Goal: Task Accomplishment & Management: Use online tool/utility

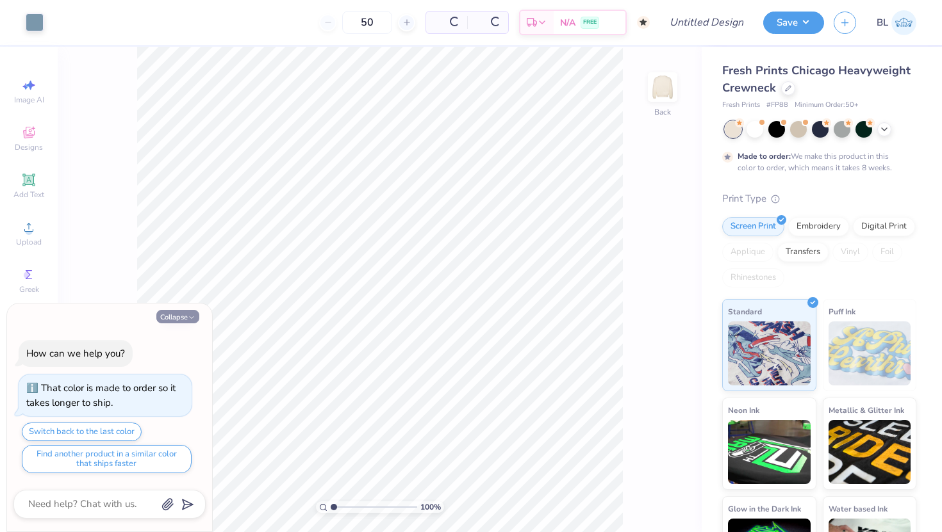
click at [177, 312] on button "Collapse" at bounding box center [177, 316] width 43 height 13
type textarea "x"
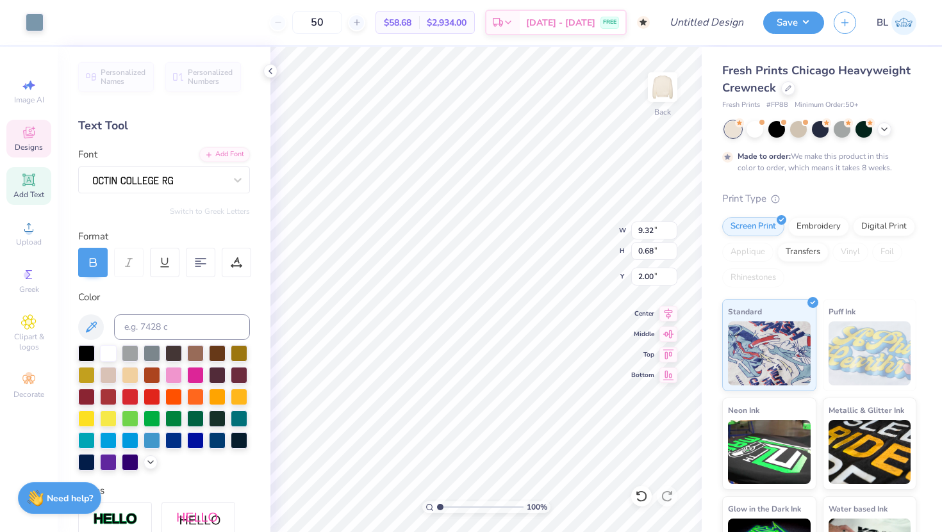
type input "2.32"
click at [643, 499] on icon at bounding box center [641, 496] width 13 height 13
type textarea "Panhel TAU"
type input "6.36"
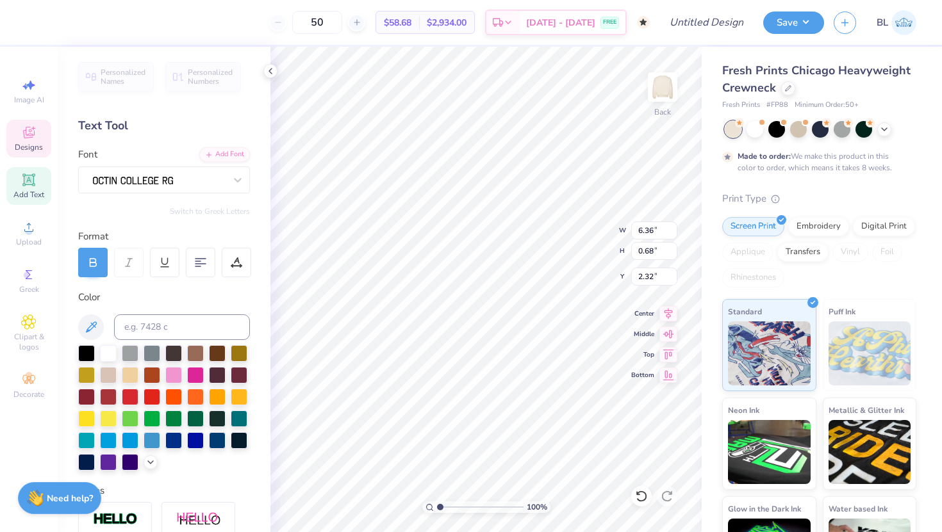
scroll to position [0, 2]
type textarea "Panhellenic"
type textarea "19"
type textarea "2"
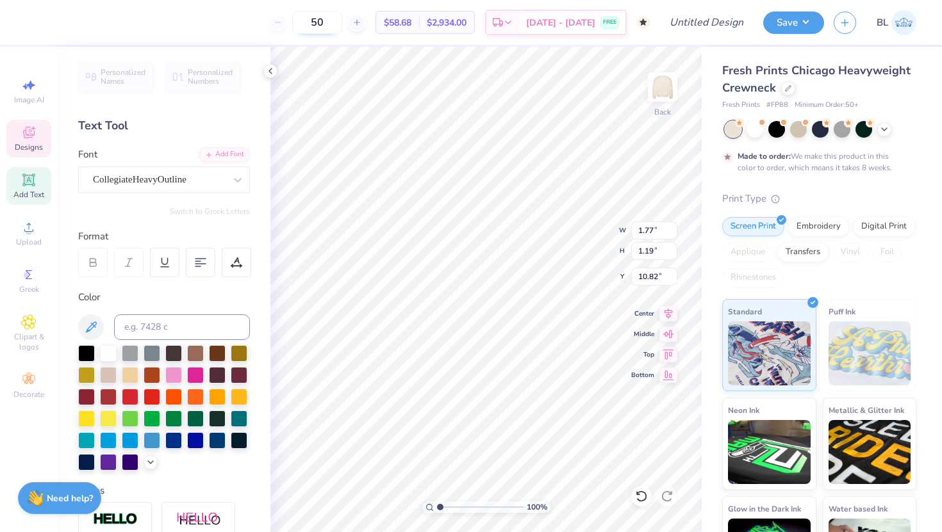
type textarea "60"
type textarea "20"
type input "1.82"
type textarea "6"
type textarea "25"
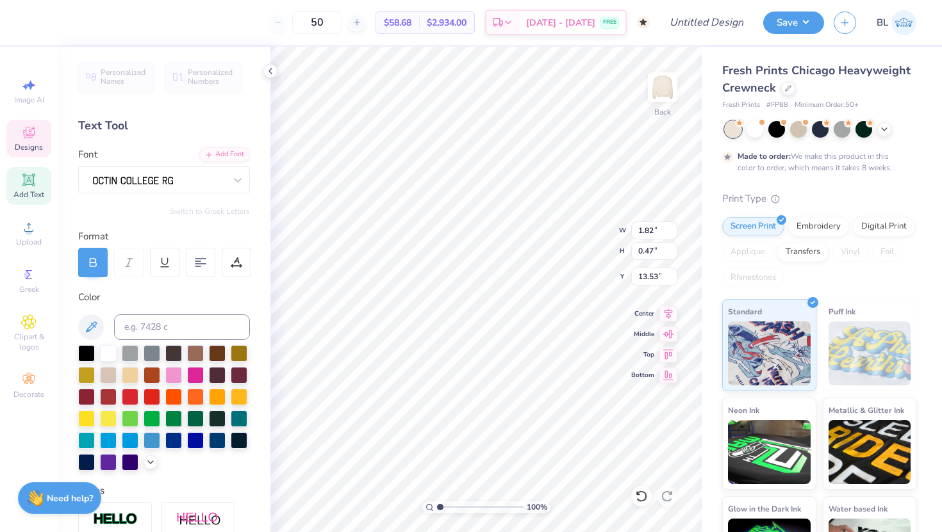
type input "7.19"
type input "0.47"
type input "13.53"
type textarea "ESTABLISHED 1960"
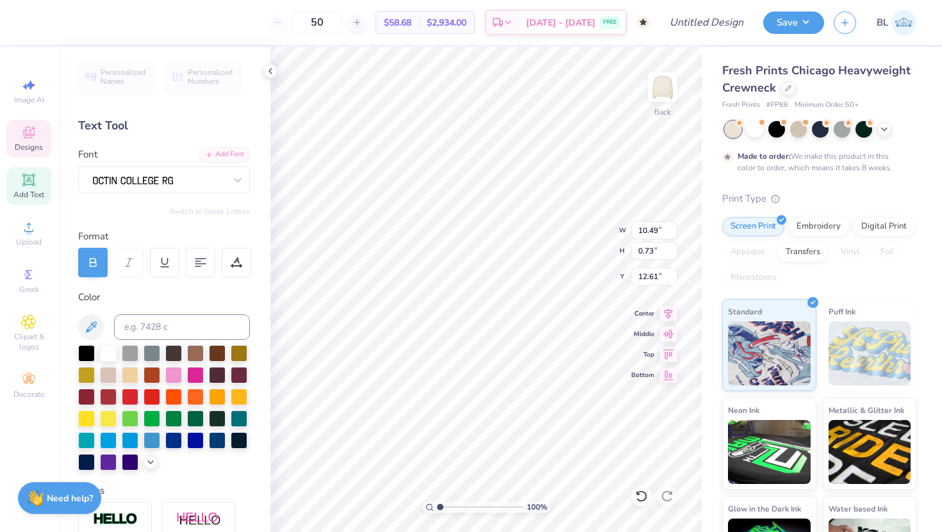
scroll to position [0, 7]
type textarea "“Empowering Women Since”"
type textarea "“Empowering Women Since 1960”"
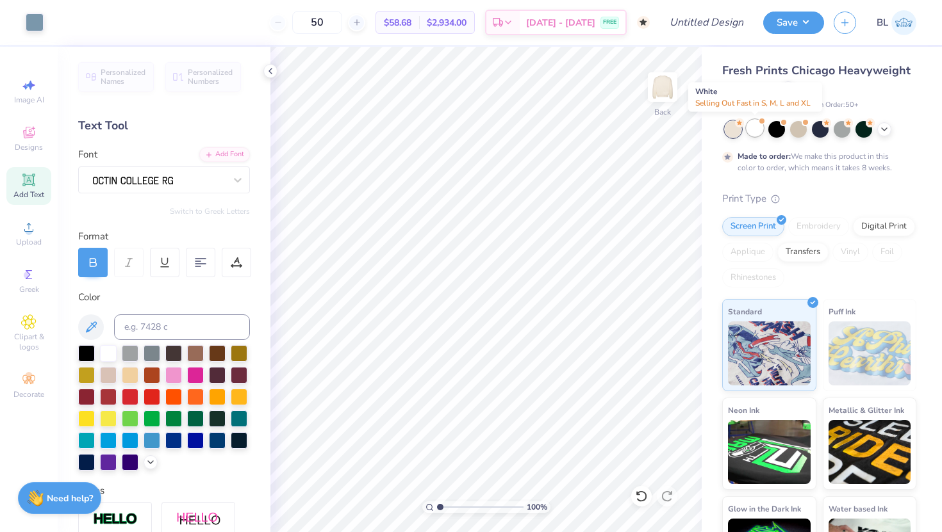
click at [756, 128] on div at bounding box center [754, 128] width 17 height 17
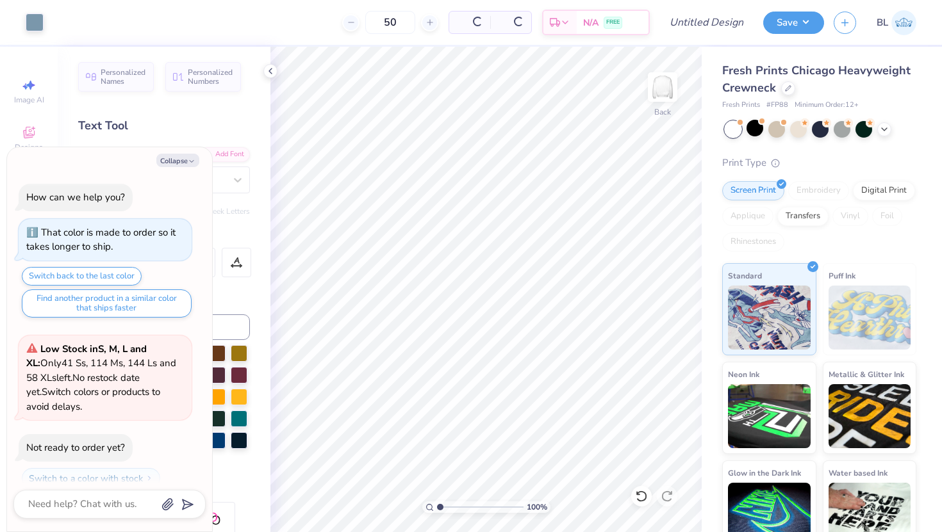
scroll to position [264, 0]
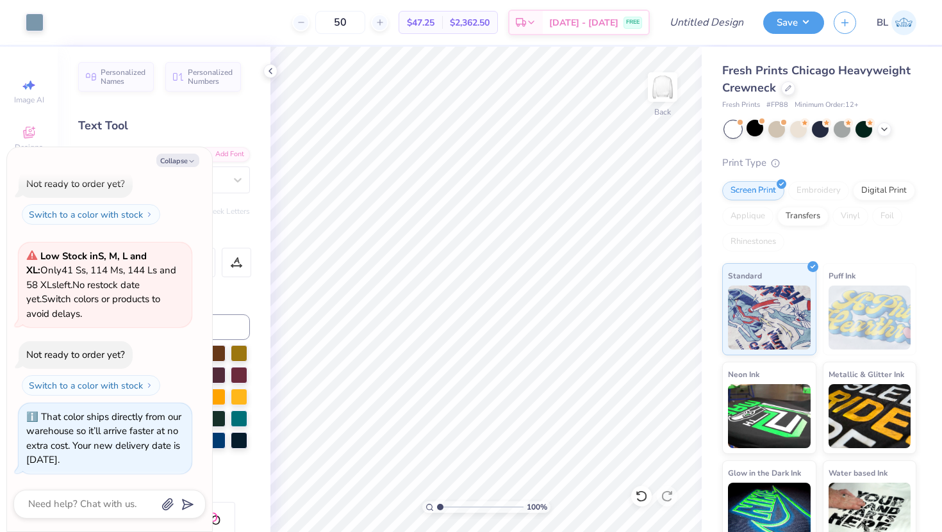
click at [734, 128] on div at bounding box center [733, 129] width 17 height 17
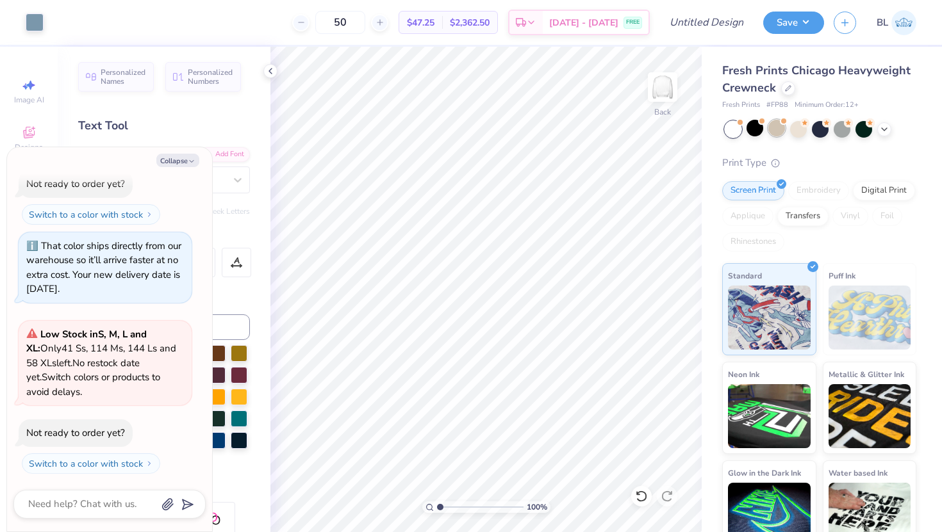
click at [777, 124] on div at bounding box center [776, 128] width 17 height 17
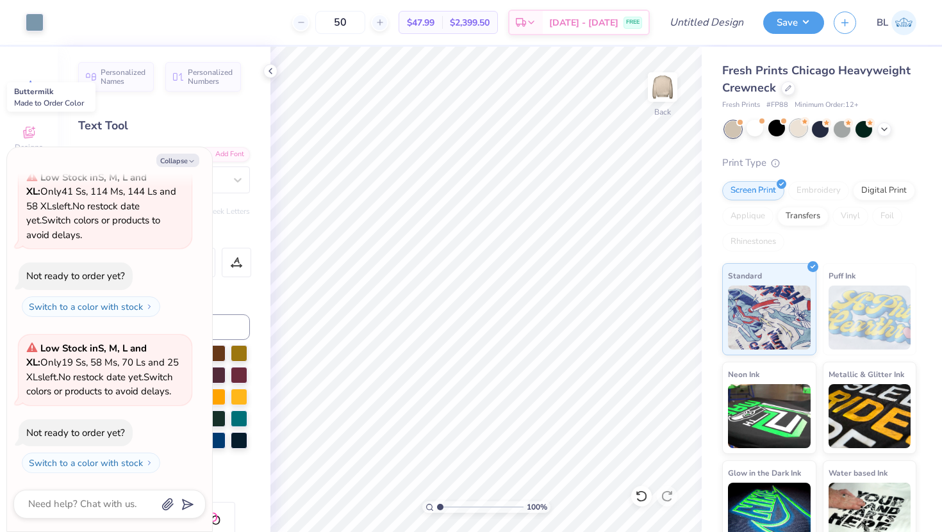
click at [795, 130] on div at bounding box center [798, 128] width 17 height 17
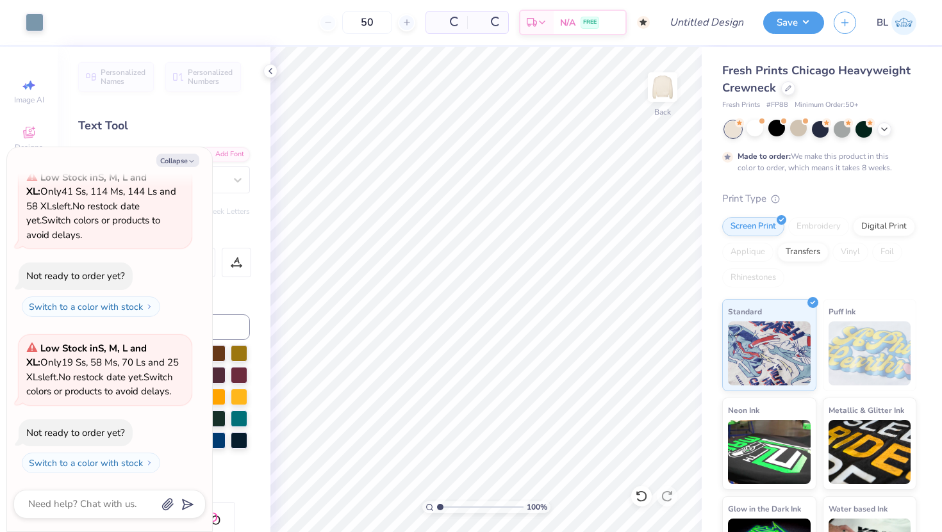
scroll to position [713, 0]
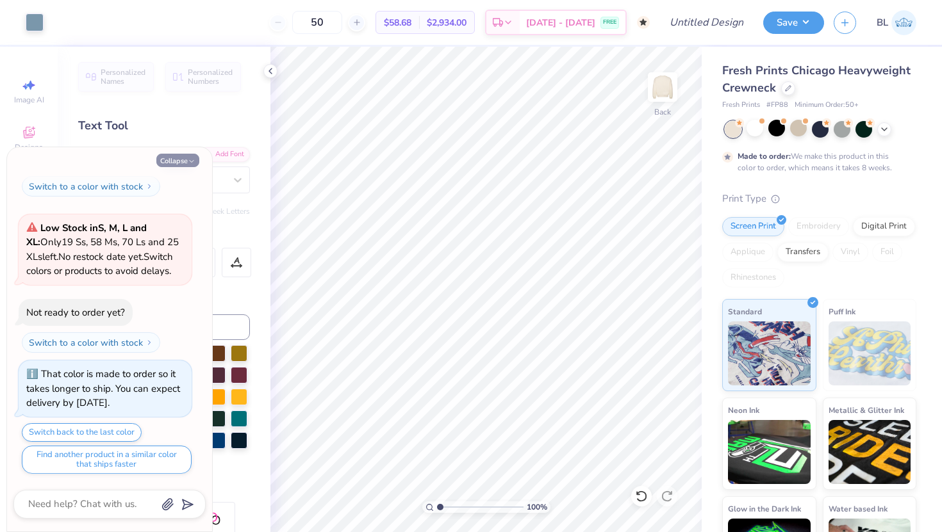
click at [171, 161] on button "Collapse" at bounding box center [177, 160] width 43 height 13
type textarea "x"
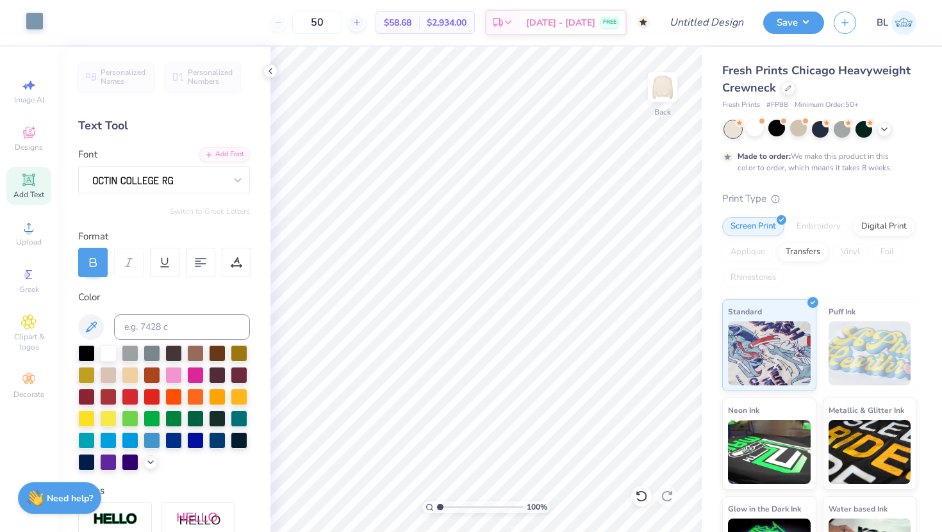
click at [31, 16] on div at bounding box center [35, 21] width 18 height 18
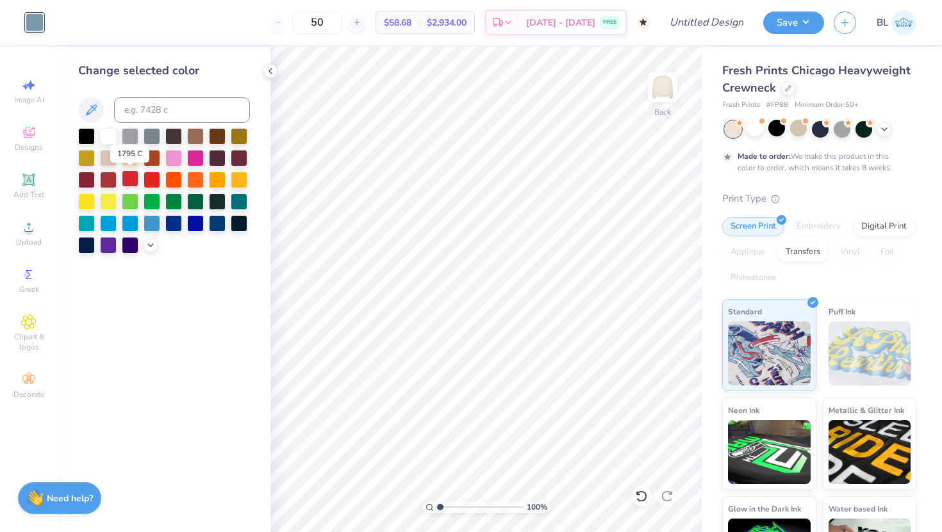
click at [132, 176] on div at bounding box center [130, 178] width 17 height 17
click at [151, 178] on div at bounding box center [152, 178] width 17 height 17
click at [154, 176] on div at bounding box center [152, 178] width 17 height 17
click at [222, 329] on div "Change selected color" at bounding box center [164, 290] width 213 height 486
click at [147, 179] on div at bounding box center [152, 178] width 17 height 17
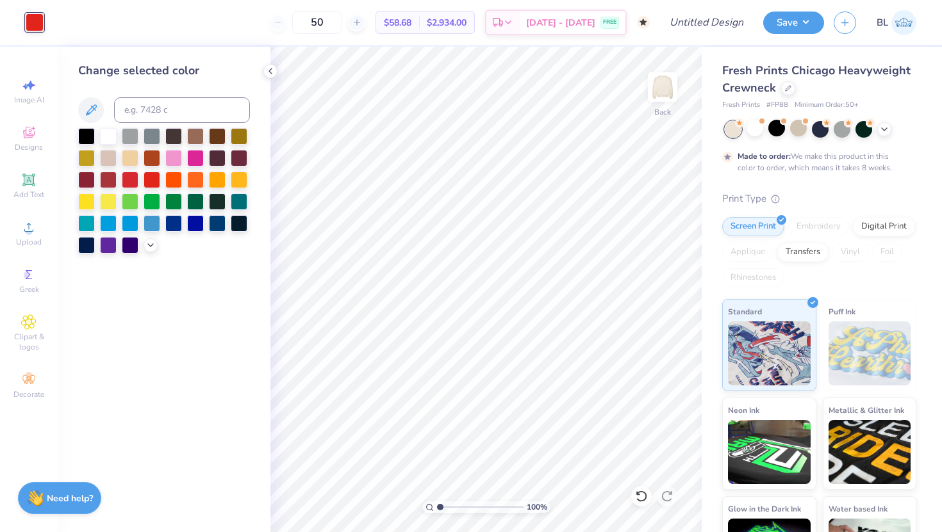
click at [187, 306] on div "Change selected color" at bounding box center [164, 290] width 213 height 486
click at [268, 72] on icon at bounding box center [270, 71] width 10 height 10
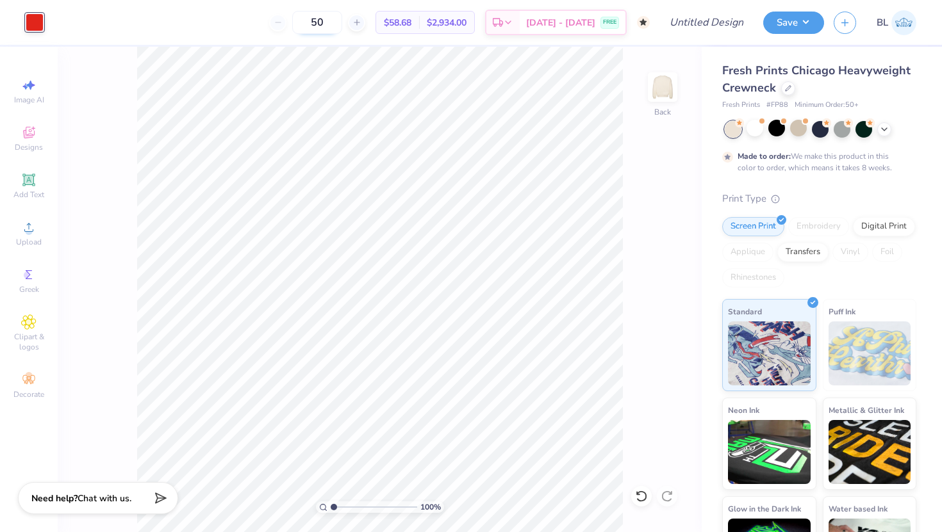
click at [342, 27] on input "50" at bounding box center [317, 22] width 50 height 23
drag, startPoint x: 347, startPoint y: 26, endPoint x: 320, endPoint y: 29, distance: 27.1
click at [320, 29] on input "50" at bounding box center [317, 22] width 50 height 23
type input "100"
click at [783, 21] on button "Save" at bounding box center [793, 21] width 61 height 22
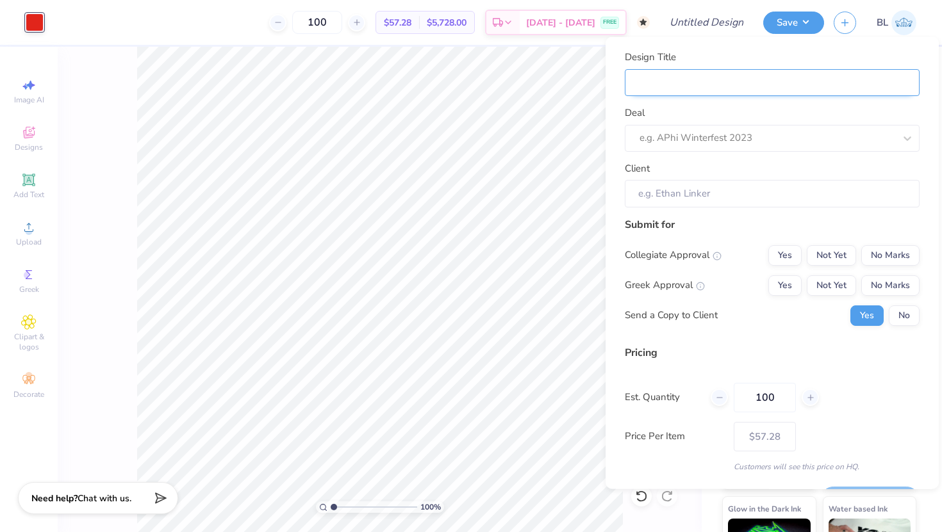
click at [719, 84] on input "Design Title" at bounding box center [772, 83] width 295 height 28
type input "F"
type input "Fr"
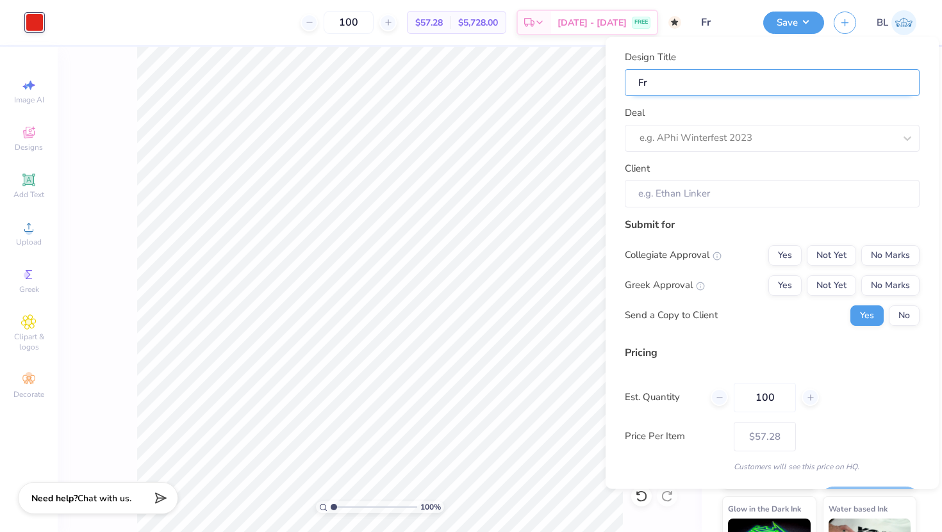
type input "F"
type input "P"
type input "Pa"
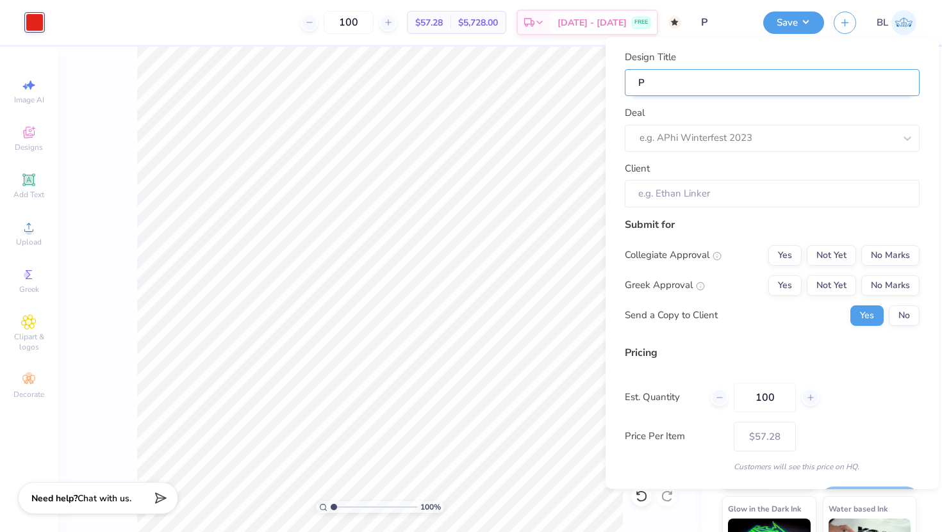
type input "Pa"
type input "Pan"
type input "Panh"
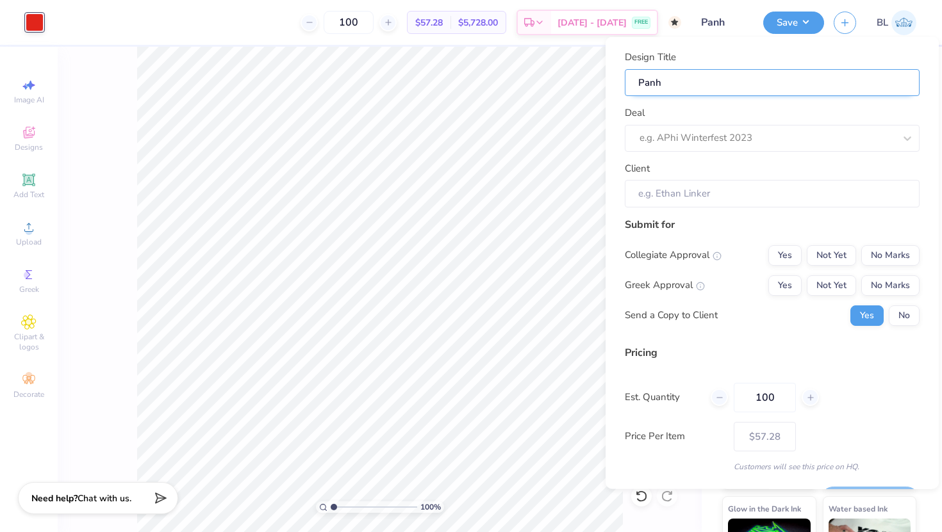
type input "Panhe"
type input "Panhel"
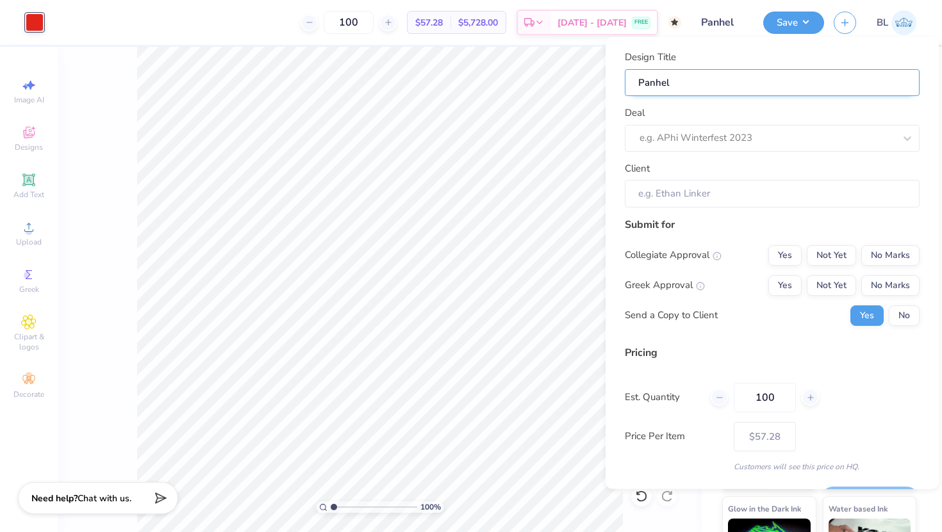
type input "Panhel"
type input "Panhel H"
type input "Panhel HO"
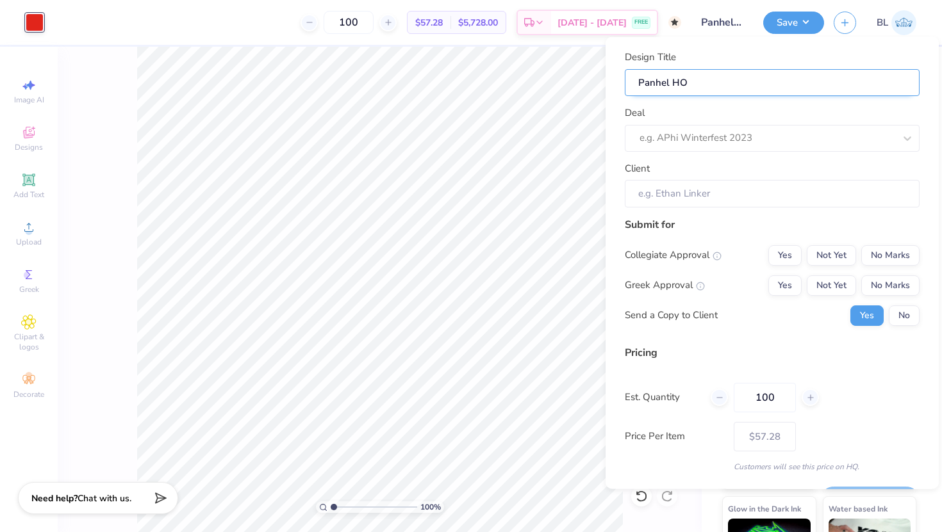
type input "Panhel HOC"
type input "Panhel HOCO"
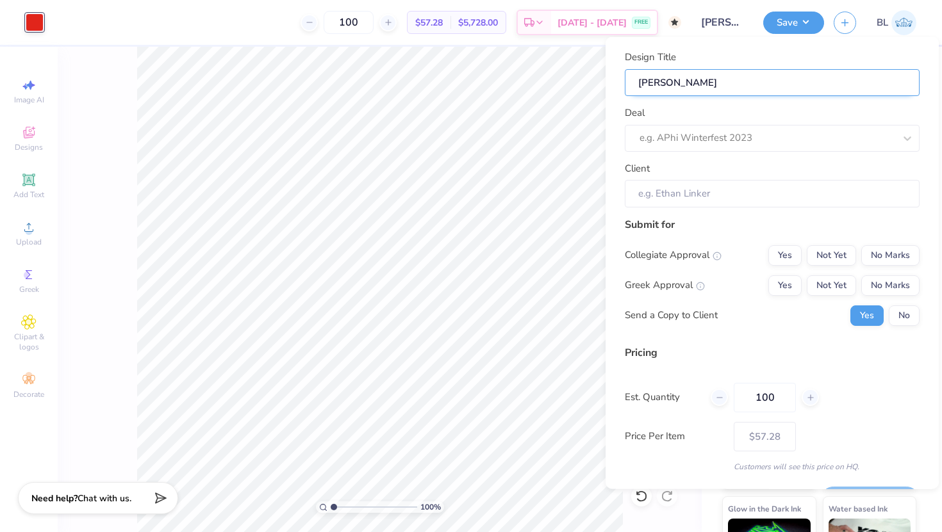
type input "Panhel HOCO"
type input "Panhel HOCO M"
type input "Panhel HOCO Mc"
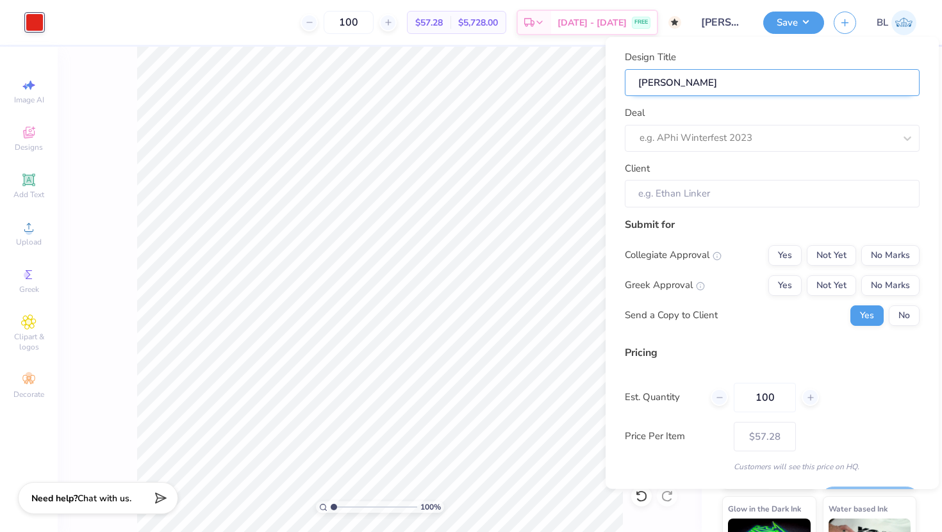
type input "Panhel HOCO Mco"
type input "Panhel HOCO Mc"
type input "Panhel HOCO M"
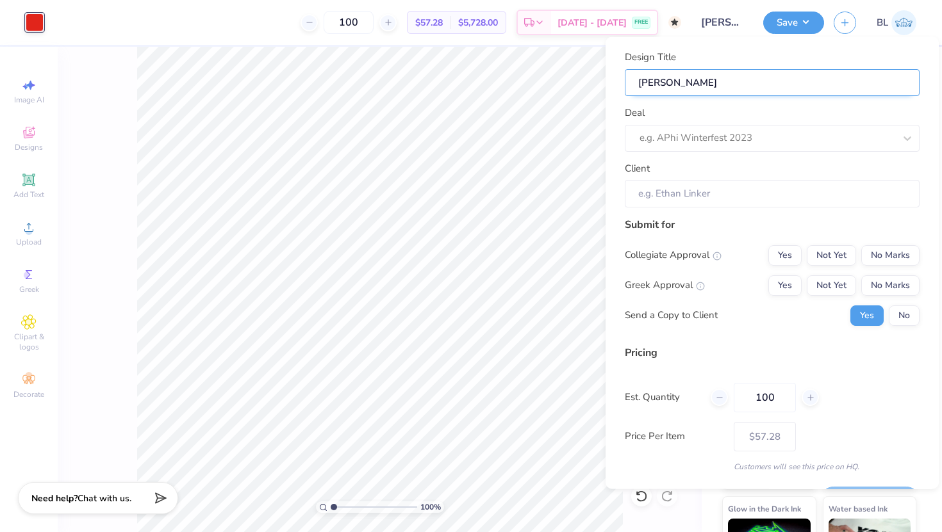
type input "Panhel HOCO M"
type input "Panhel HOCO Mo"
type input "Panhel HOCO Moc"
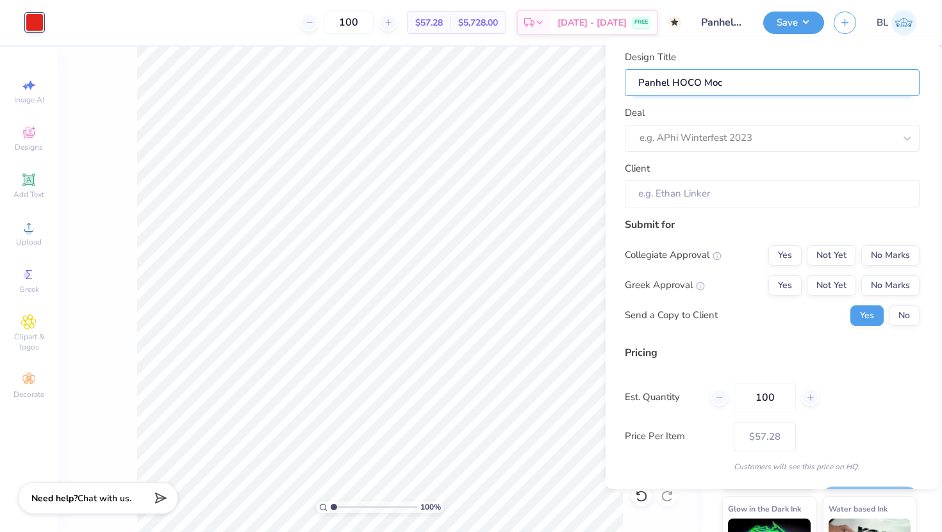
type input "Panhel HOCO Mock"
type input "Panhel HOCO Mockn"
type input "Panhel HOCO Mockne"
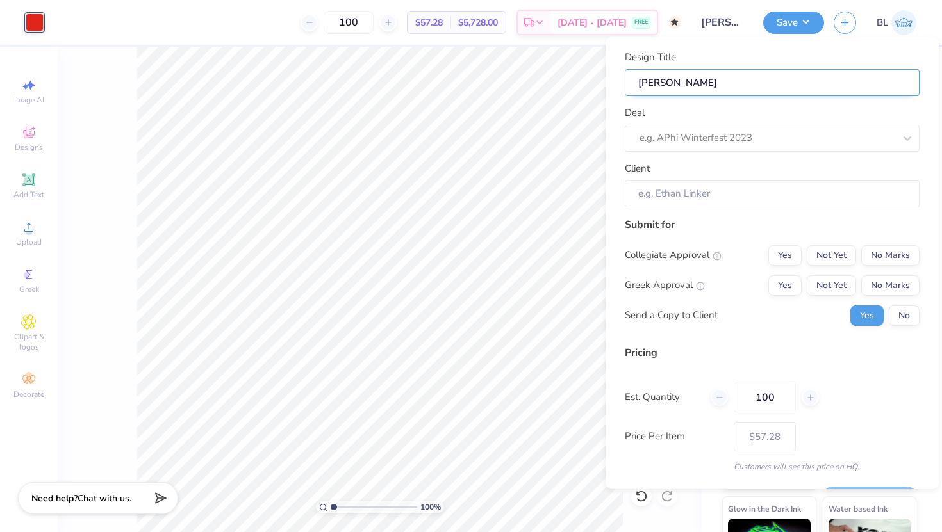
type input "Panhel HOCO Mockne"
type input "Panhel HOCO Mocknec"
type input "Panhel HOCO Mockneck"
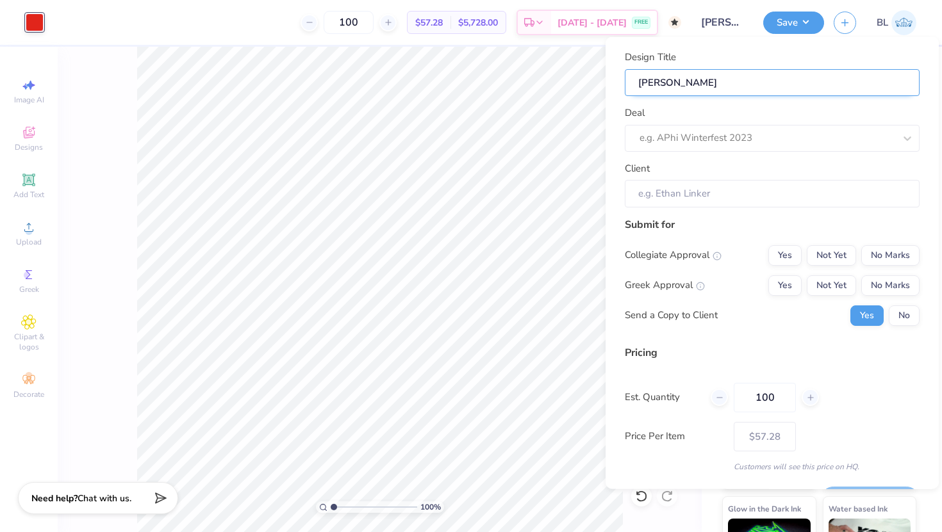
type input "[PERSON_NAME]"
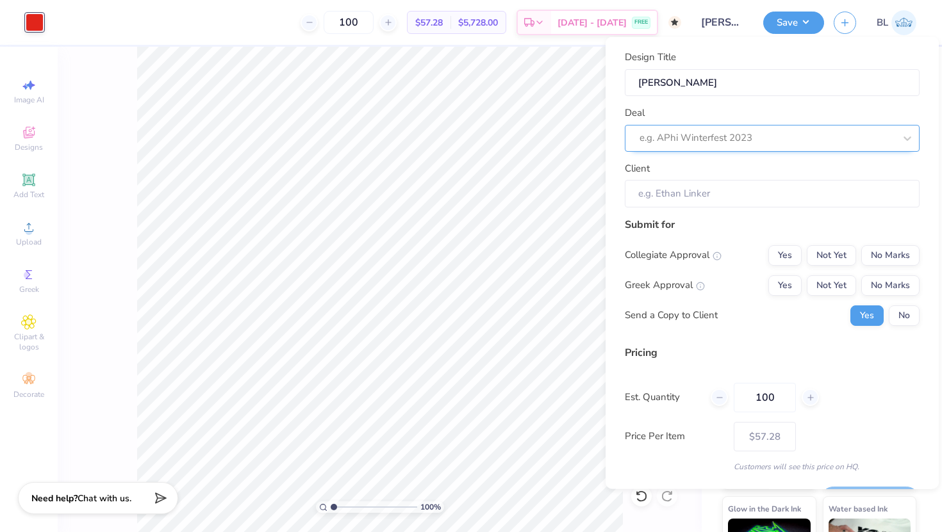
click at [709, 145] on div at bounding box center [766, 137] width 255 height 17
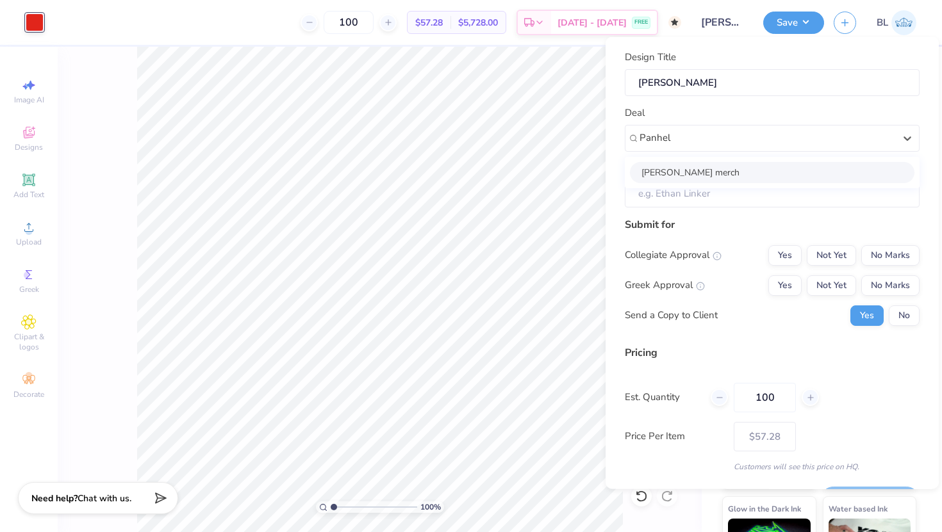
click at [703, 174] on div "[PERSON_NAME] merch" at bounding box center [772, 171] width 285 height 21
type input "Panhel"
type input "[PERSON_NAME]"
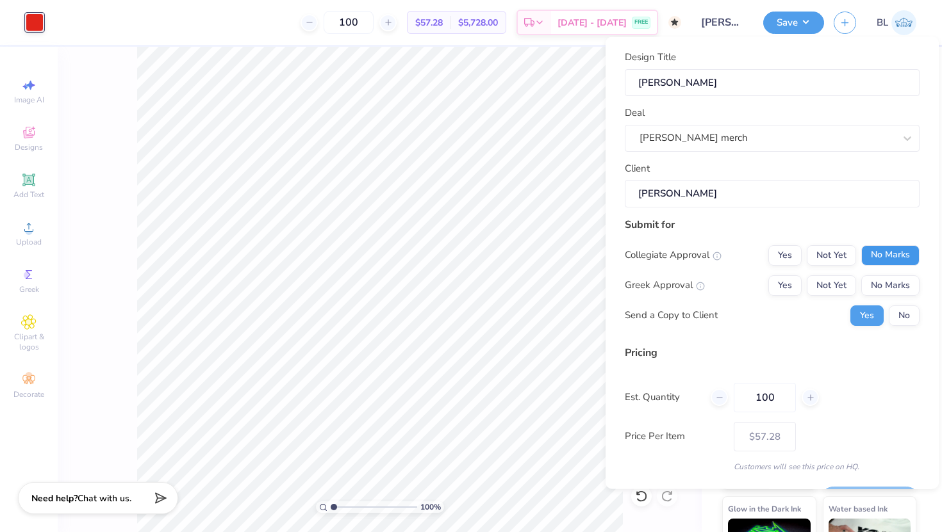
click at [887, 256] on button "No Marks" at bounding box center [890, 255] width 58 height 21
click at [786, 280] on button "Yes" at bounding box center [784, 285] width 33 height 21
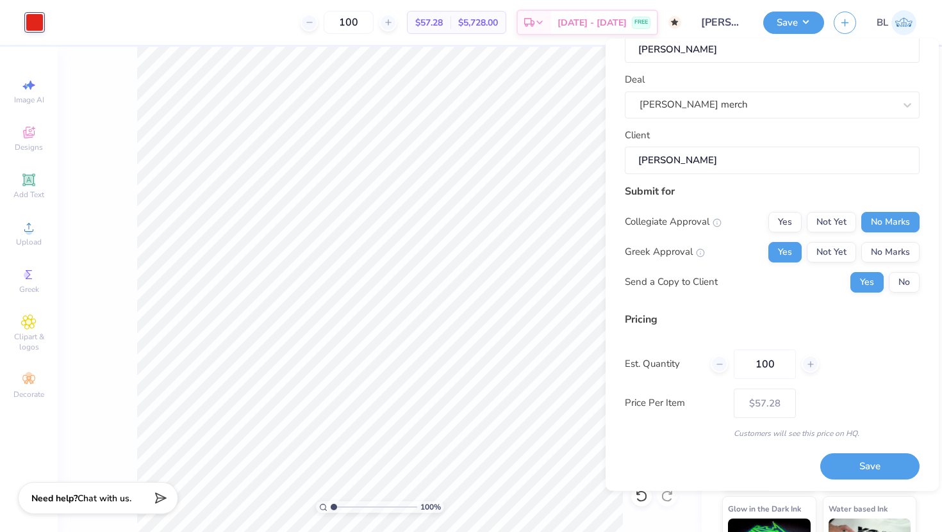
scroll to position [36, 0]
click at [864, 462] on button "Save" at bounding box center [869, 466] width 99 height 26
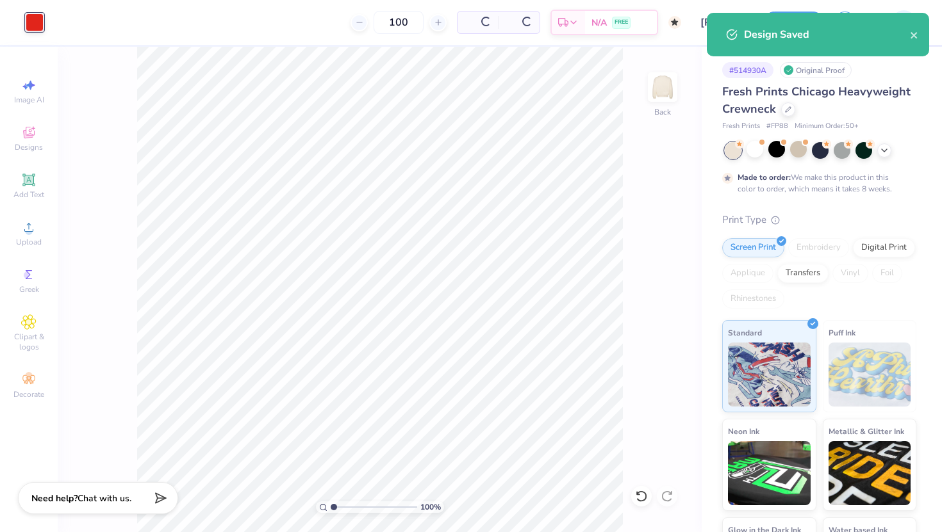
type input "$57.28"
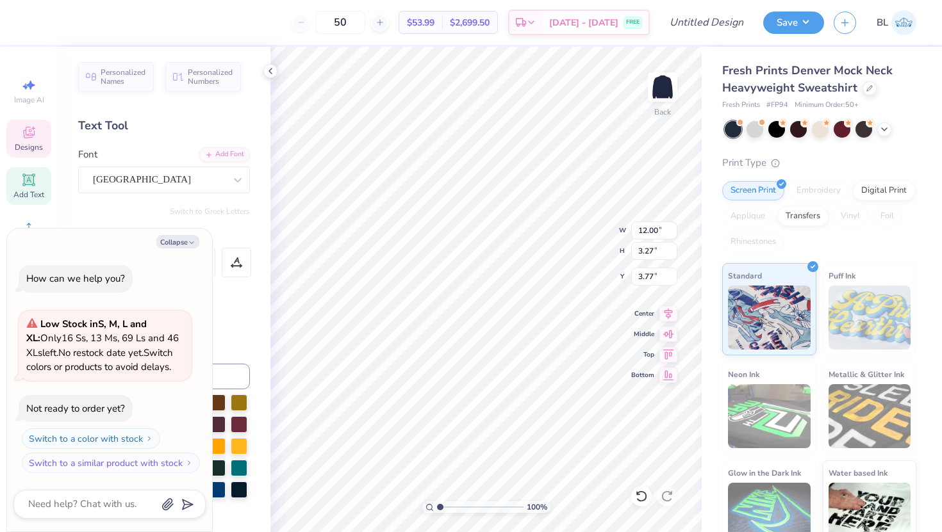
type textarea "x"
type textarea "DELTA ZE"
type textarea "x"
type textarea "DELTA Z"
type textarea "x"
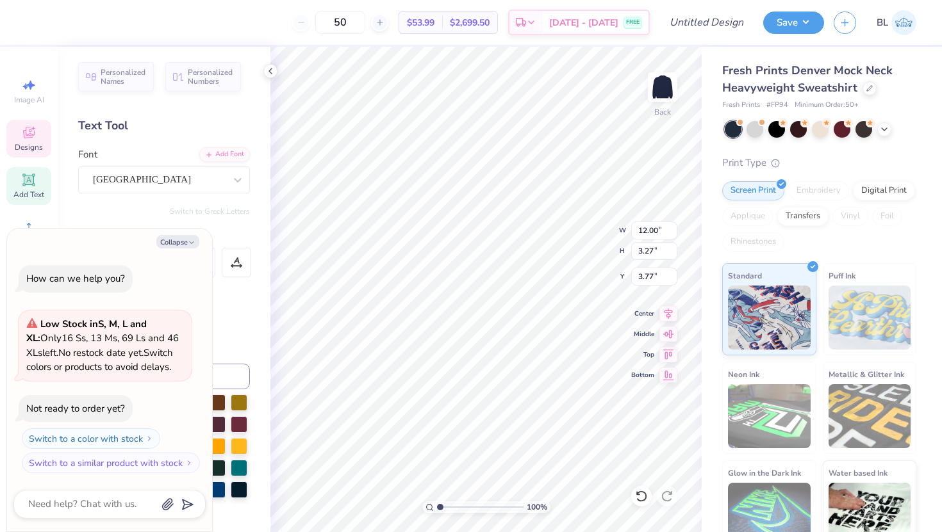
type textarea "DELTA"
type textarea "x"
type textarea "DELTA"
type textarea "x"
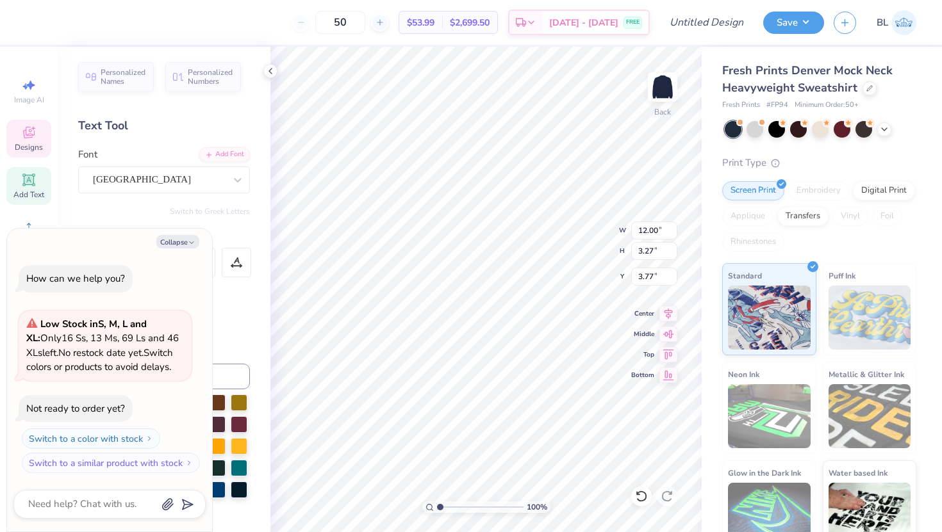
type textarea "DELT"
type textarea "x"
type textarea "DEL"
type textarea "x"
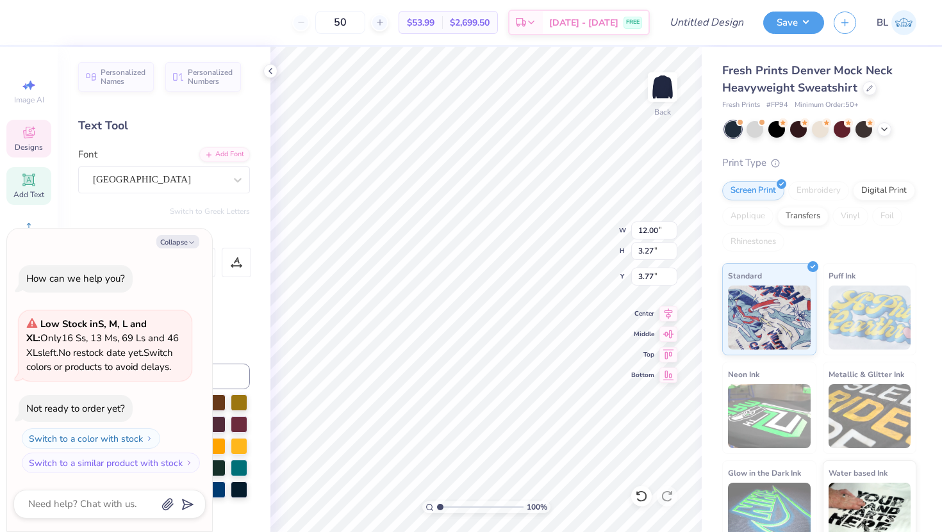
type textarea "DE"
type textarea "x"
type textarea "D"
type textarea "x"
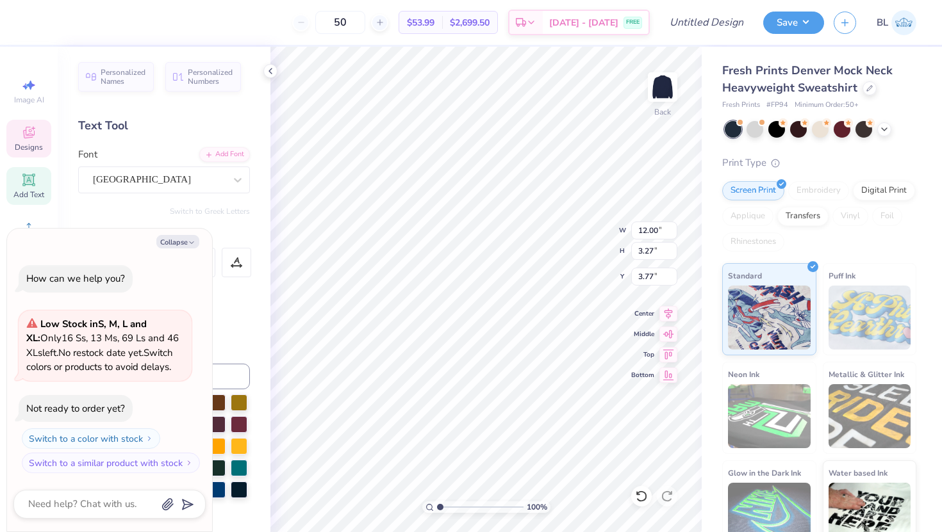
type textarea "P"
type textarea "x"
type textarea "Pan"
type textarea "x"
type textarea "Pane"
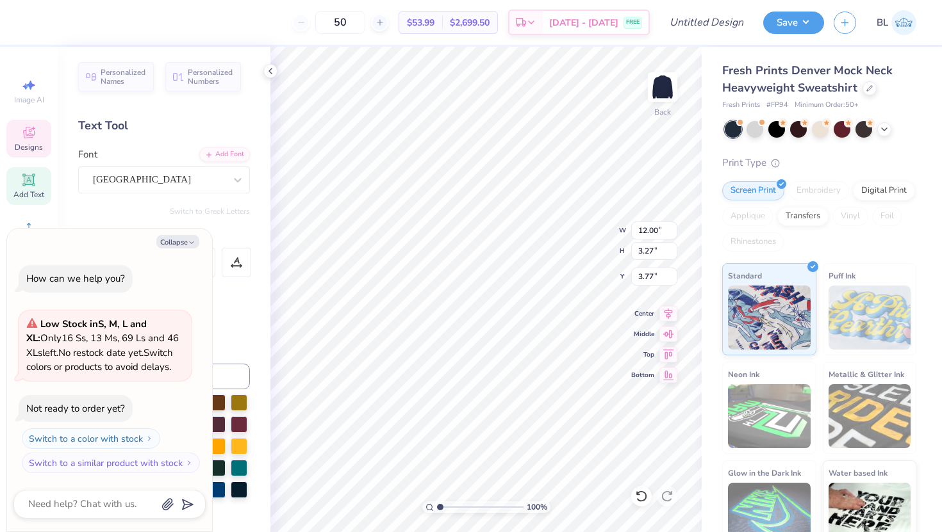
type textarea "x"
type textarea "Pan"
type textarea "x"
type textarea "Panh"
type textarea "x"
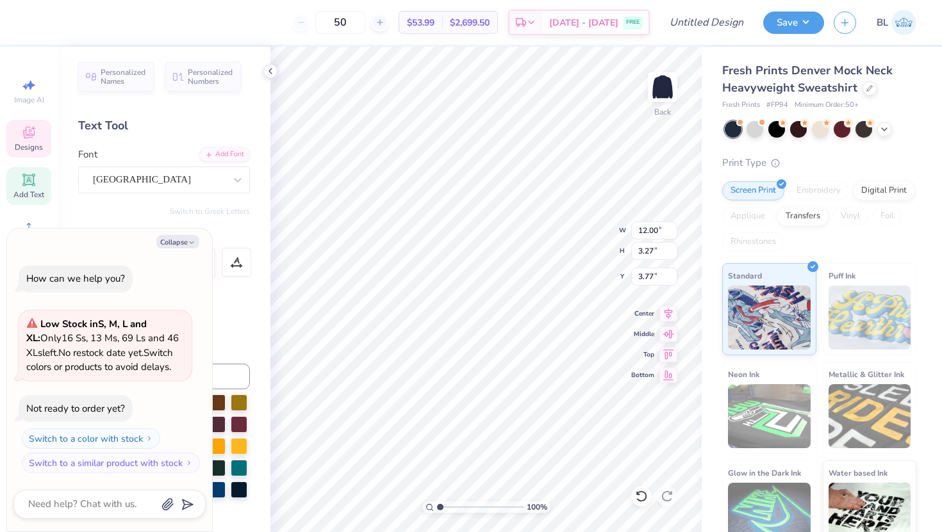
type textarea "Panhe"
type textarea "x"
type textarea "Panhel"
type textarea "x"
type textarea "Panhell"
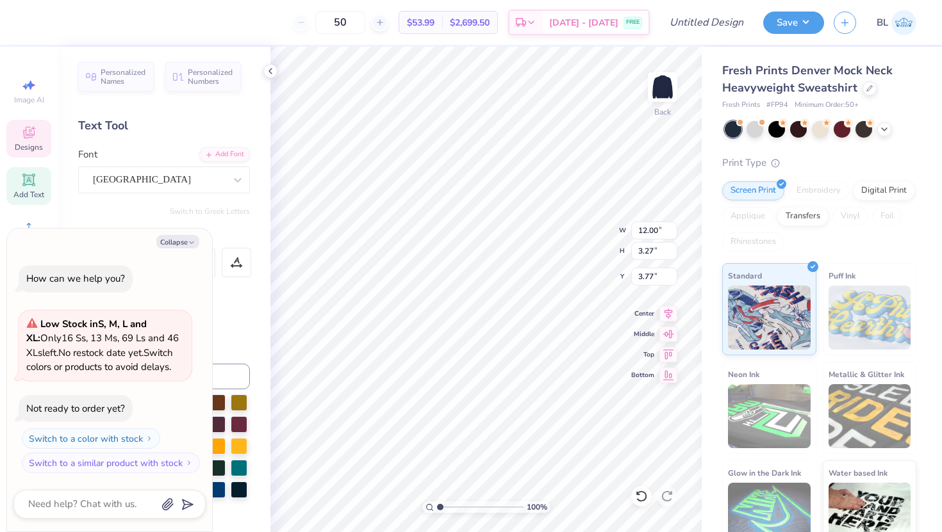
type textarea "x"
type textarea "Panhellen"
type textarea "x"
type textarea "Panhelleni"
type textarea "x"
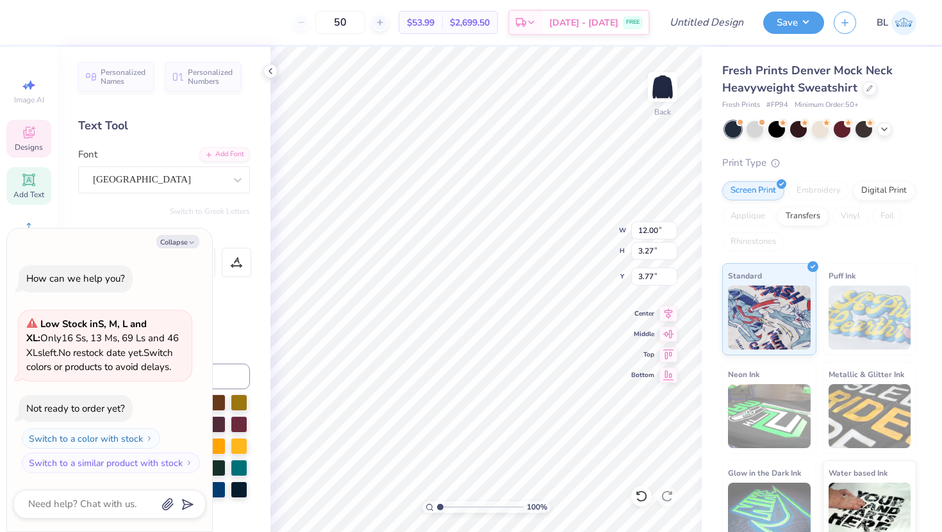
type textarea "Panhellenic"
type textarea "x"
type textarea "Panhellenic"
type textarea "x"
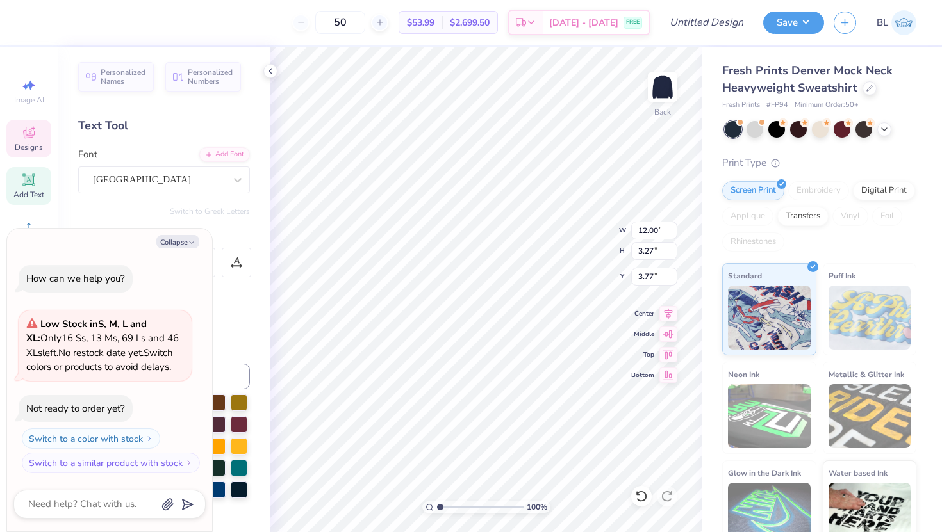
type textarea "Panhellenic"
click at [883, 129] on icon at bounding box center [884, 128] width 10 height 10
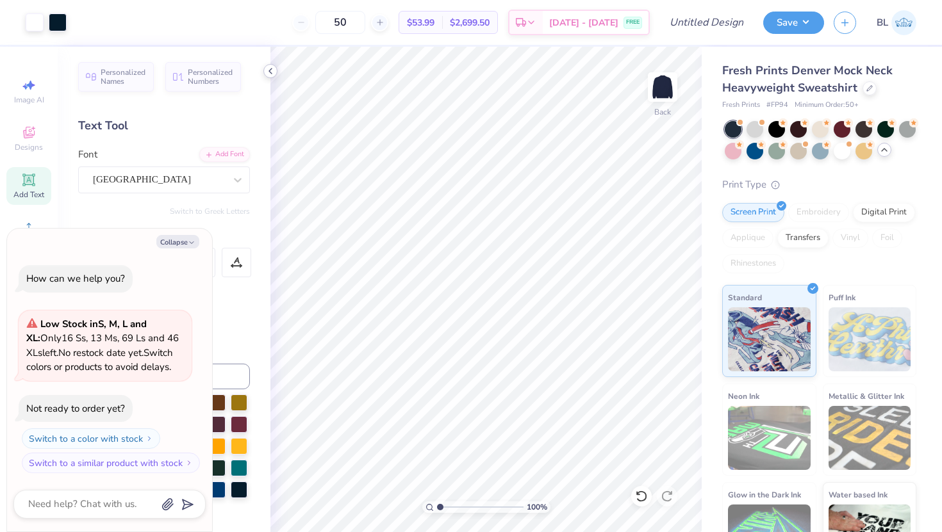
click at [272, 70] on icon at bounding box center [270, 71] width 10 height 10
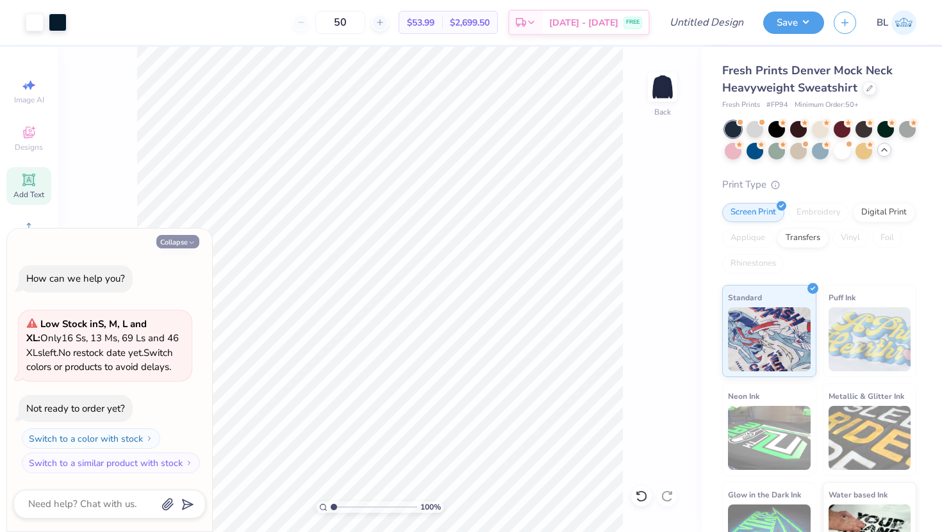
click at [188, 240] on icon "button" at bounding box center [192, 243] width 8 height 8
type textarea "x"
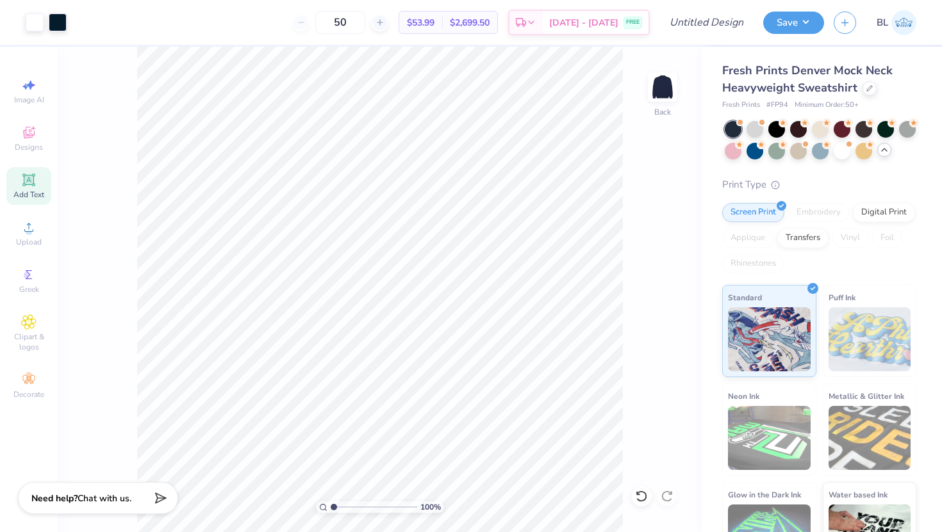
drag, startPoint x: 374, startPoint y: 23, endPoint x: 303, endPoint y: 23, distance: 70.5
click at [303, 23] on div "50 $53.99 Per Item $2,699.50 Total Est. Delivery Sep 15 - 18 FREE" at bounding box center [362, 22] width 573 height 45
type input "100"
click at [789, 22] on button "Save" at bounding box center [793, 21] width 61 height 22
click at [784, 19] on button "Save" at bounding box center [793, 21] width 61 height 22
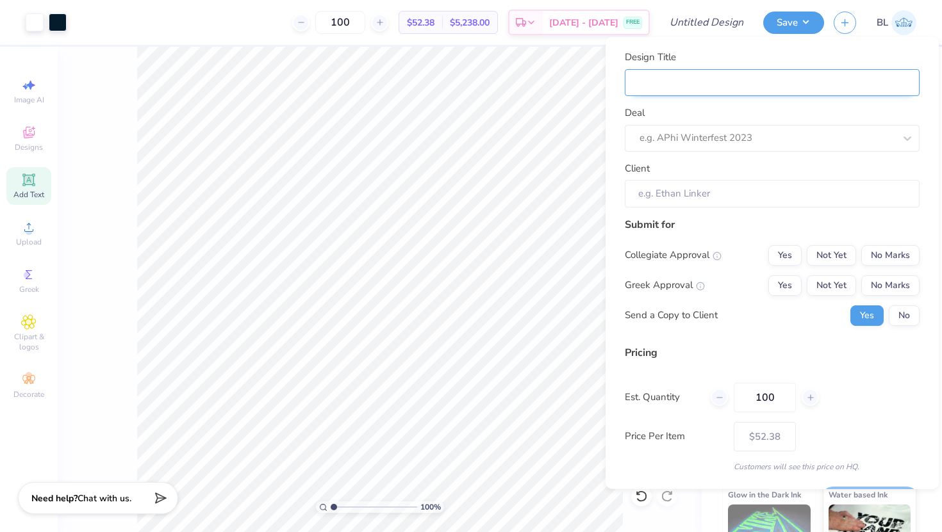
click at [725, 91] on input "Design Title" at bounding box center [772, 83] width 295 height 28
type input "[PERSON_NAME]"
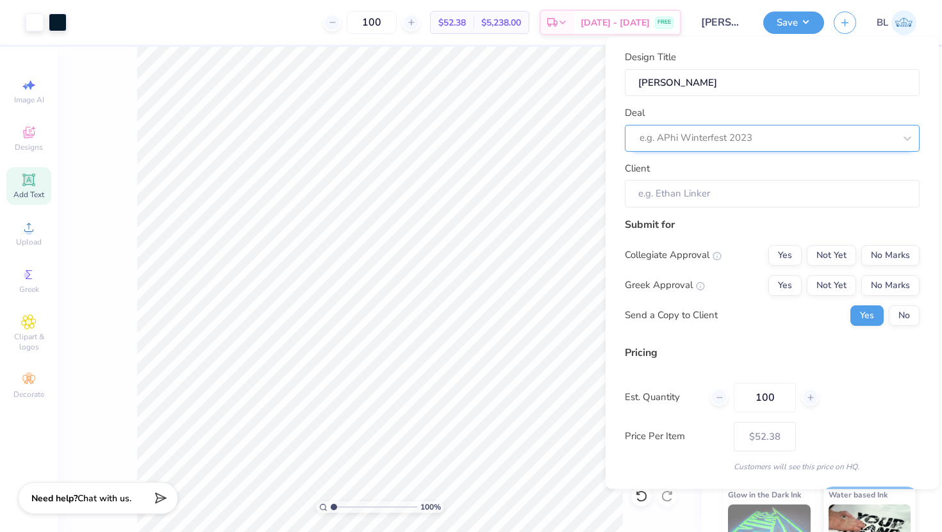
click at [705, 131] on div at bounding box center [766, 137] width 255 height 17
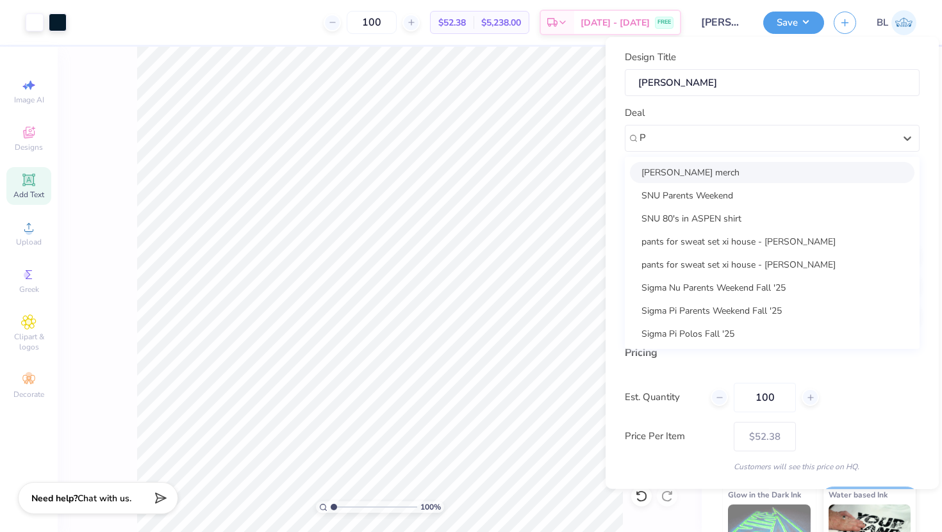
click at [707, 165] on div "[PERSON_NAME] merch" at bounding box center [772, 171] width 285 height 21
type input "P"
type input "[PERSON_NAME]"
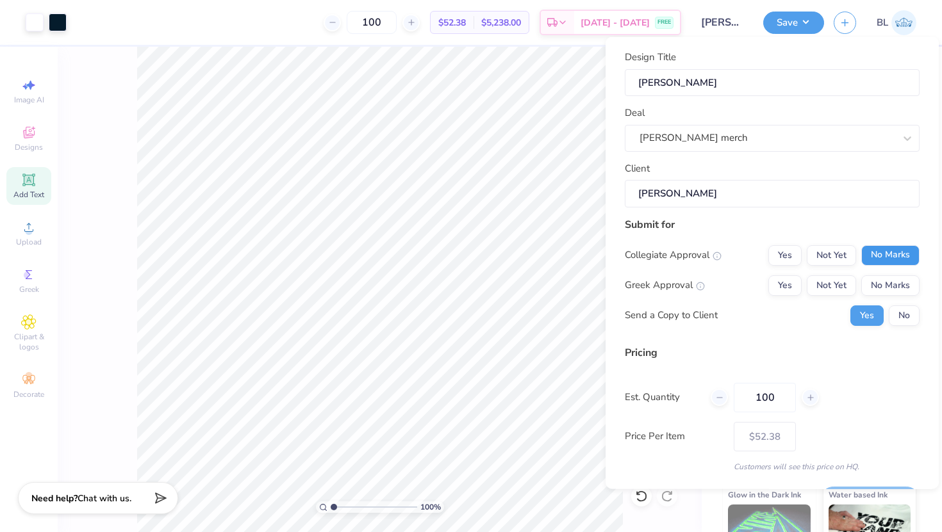
click at [896, 251] on button "No Marks" at bounding box center [890, 255] width 58 height 21
click at [788, 283] on button "Yes" at bounding box center [784, 285] width 33 height 21
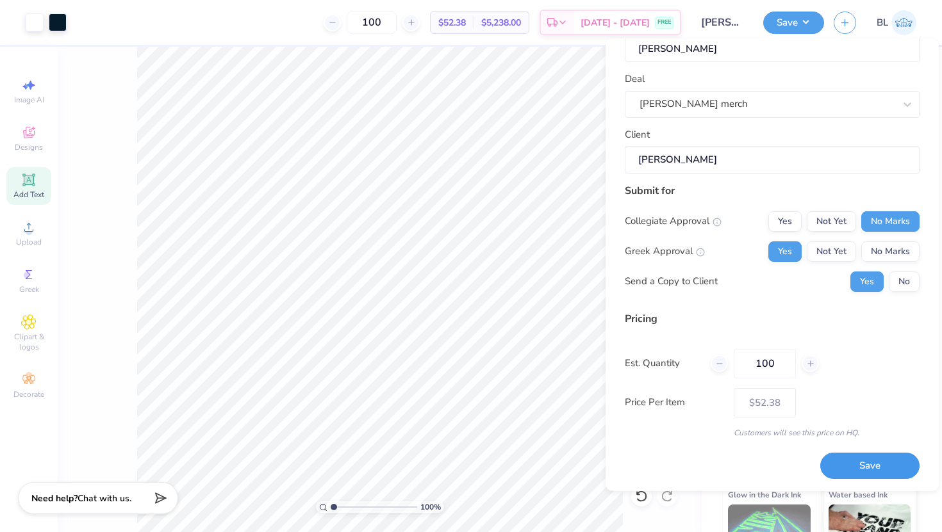
click at [849, 469] on button "Save" at bounding box center [869, 466] width 99 height 26
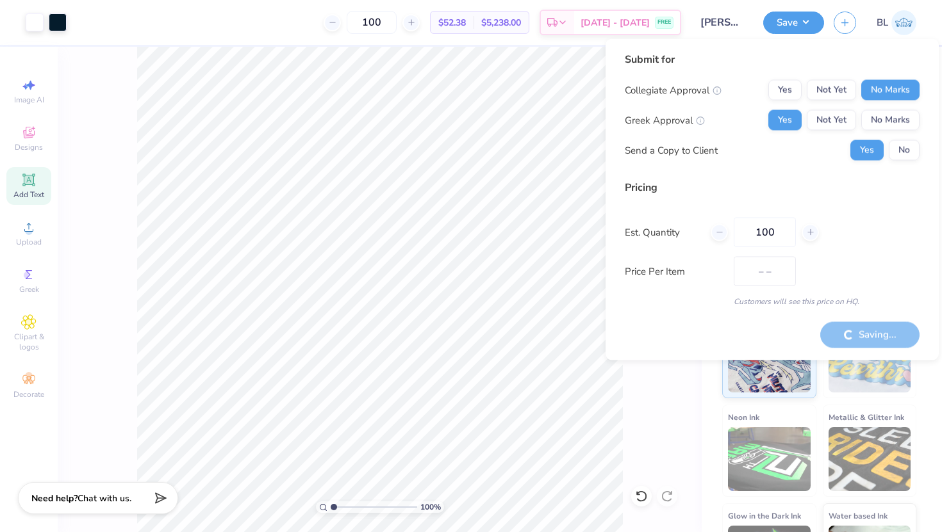
type input "$52.38"
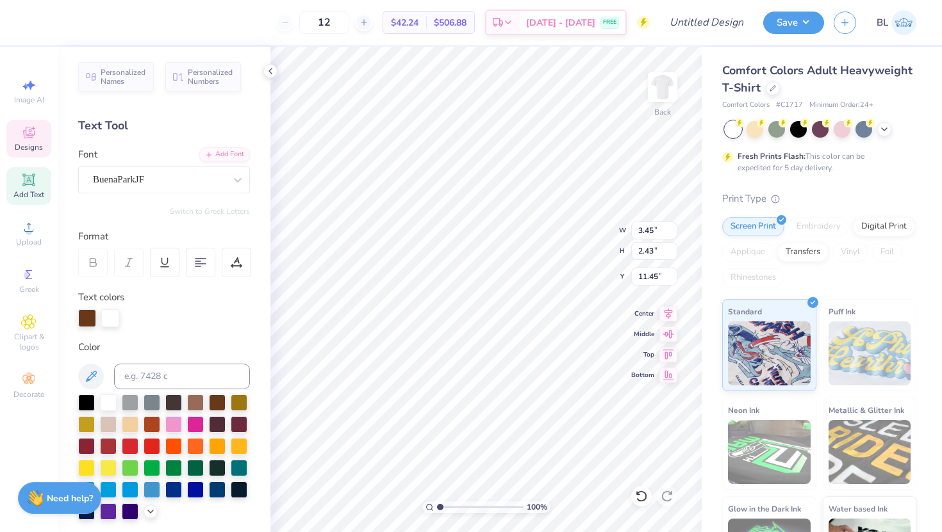
type textarea "'25"
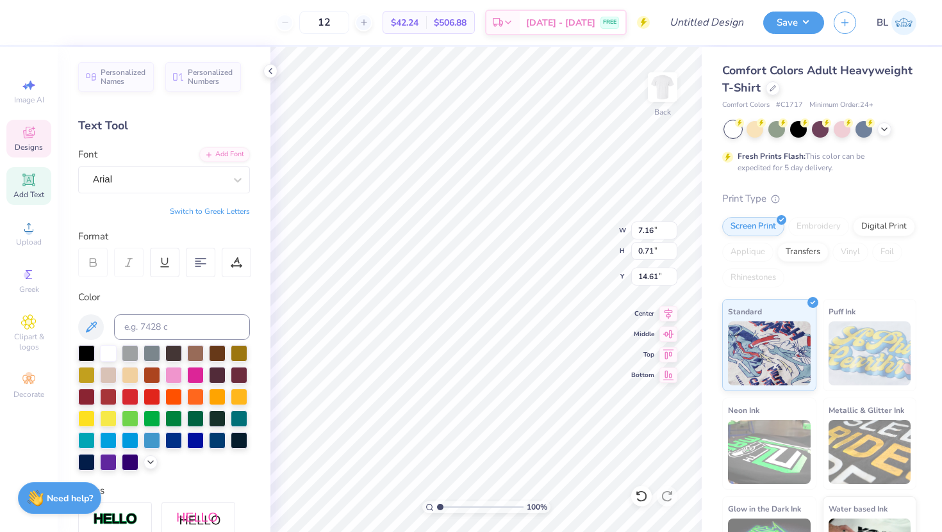
type textarea "B"
type textarea "Panhellenic"
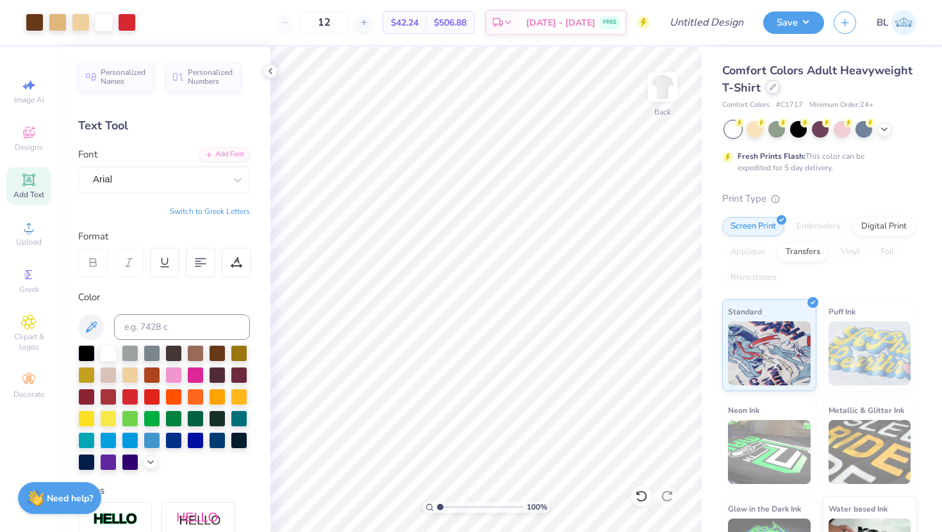
click at [770, 88] on icon at bounding box center [773, 87] width 6 height 6
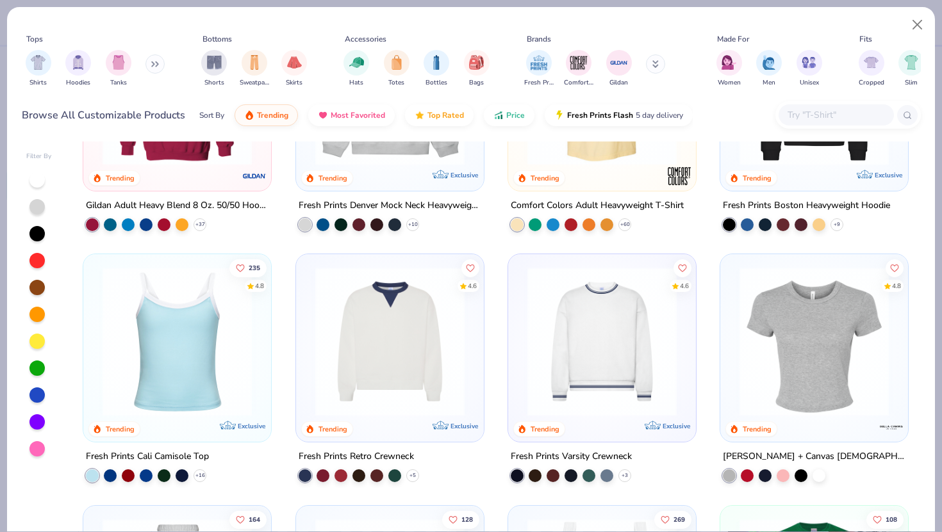
scroll to position [146, 0]
click at [595, 326] on img at bounding box center [602, 341] width 162 height 149
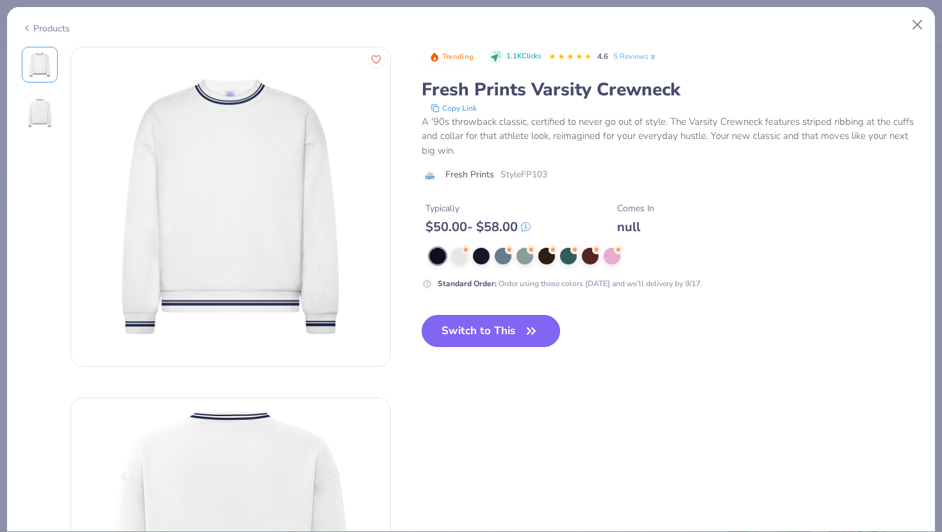
click at [467, 323] on button "Switch to This" at bounding box center [491, 331] width 139 height 32
type input "50"
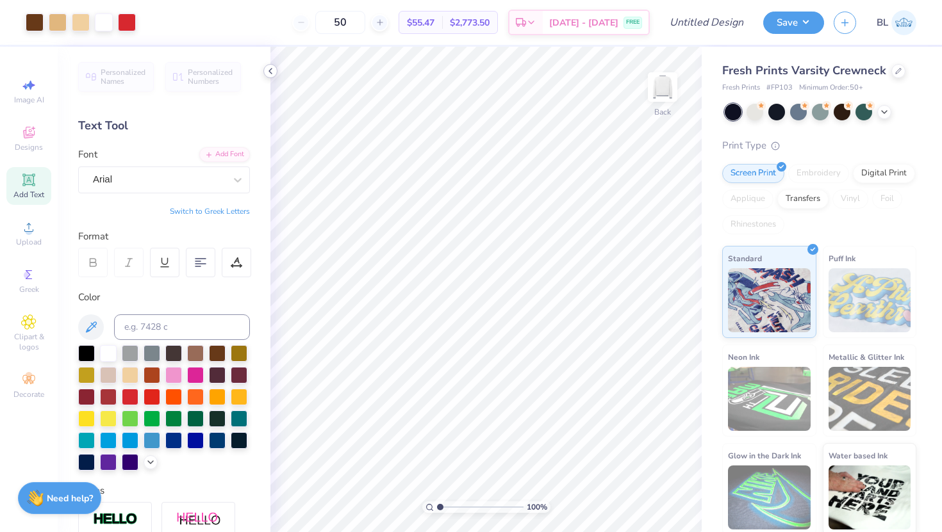
click at [270, 70] on icon at bounding box center [270, 71] width 10 height 10
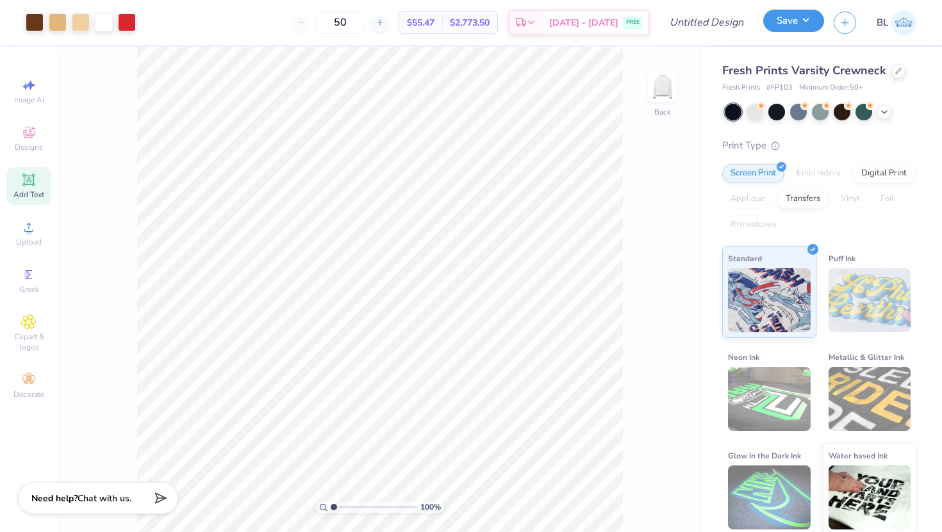
click at [797, 25] on button "Save" at bounding box center [793, 21] width 61 height 22
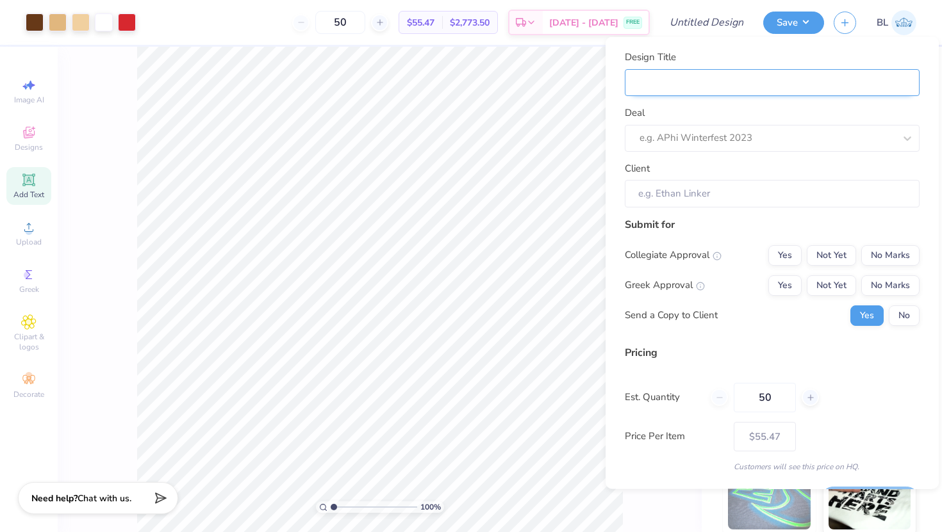
click at [763, 83] on input "Design Title" at bounding box center [772, 83] width 295 height 28
type input "[PERSON_NAME]"
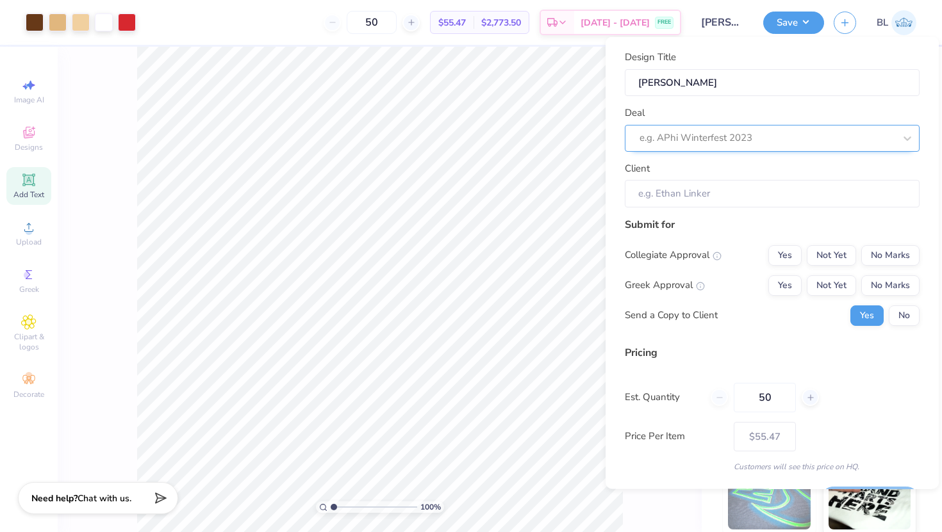
click at [720, 128] on div "e.g. APhi Winterfest 2023" at bounding box center [772, 137] width 295 height 27
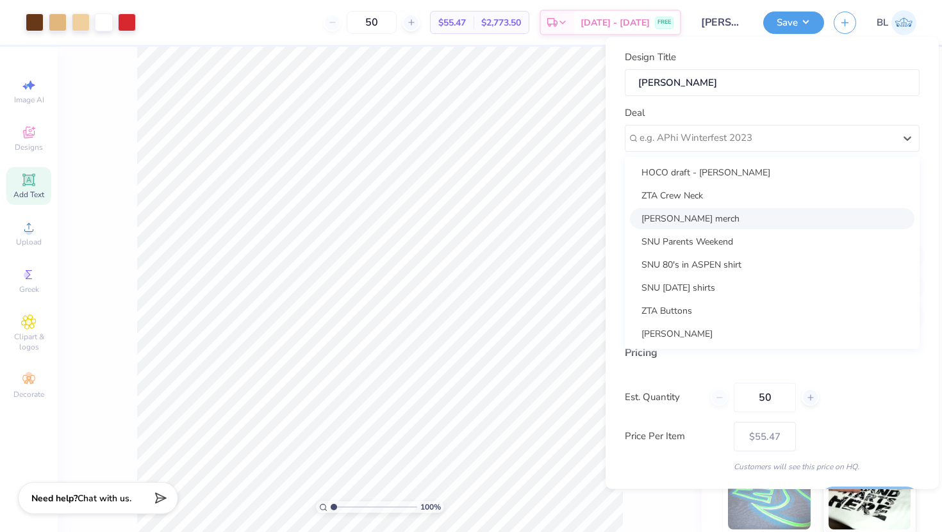
drag, startPoint x: 702, startPoint y: 167, endPoint x: 757, endPoint y: 217, distance: 73.9
click at [757, 217] on div "HOCO draft - Avery Dudley ZTA Crew Neck Panhel HOCO merch SNU Parents Weekend S…" at bounding box center [772, 252] width 295 height 192
click at [757, 217] on div "[PERSON_NAME] merch" at bounding box center [772, 218] width 285 height 21
type input "[PERSON_NAME]"
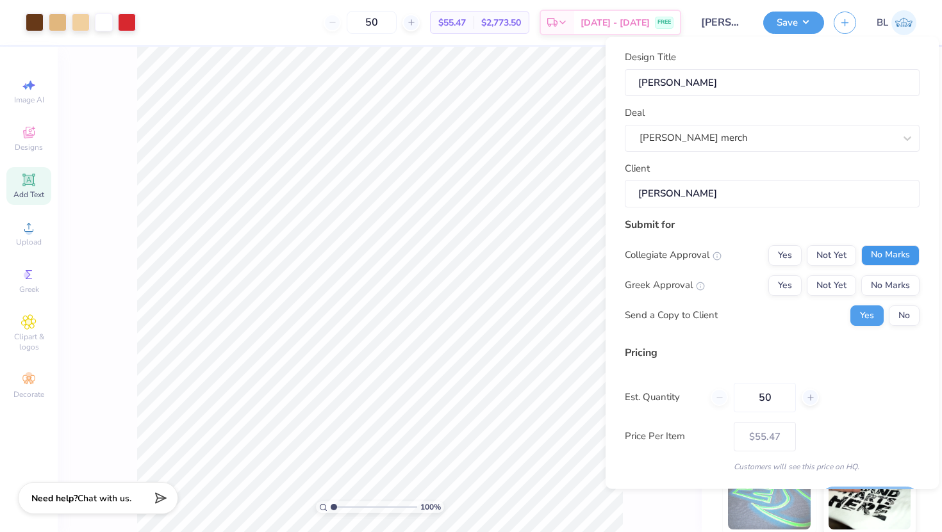
click at [880, 253] on button "No Marks" at bounding box center [890, 255] width 58 height 21
click at [795, 284] on button "Yes" at bounding box center [784, 285] width 33 height 21
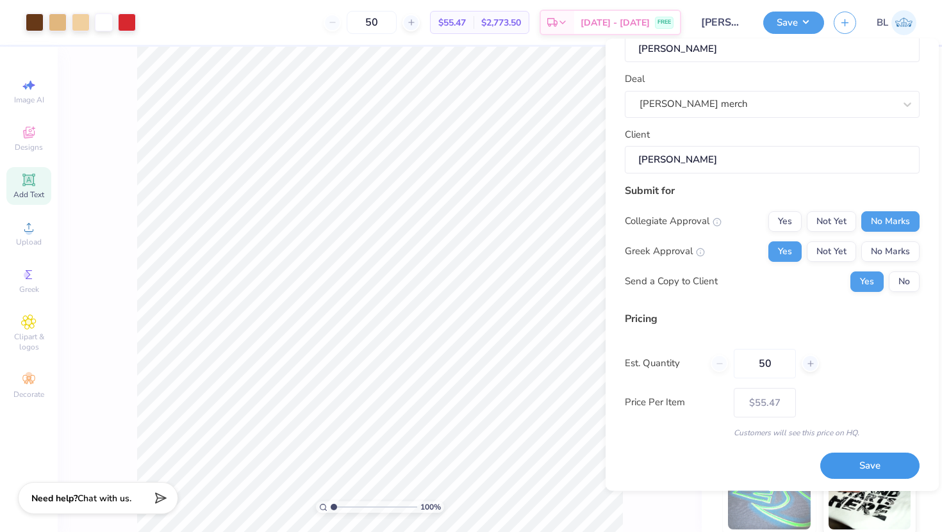
click at [853, 465] on button "Save" at bounding box center [869, 466] width 99 height 26
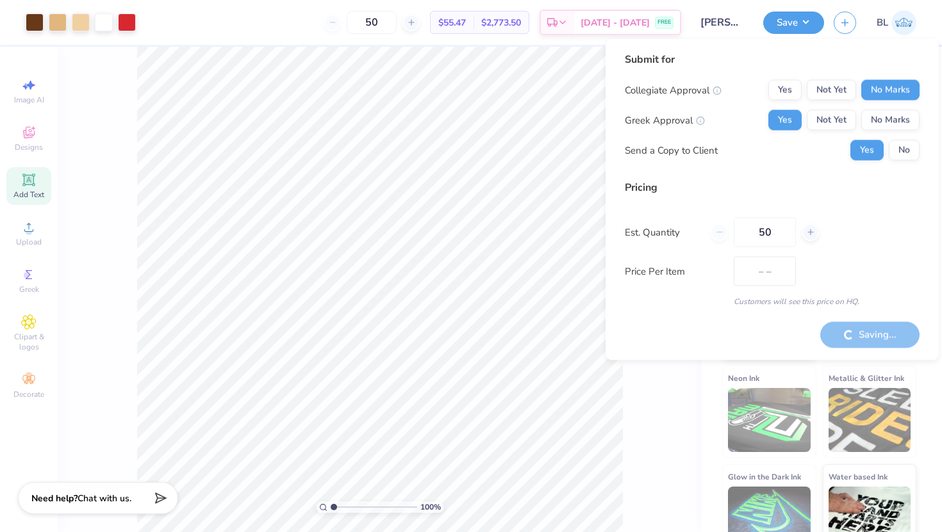
type input "$55.47"
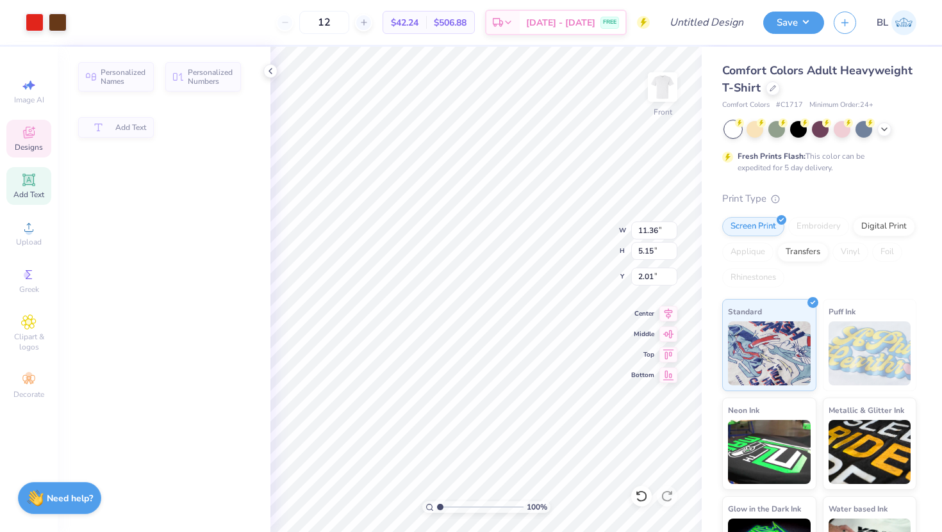
type input "11.36"
type input "5.15"
type input "2.01"
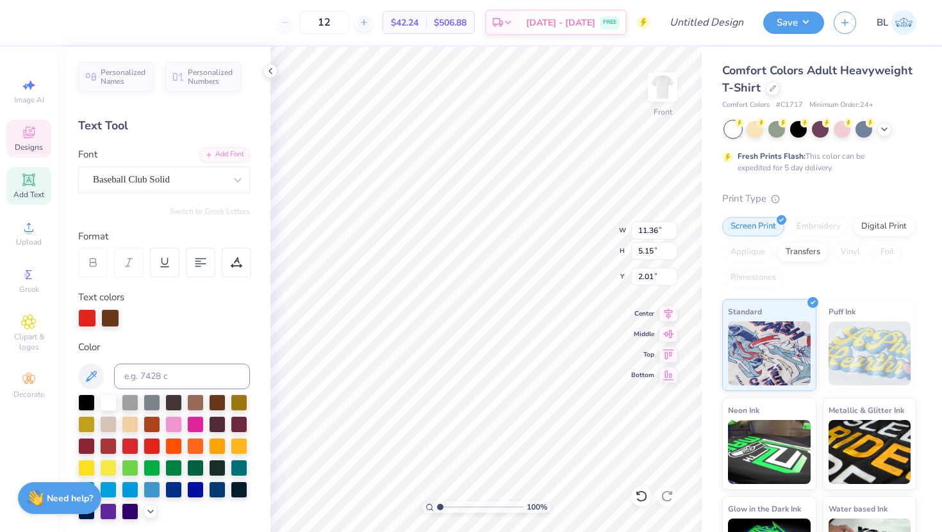
scroll to position [0, 3]
type textarea "PANHELLENIC"
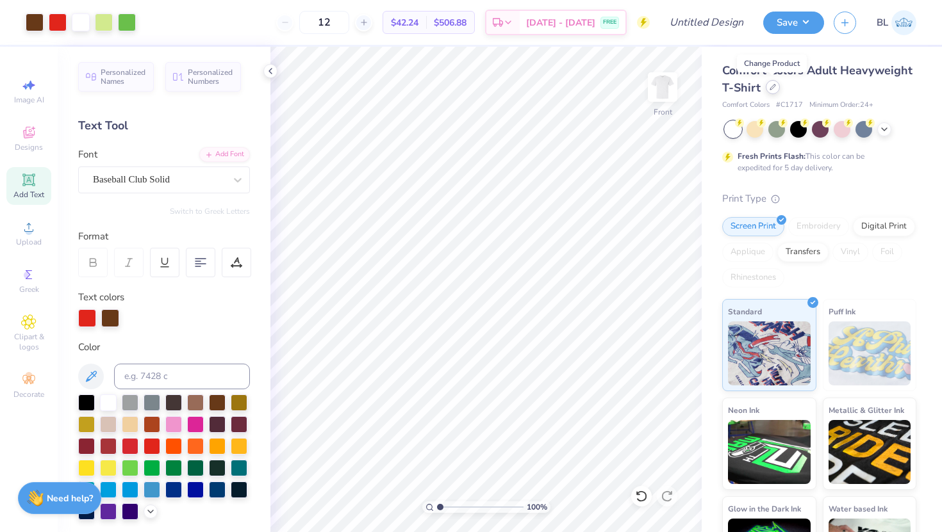
click at [771, 89] on icon at bounding box center [773, 87] width 6 height 6
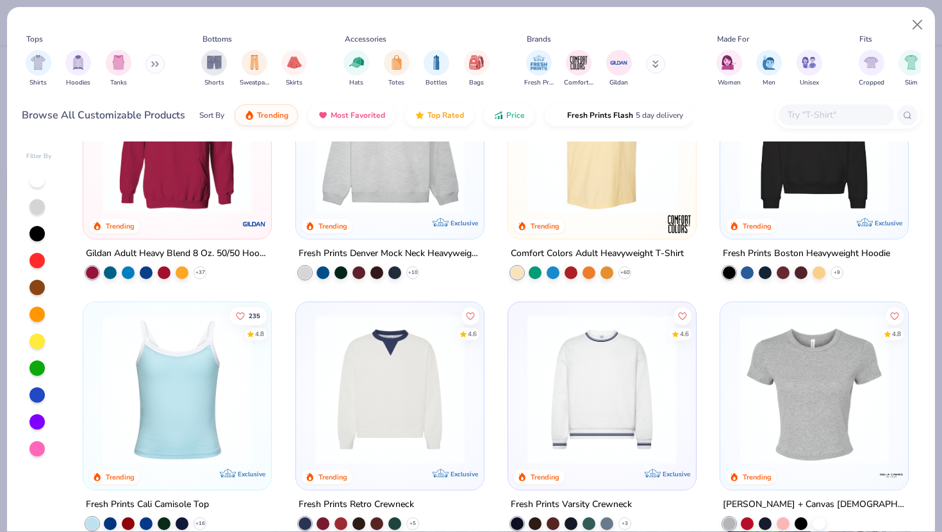
scroll to position [99, 0]
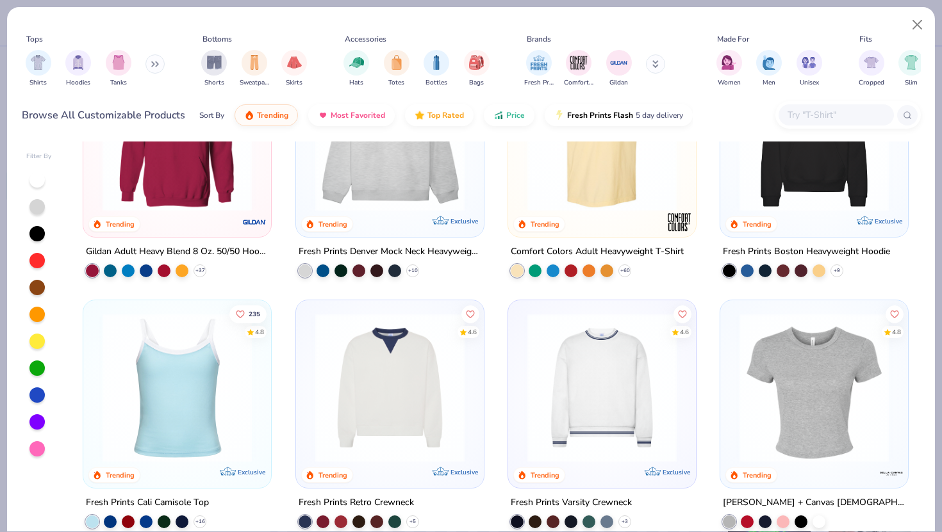
click at [418, 347] on img at bounding box center [390, 387] width 162 height 149
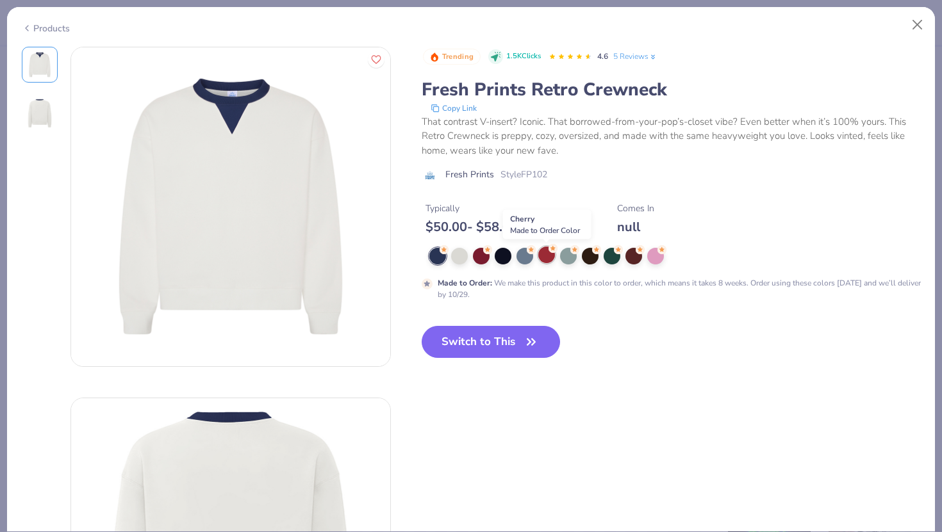
click at [543, 254] on div at bounding box center [546, 255] width 17 height 17
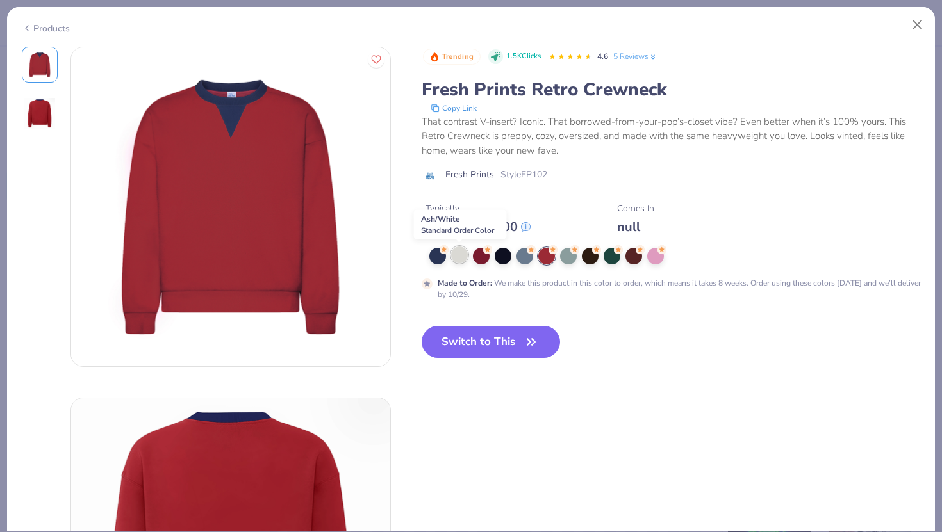
click at [459, 252] on div at bounding box center [459, 255] width 17 height 17
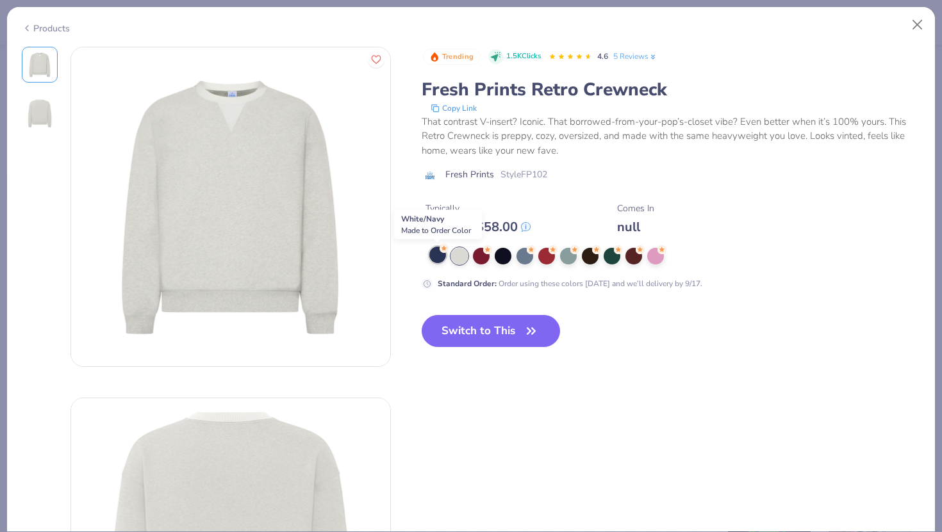
click at [439, 254] on div at bounding box center [437, 255] width 17 height 17
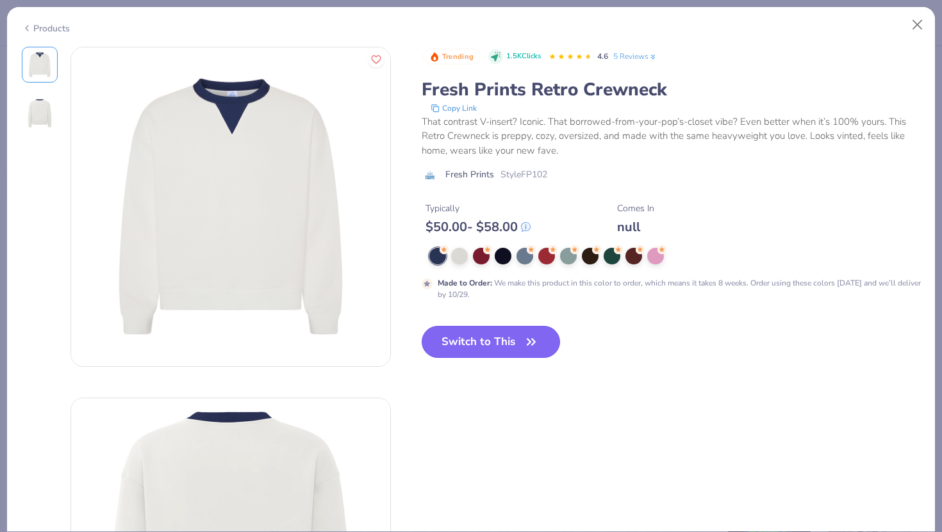
click at [495, 344] on button "Switch to This" at bounding box center [491, 342] width 139 height 32
type input "50"
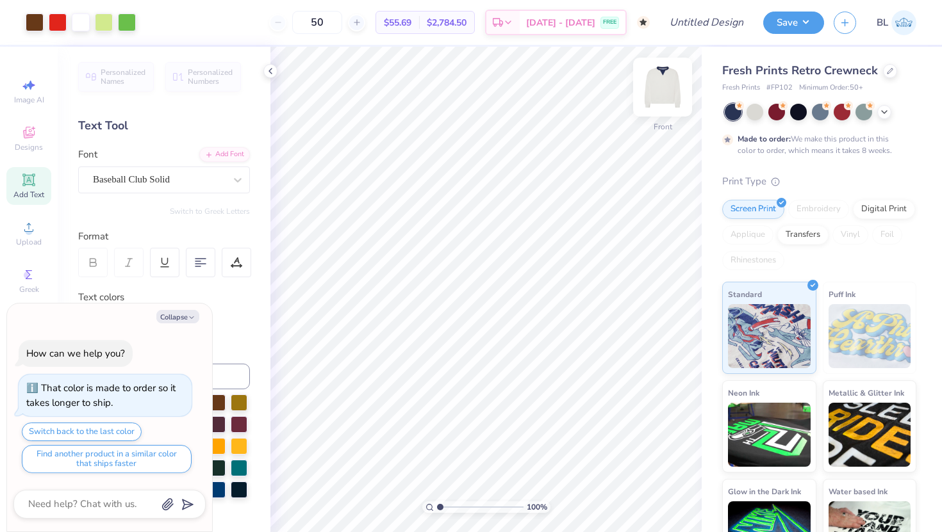
click at [661, 92] on img at bounding box center [662, 87] width 51 height 51
click at [663, 87] on img at bounding box center [662, 87] width 51 height 51
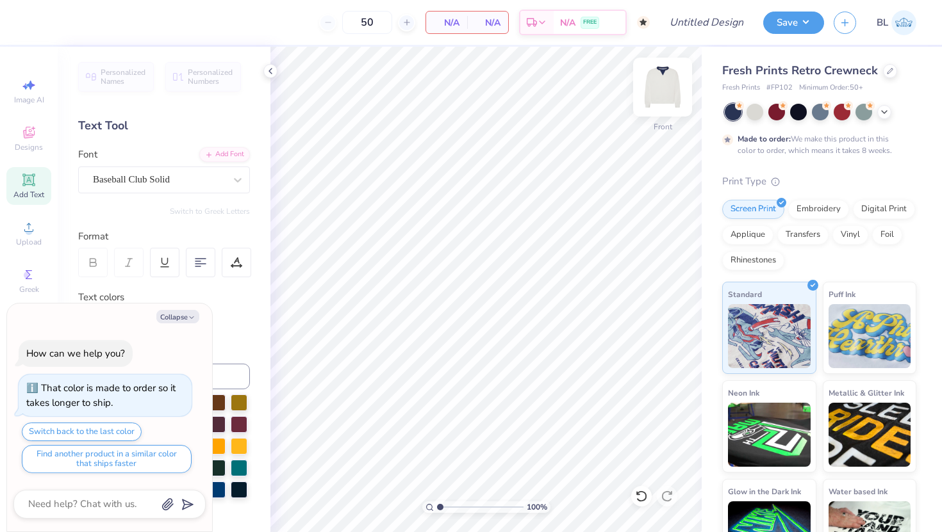
click at [659, 91] on img at bounding box center [662, 87] width 51 height 51
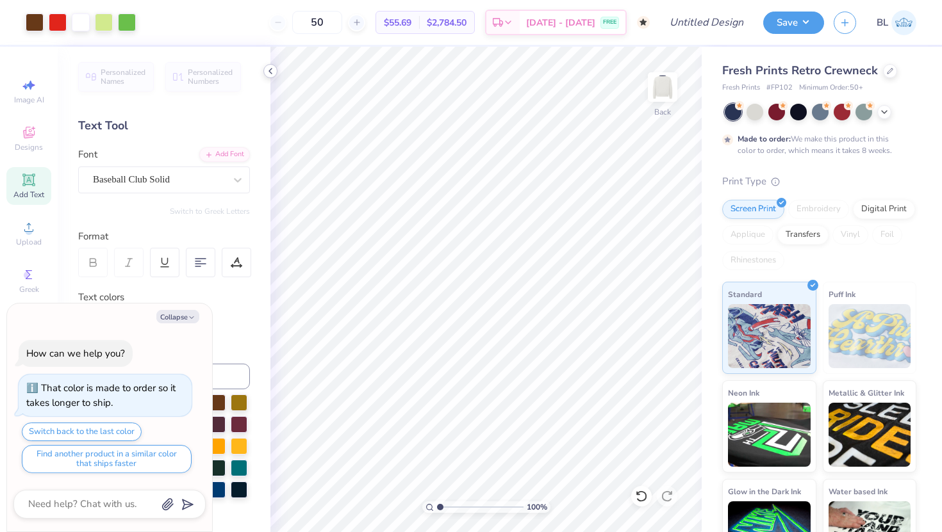
click at [266, 68] on icon at bounding box center [270, 71] width 10 height 10
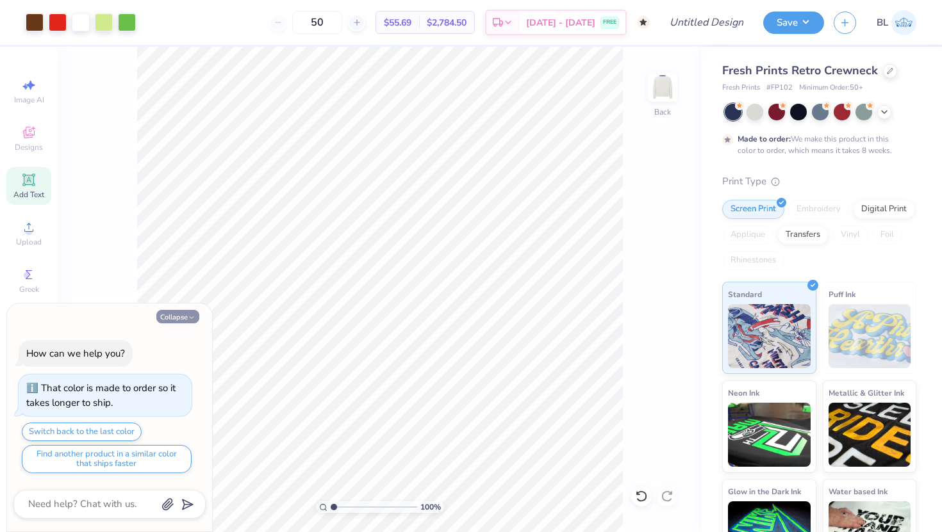
click at [189, 318] on icon "button" at bounding box center [192, 318] width 8 height 8
type textarea "x"
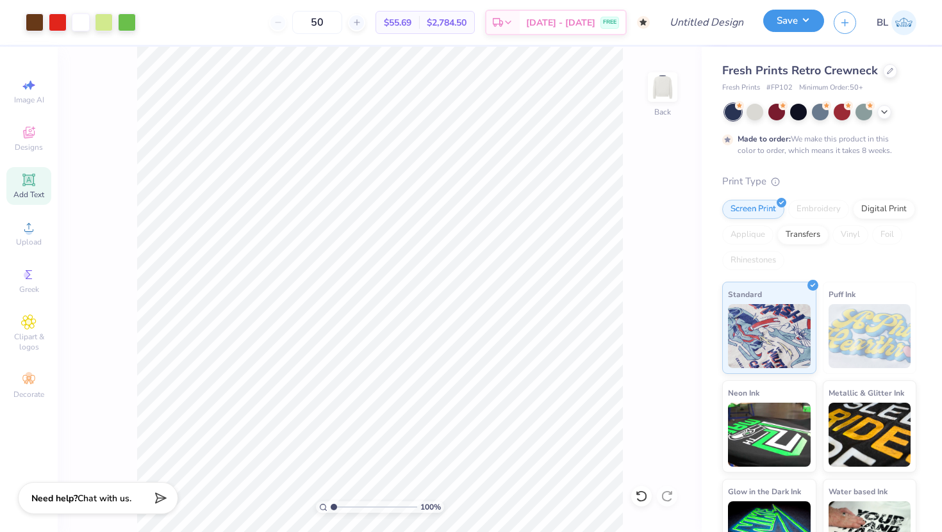
click at [796, 19] on button "Save" at bounding box center [793, 21] width 61 height 22
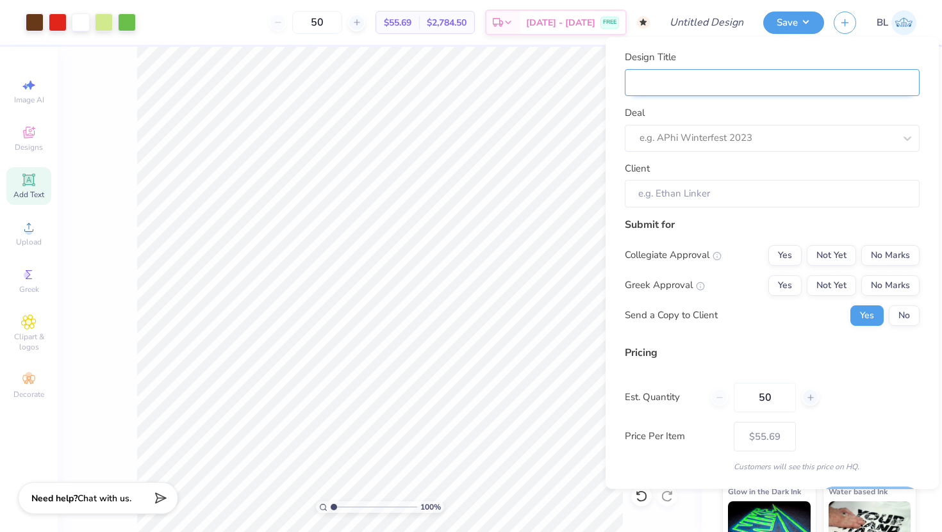
click at [727, 88] on input "Design Title" at bounding box center [772, 83] width 295 height 28
type input "Panhel HOCO Mocknecks"
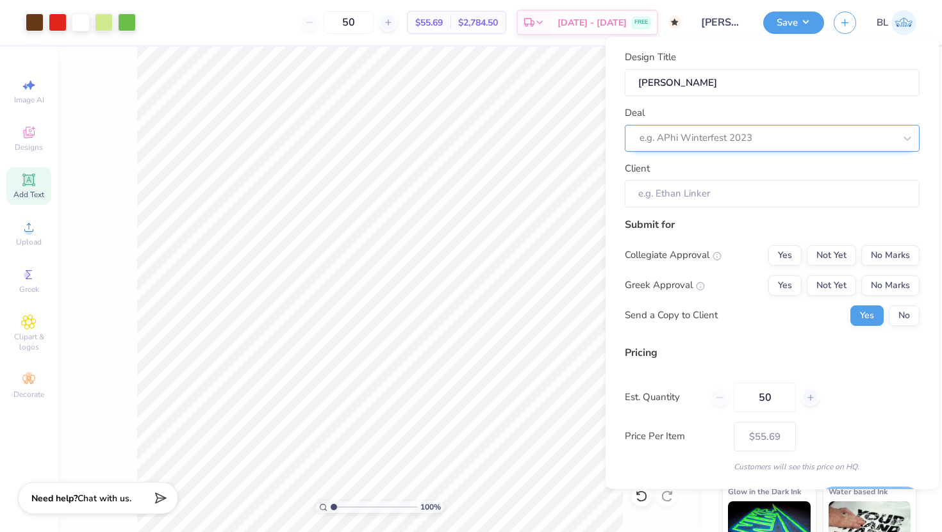
click at [718, 129] on div at bounding box center [766, 137] width 255 height 17
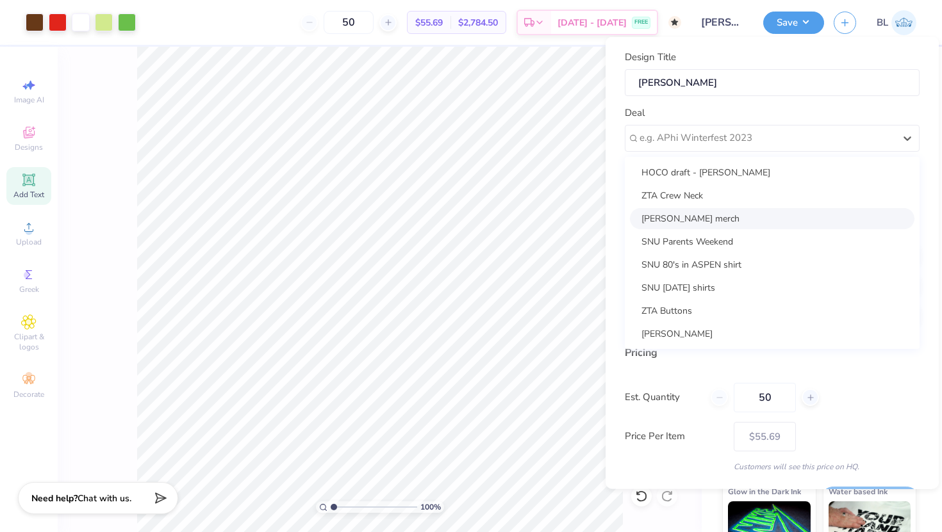
click at [697, 211] on div "Panhel HOCO merch" at bounding box center [772, 218] width 285 height 21
type input "Kaiya Cox"
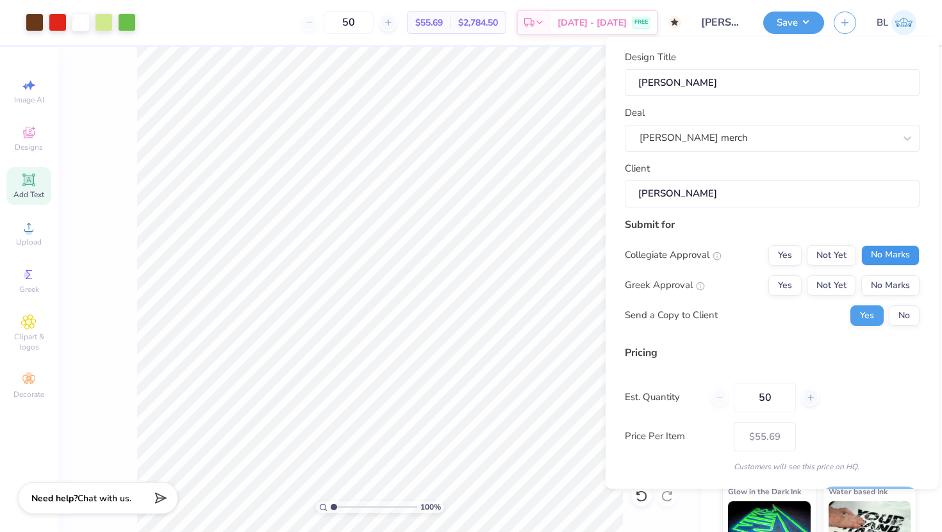
click at [900, 256] on button "No Marks" at bounding box center [890, 255] width 58 height 21
click at [797, 275] on button "Yes" at bounding box center [784, 285] width 33 height 21
type input "$55.69"
drag, startPoint x: 778, startPoint y: 393, endPoint x: 726, endPoint y: 393, distance: 51.9
click at [726, 393] on div "50" at bounding box center [765, 397] width 108 height 29
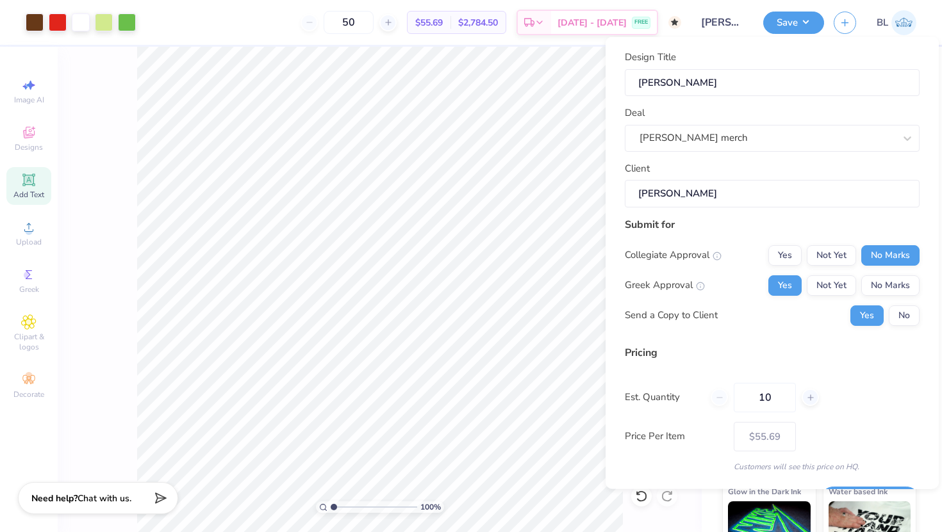
type input "100"
type input "$52.50"
type input "100"
click at [829, 419] on div "Pricing Est. Quantity 100 Price Per Item $52.50 Customers will see this price o…" at bounding box center [772, 409] width 295 height 128
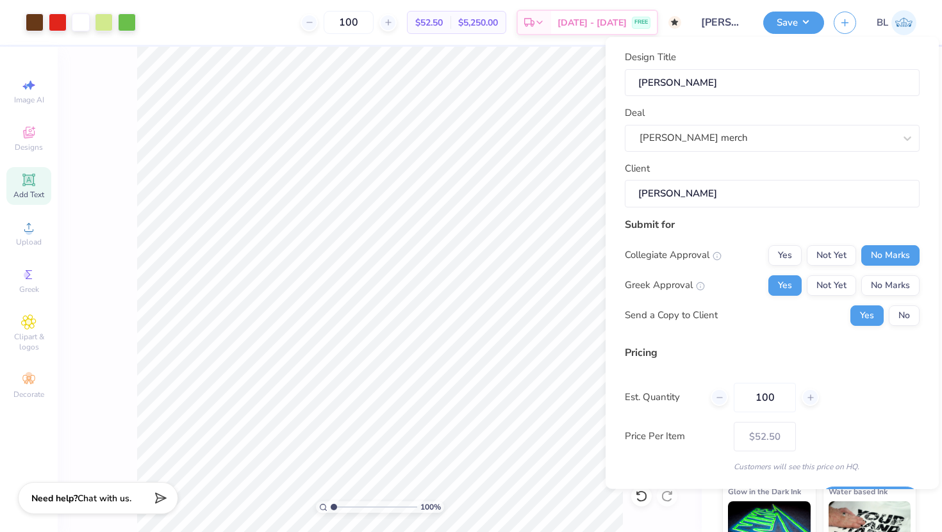
scroll to position [36, 0]
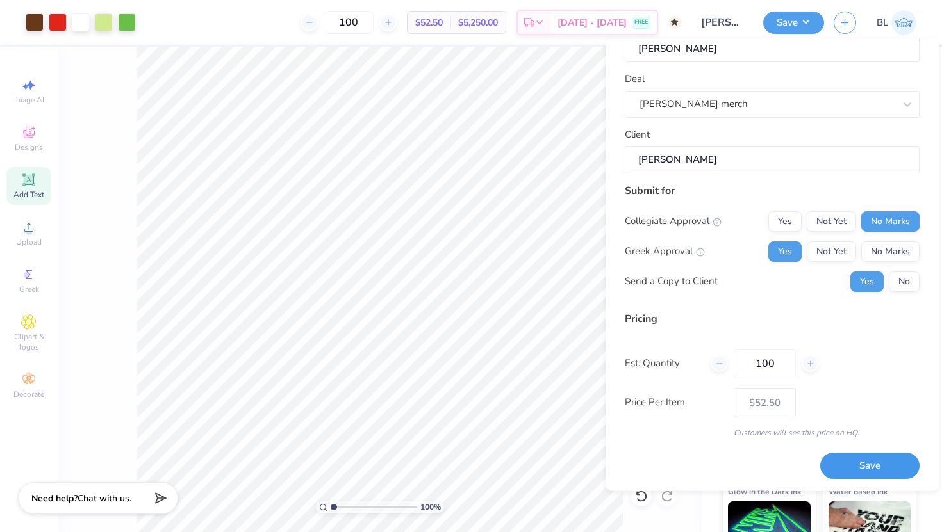
click at [872, 464] on button "Save" at bounding box center [869, 466] width 99 height 26
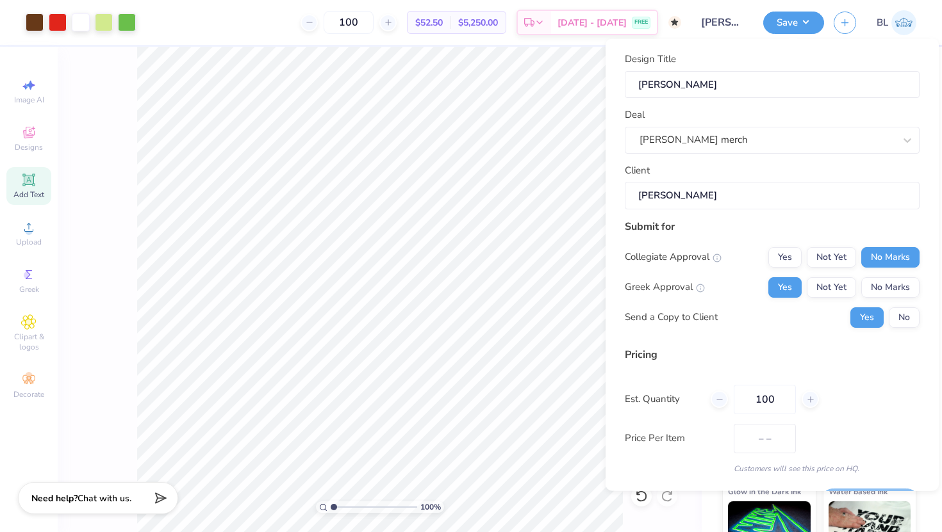
type input "$52.50"
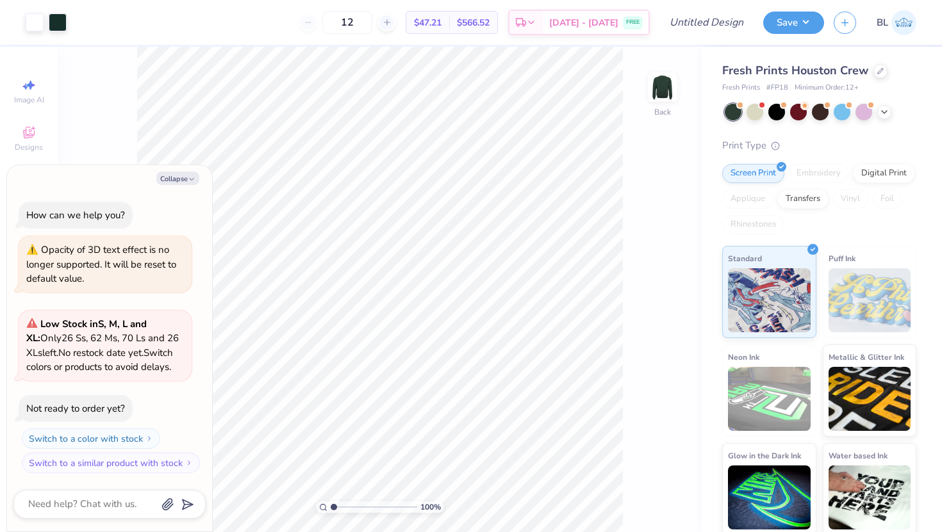
click at [172, 189] on div "Collapse How can we help you? Opacity of 3D text effect is no longer supported.…" at bounding box center [109, 348] width 205 height 367
click at [188, 176] on icon "button" at bounding box center [192, 180] width 8 height 8
type textarea "x"
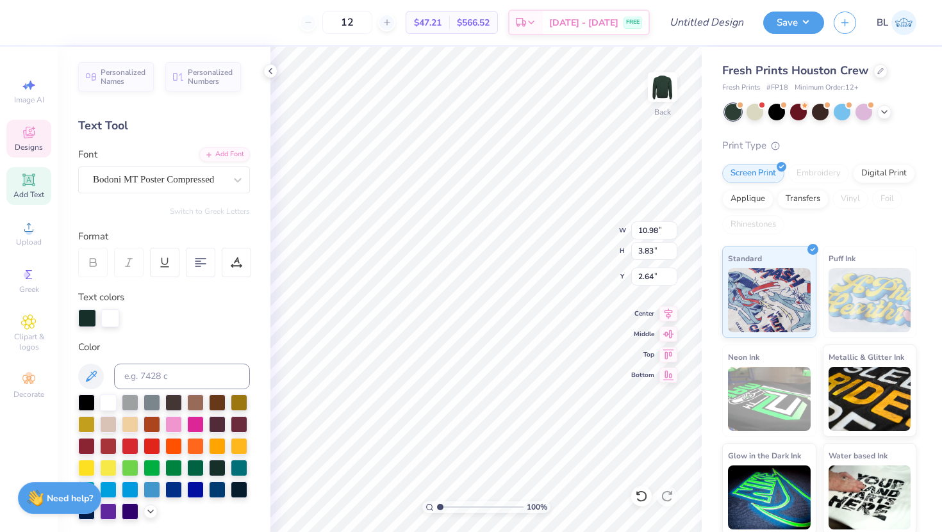
type input "7.93"
type input "2.23"
type input "5.36"
type input "10.98"
type input "3.83"
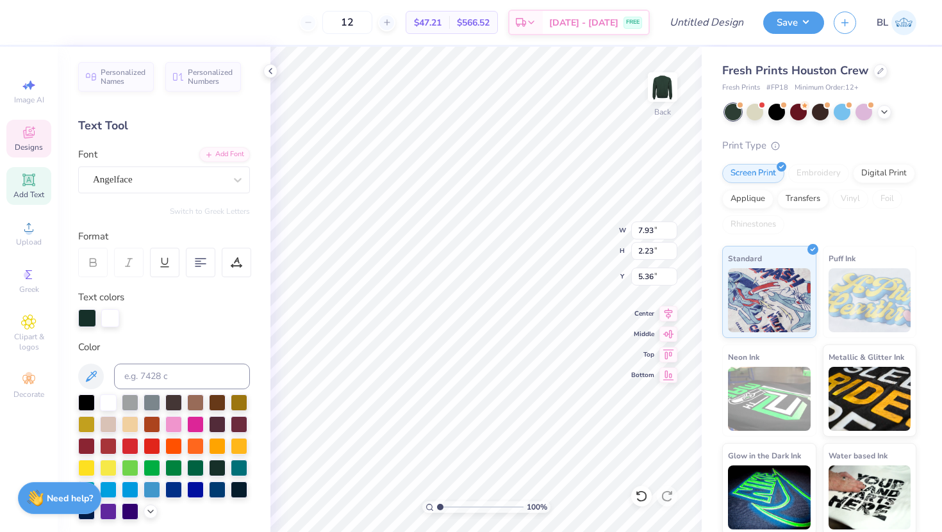
type input "2.64"
type textarea "K"
type textarea "Panhellenic"
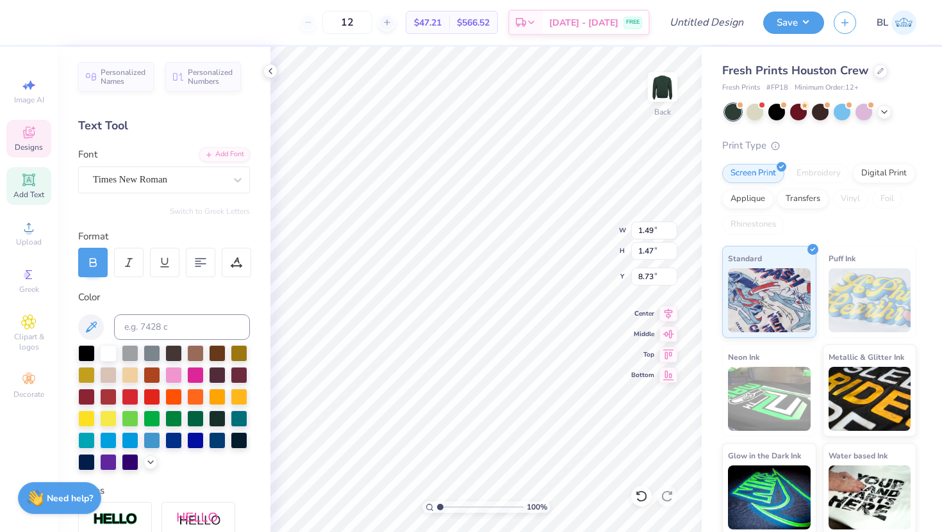
type input "1.61"
type input "7.97"
type textarea "PH"
type input "1.49"
type input "8.73"
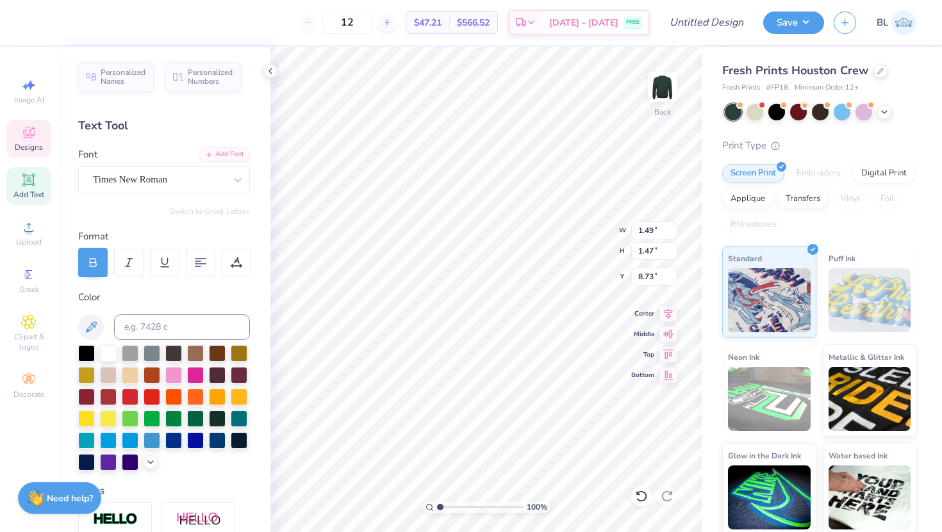
type textarea "A"
type input "2.84"
type input "1.55"
type input "7.93"
type input "8.65"
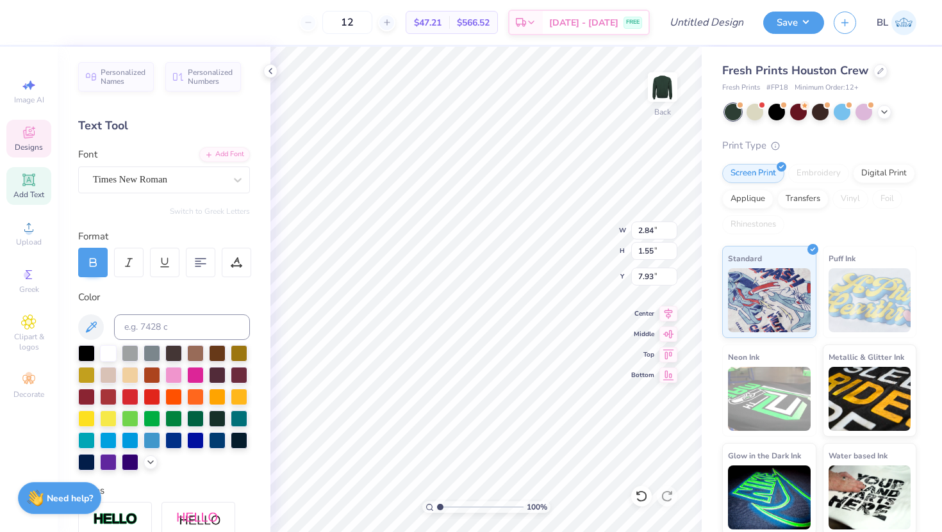
type input "8.13"
type input "5.86"
type input "7.98"
type input "2.84"
type input "1.55"
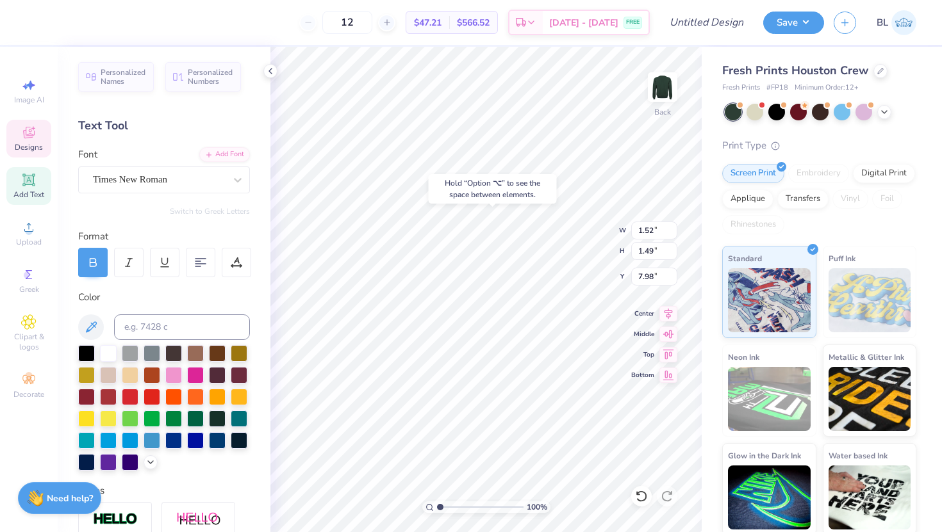
type input "7.93"
type input "2.23"
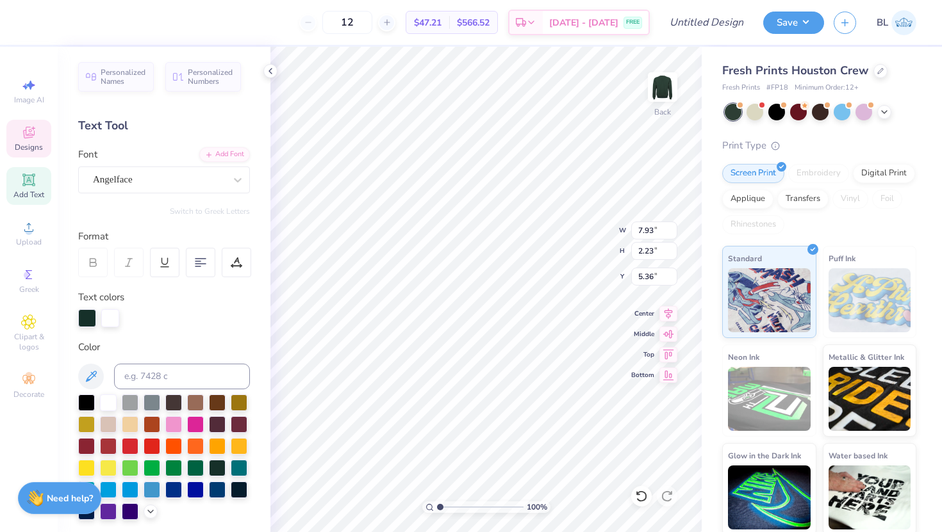
type input "5.44"
type input "2.84"
type input "1.55"
type input "7.93"
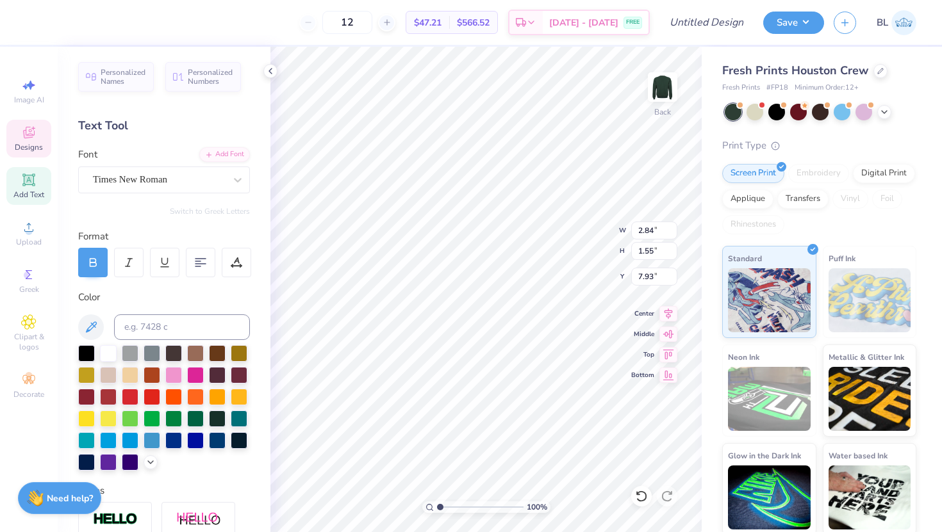
type input "2.89"
type input "1.63"
type input "7.67"
type input "8.65"
type input "8.13"
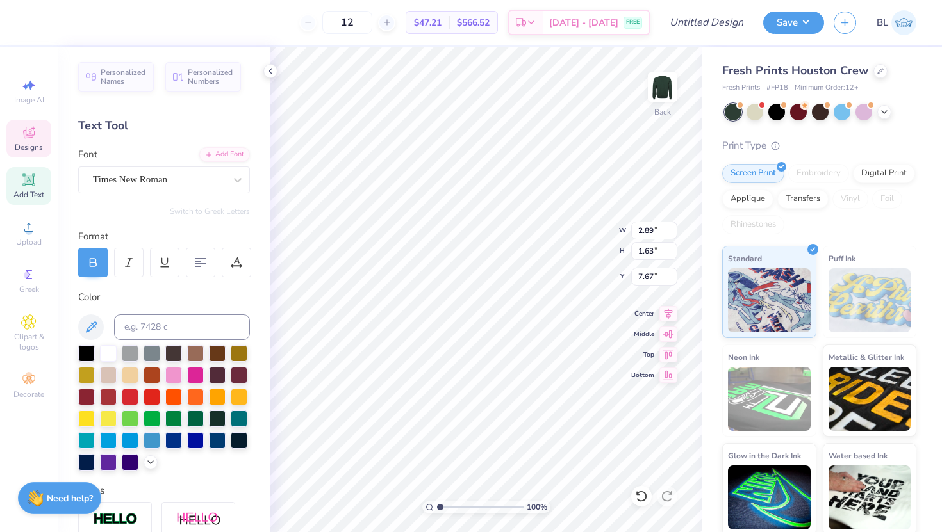
type input "5.86"
type input "2.89"
type input "1.63"
type input "7.67"
type input "8.65"
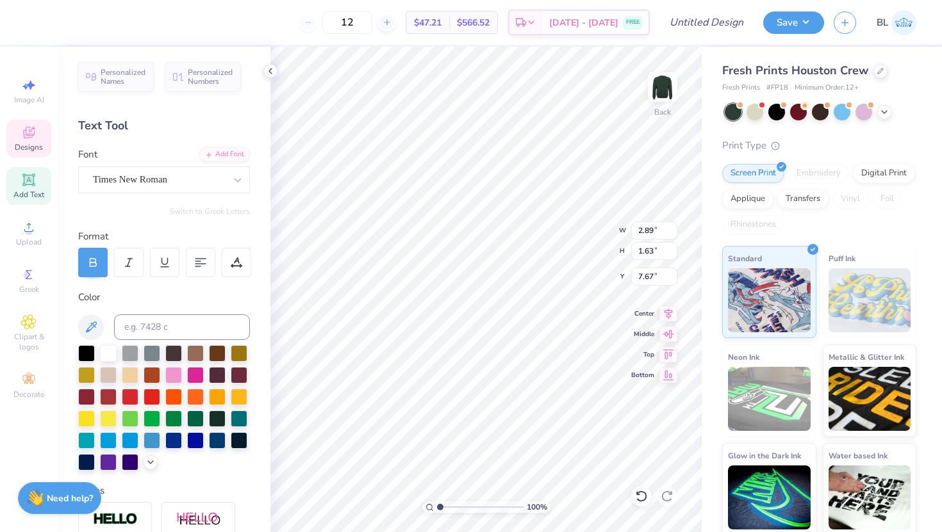
type input "8.13"
type input "5.86"
type input "1.52"
type input "1.49"
type input "8.08"
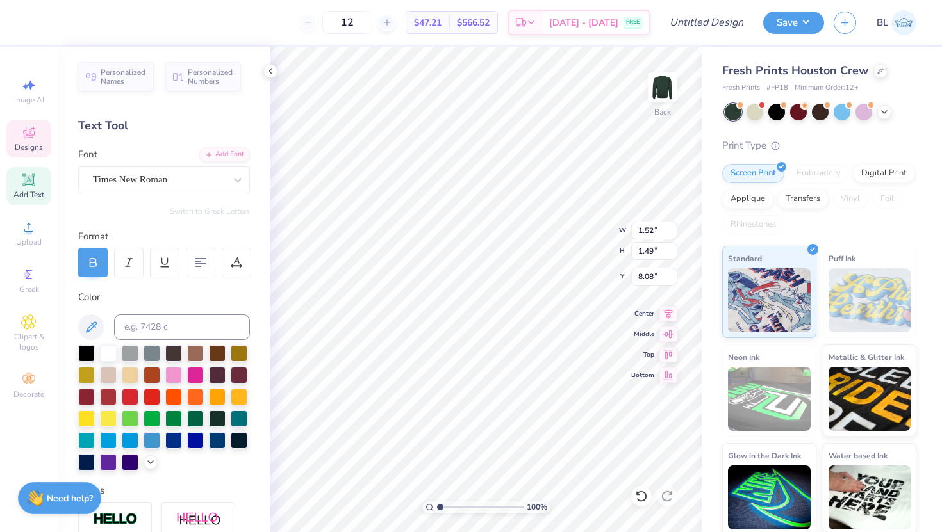
type input "1.52"
type input "8.10"
type input "2.89"
type input "1.63"
type input "7.67"
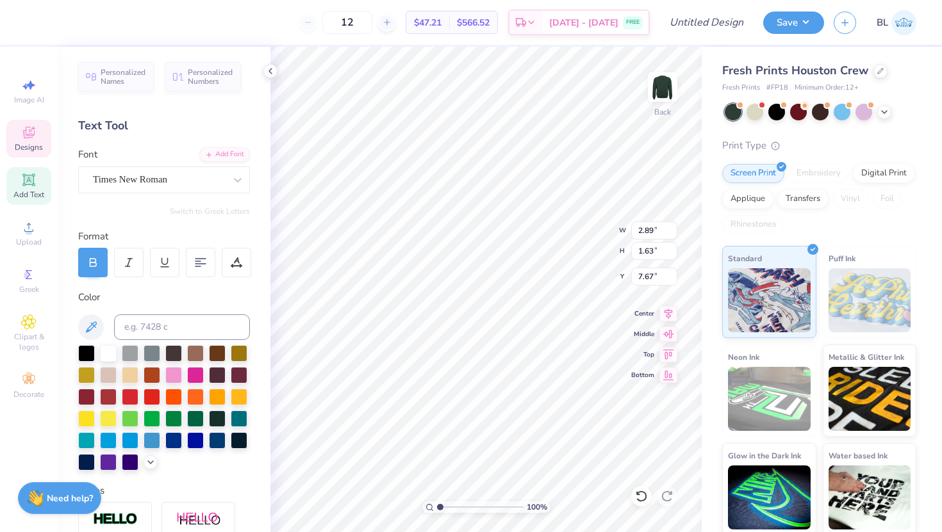
type input "1.52"
type input "8.10"
type input "2.89"
type input "1.63"
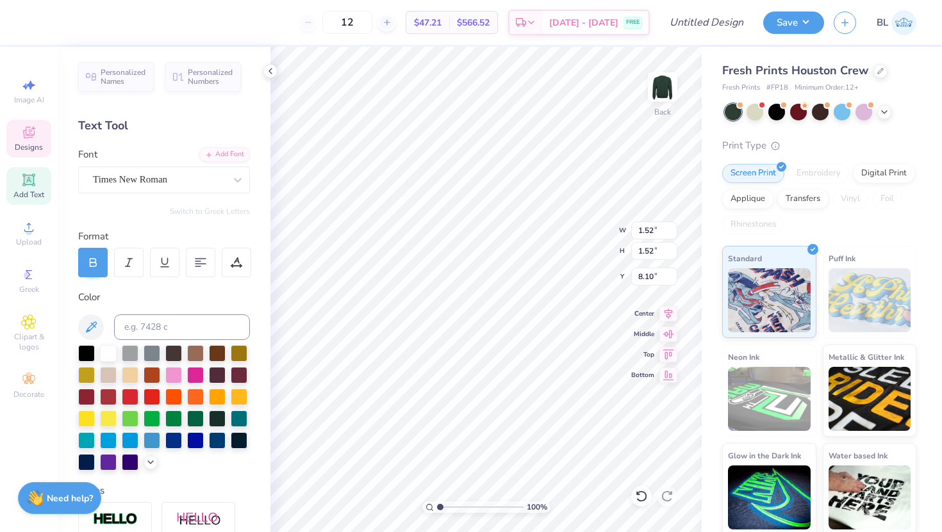
type input "7.67"
type input "1.52"
type input "8.10"
type textarea "PHA"
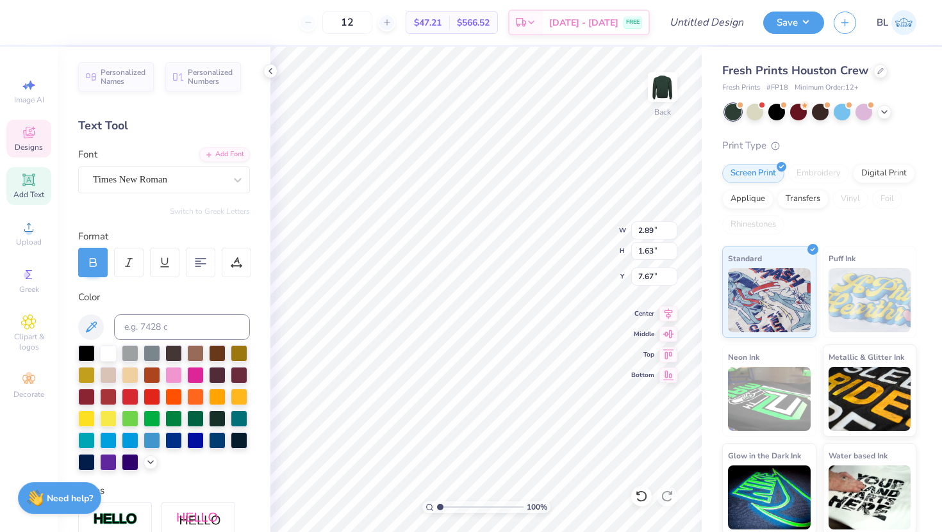
type input "8.65"
type input "8.13"
type input "5.86"
type input "4.21"
type input "1.79"
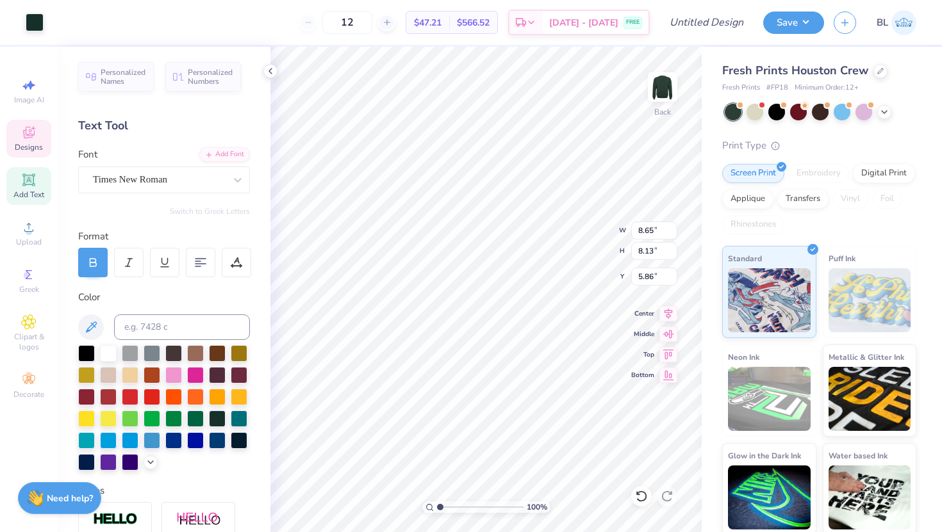
type input "7.59"
type input "8.65"
type input "8.13"
type input "5.86"
type input "4.21"
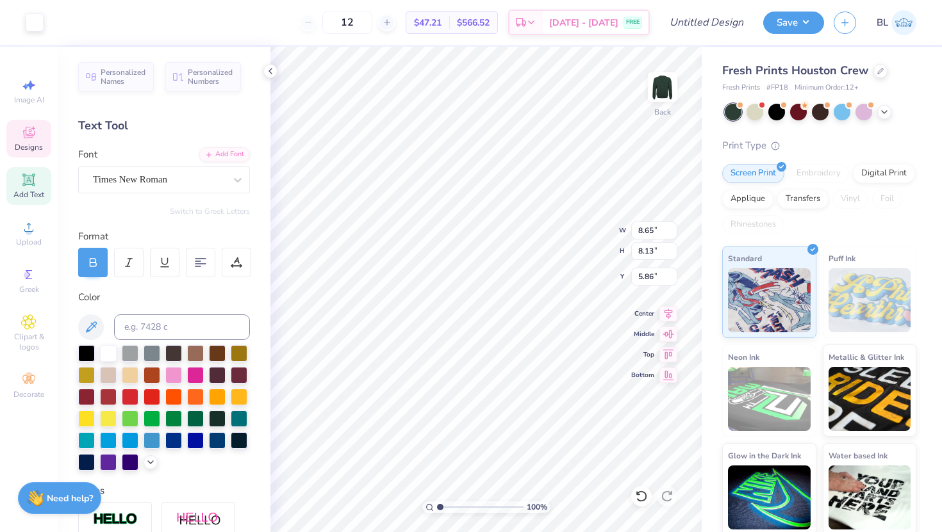
type input "1.79"
type input "7.67"
type textarea "USTATE"
type input "1.16"
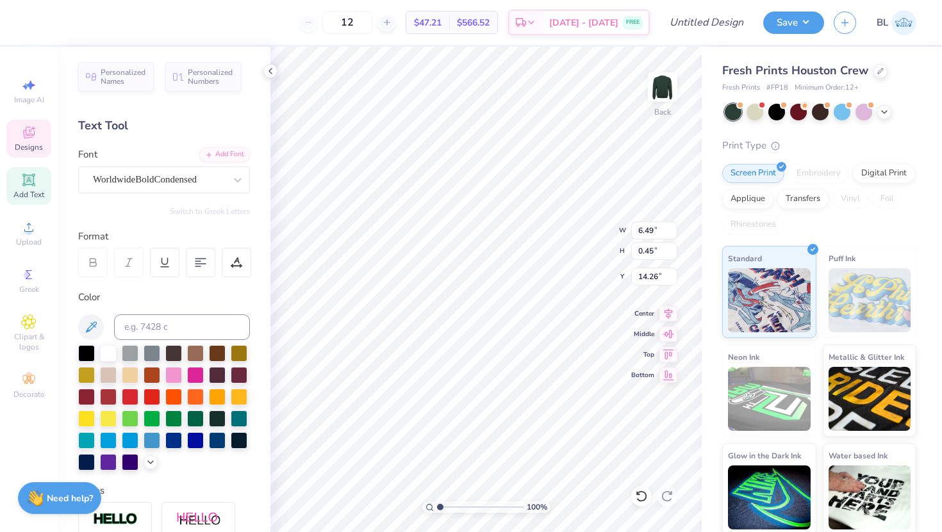
type input "0.35"
type input "14.31"
type textarea "STATE"
type textarea "S"
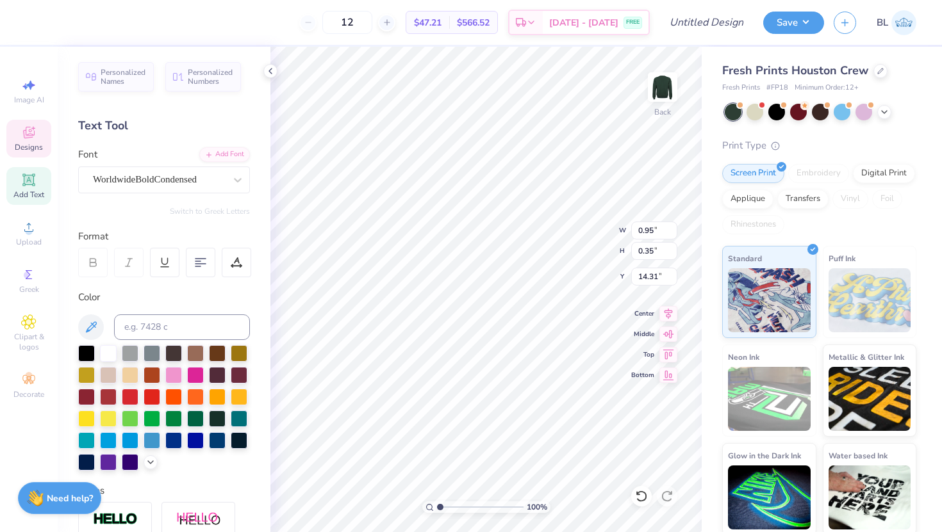
scroll to position [1, 0]
type textarea "RALEIGH, NC"
click at [759, 110] on div at bounding box center [754, 111] width 17 height 17
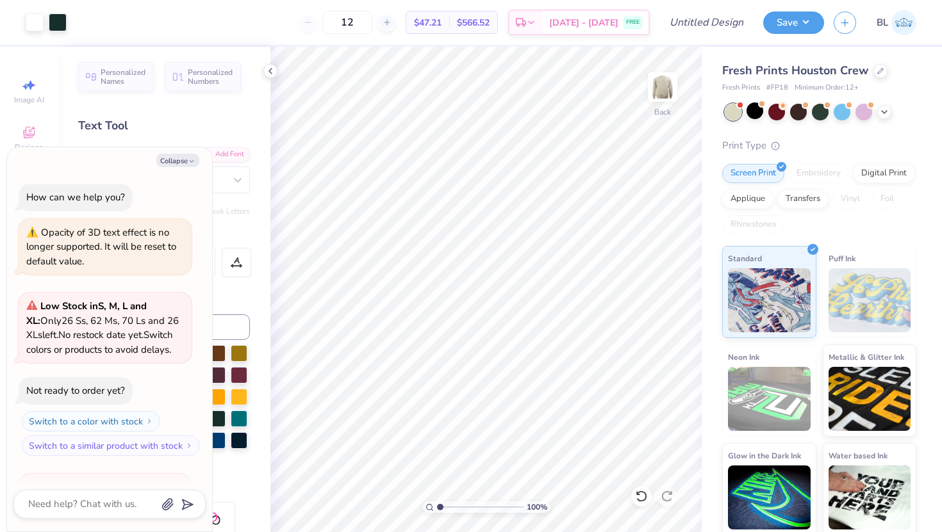
scroll to position [163, 0]
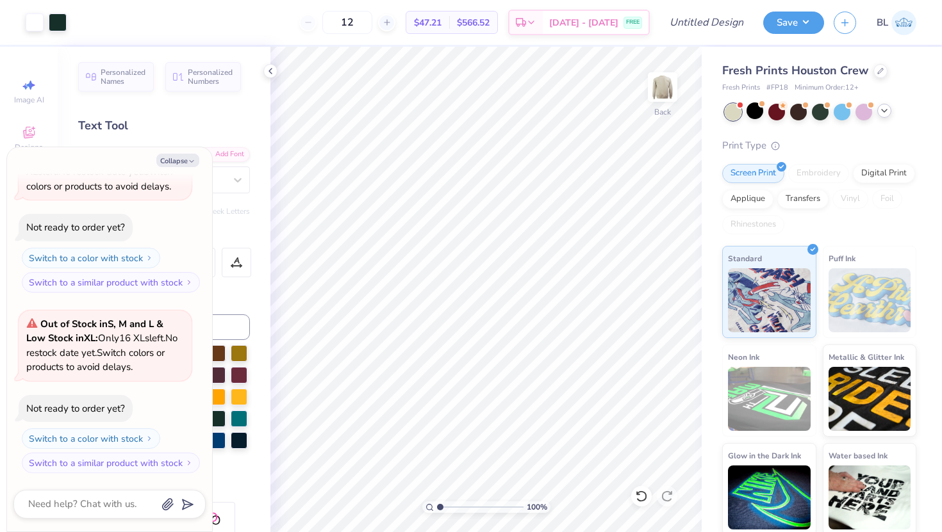
click at [884, 112] on polyline at bounding box center [884, 111] width 5 height 3
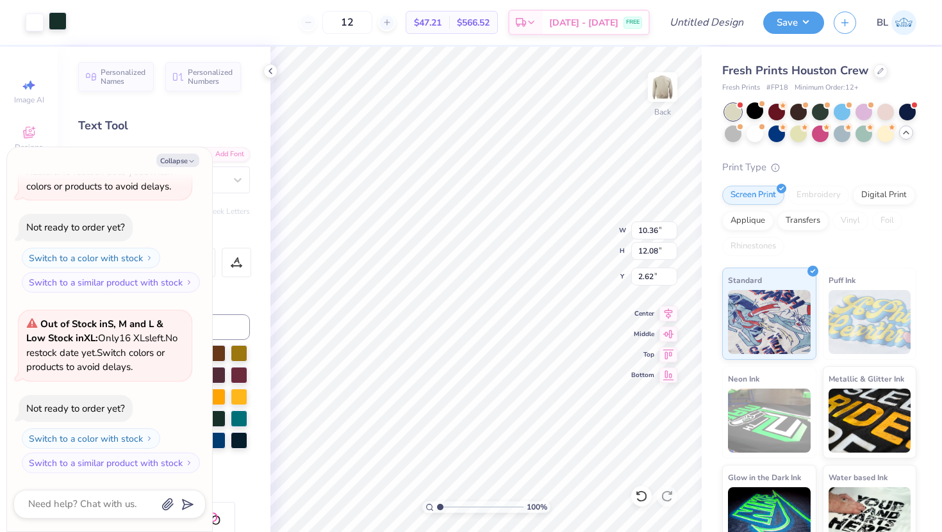
click at [60, 22] on div at bounding box center [58, 21] width 18 height 18
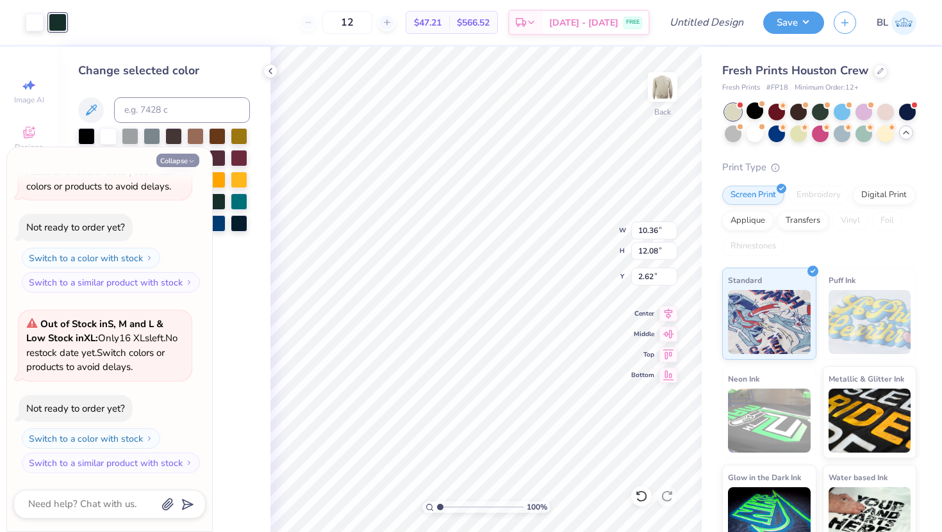
click at [183, 160] on button "Collapse" at bounding box center [177, 160] width 43 height 13
type textarea "x"
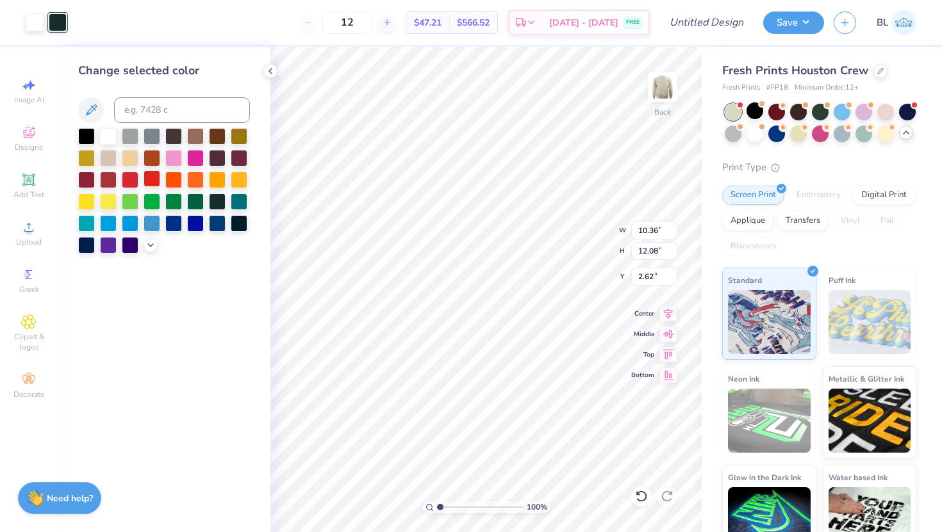
click at [151, 179] on div at bounding box center [152, 178] width 17 height 17
click at [777, 129] on div at bounding box center [776, 132] width 17 height 17
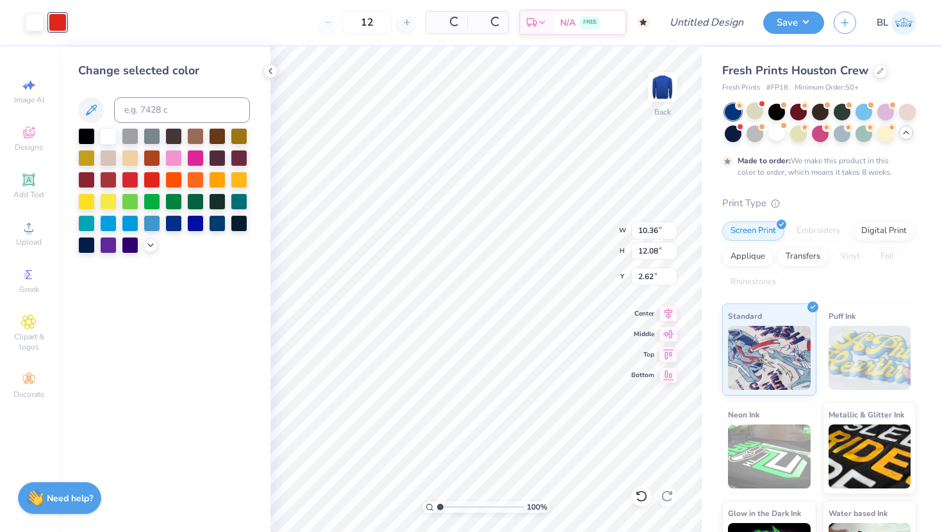
type input "50"
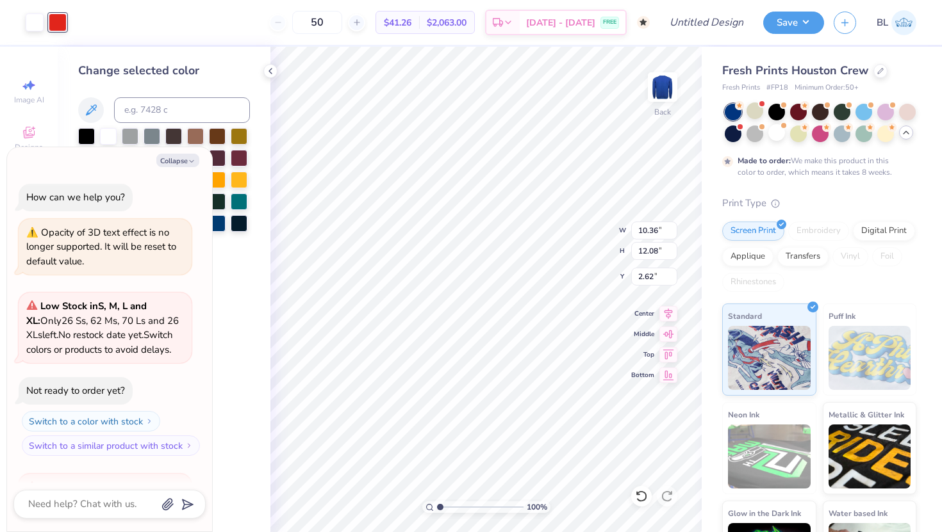
scroll to position [270, 0]
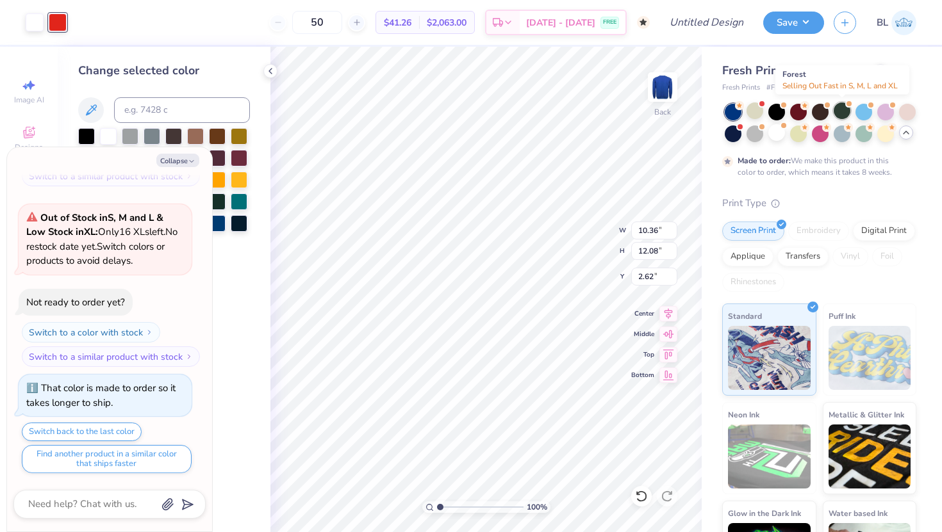
click at [837, 105] on div at bounding box center [842, 111] width 17 height 17
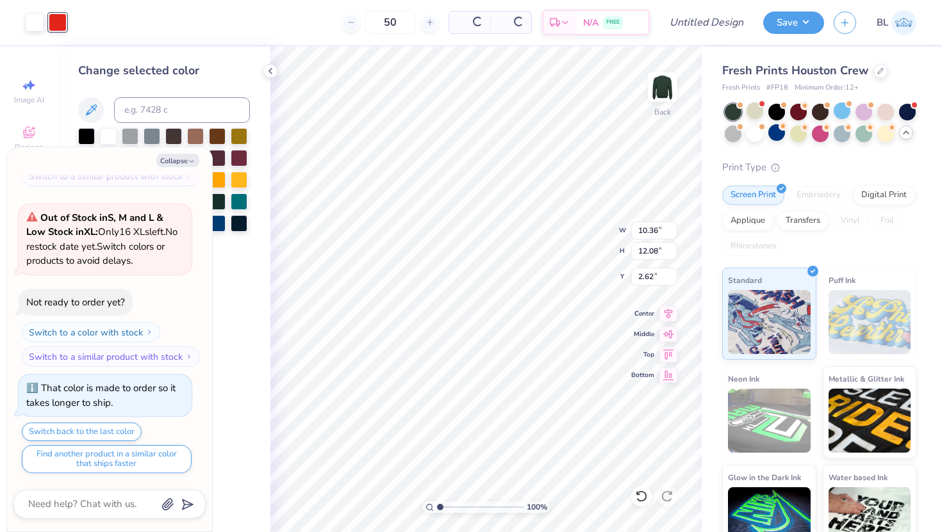
scroll to position [529, 0]
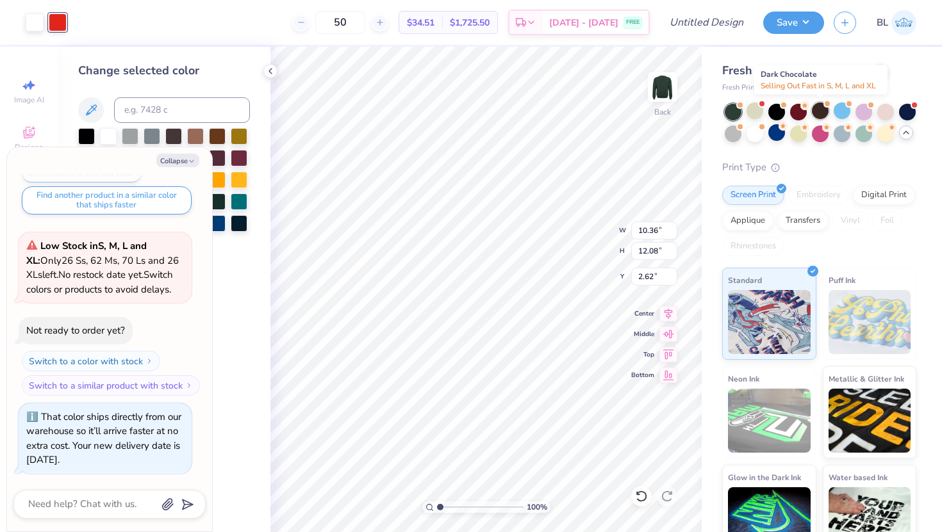
click at [823, 106] on div at bounding box center [820, 111] width 17 height 17
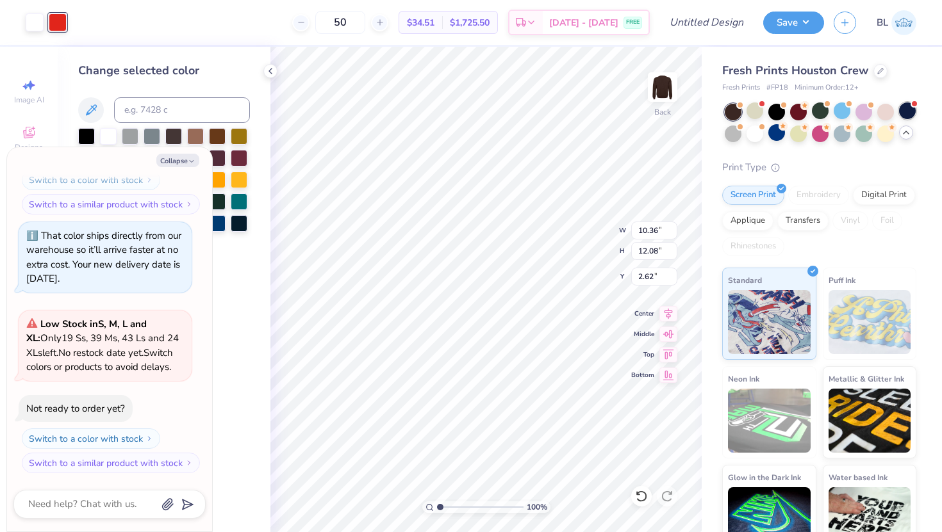
click at [903, 110] on div at bounding box center [907, 111] width 17 height 17
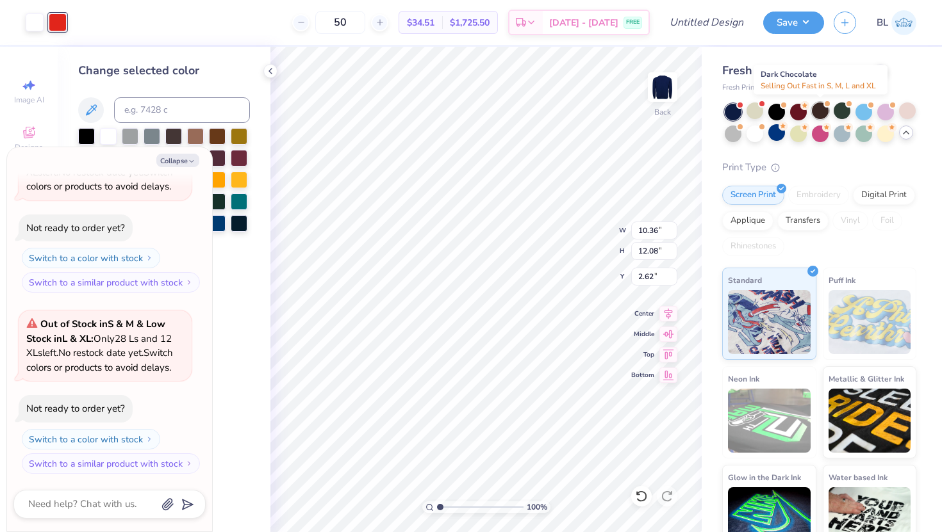
click at [821, 108] on div at bounding box center [820, 111] width 17 height 17
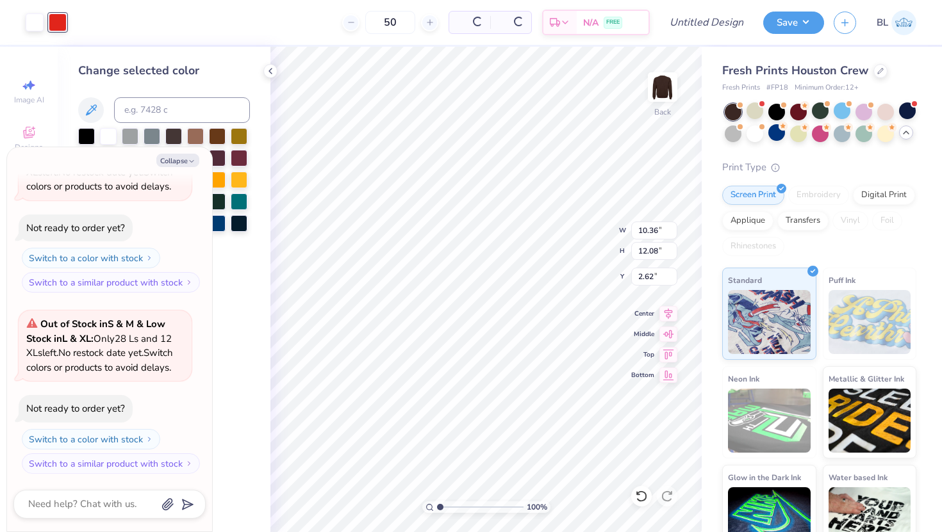
scroll to position [1072, 0]
click at [754, 136] on div at bounding box center [754, 132] width 17 height 17
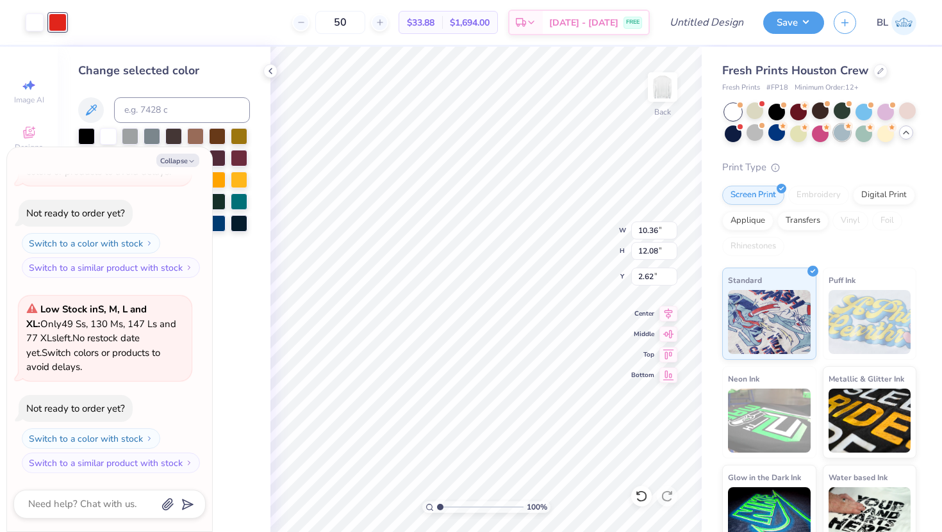
click at [844, 131] on div at bounding box center [842, 132] width 17 height 17
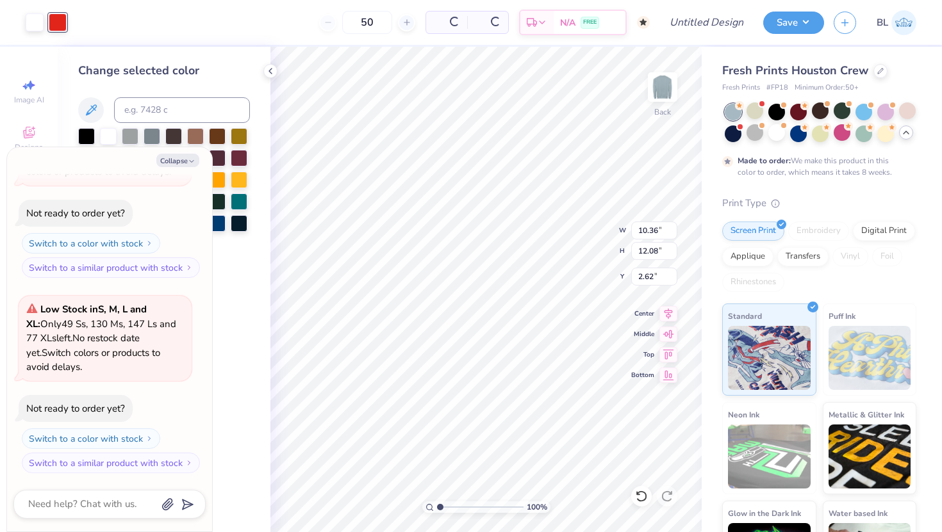
scroll to position [1388, 0]
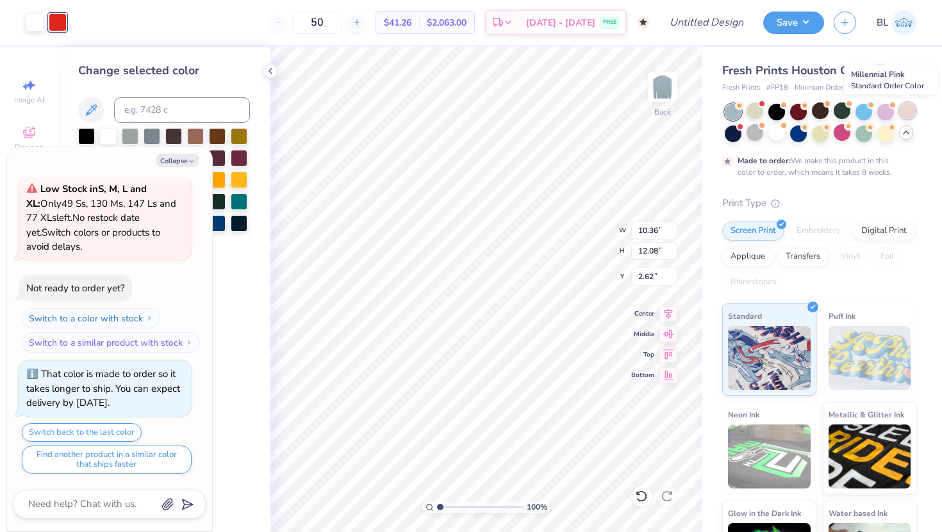
click at [905, 110] on div at bounding box center [907, 111] width 17 height 17
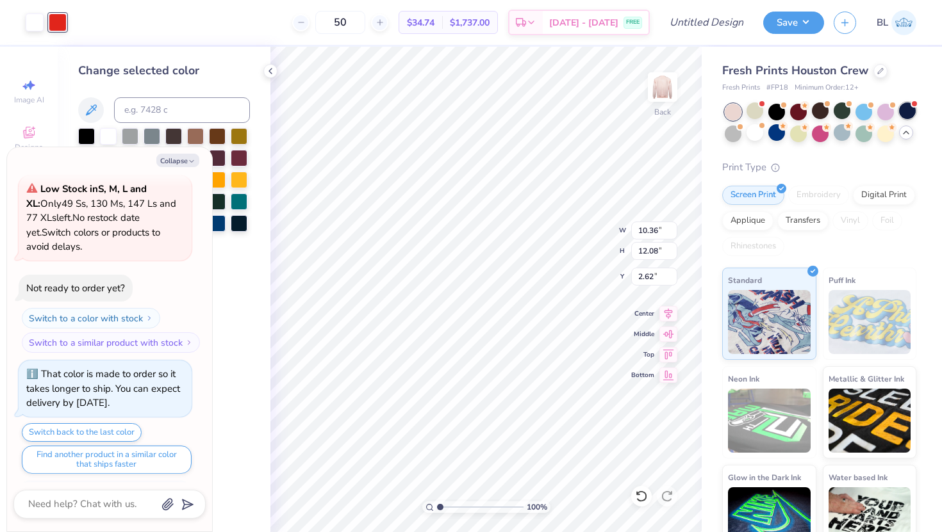
scroll to position [1466, 0]
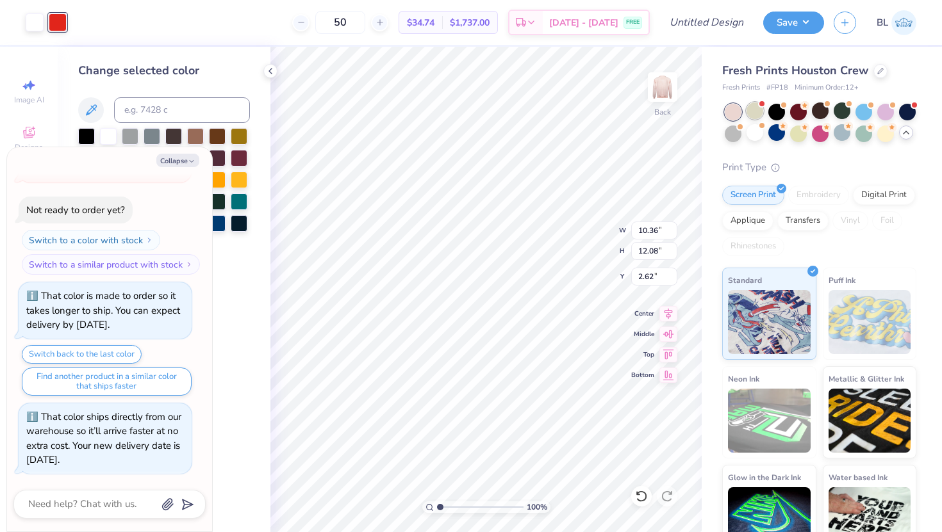
click at [751, 113] on div at bounding box center [754, 111] width 17 height 17
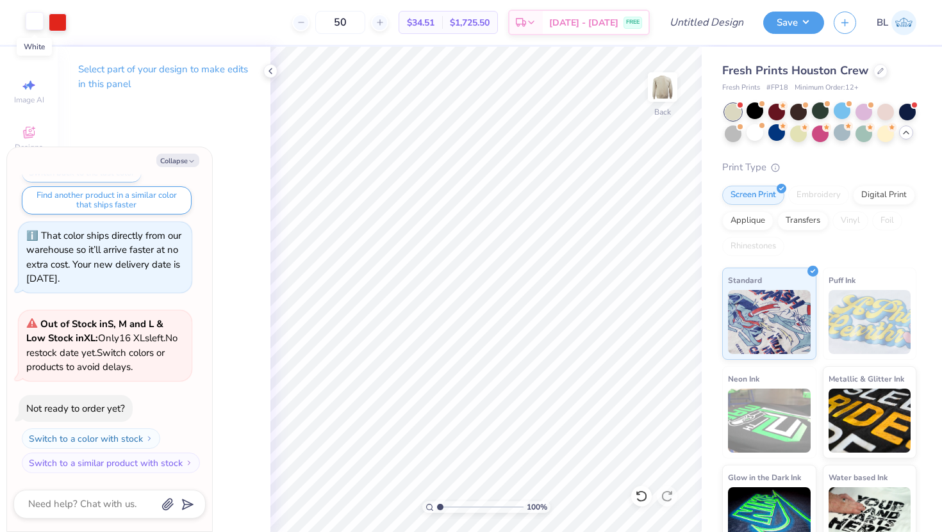
drag, startPoint x: 60, startPoint y: 17, endPoint x: 26, endPoint y: 21, distance: 34.2
click at [26, 21] on div at bounding box center [46, 22] width 41 height 18
click at [33, 21] on div at bounding box center [35, 21] width 18 height 18
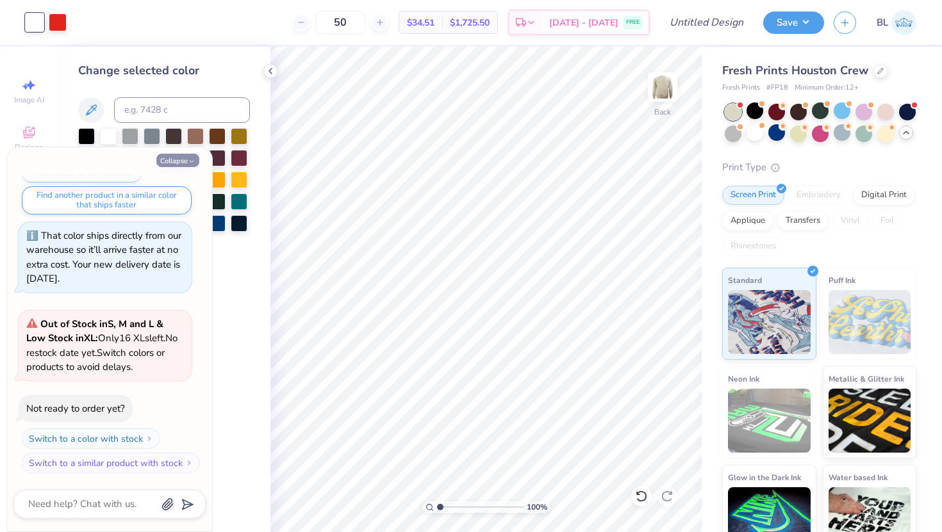
click at [181, 158] on button "Collapse" at bounding box center [177, 160] width 43 height 13
type textarea "x"
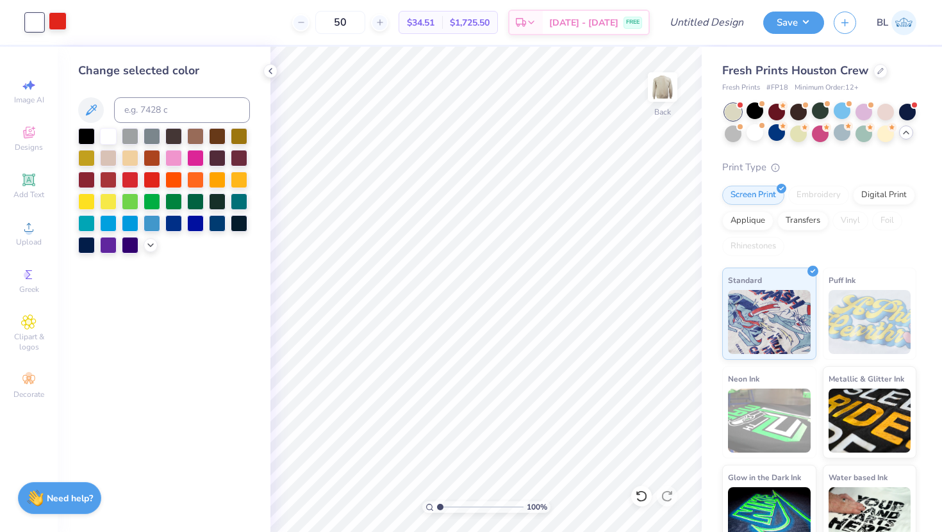
click at [58, 24] on div at bounding box center [58, 21] width 18 height 18
click at [124, 242] on div at bounding box center [130, 244] width 17 height 17
click at [21, 13] on div "Art colors" at bounding box center [33, 22] width 67 height 45
click at [31, 17] on div at bounding box center [35, 21] width 18 height 18
click at [133, 179] on div at bounding box center [130, 178] width 17 height 17
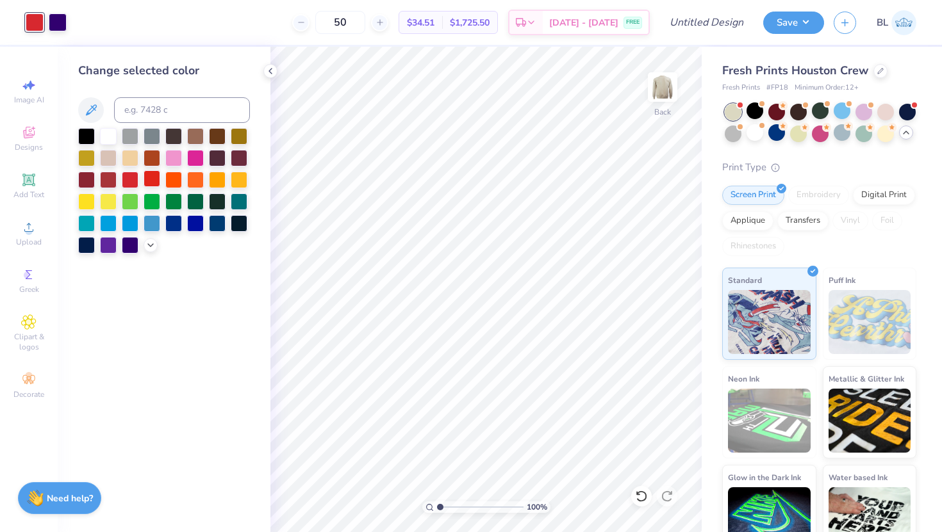
click at [150, 181] on div at bounding box center [152, 178] width 17 height 17
click at [58, 26] on div at bounding box center [58, 21] width 18 height 18
click at [110, 136] on div at bounding box center [108, 135] width 17 height 17
click at [35, 24] on div at bounding box center [35, 21] width 18 height 18
click at [106, 175] on div at bounding box center [108, 178] width 17 height 17
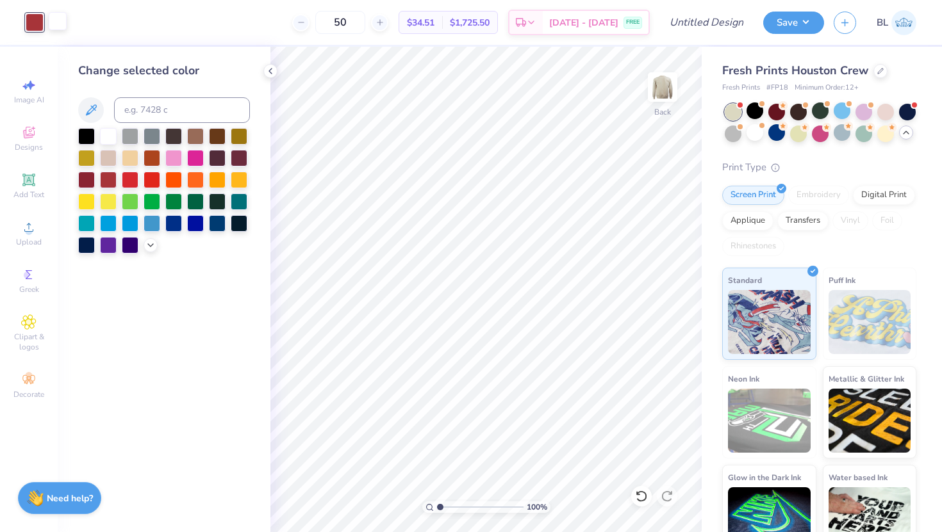
click at [55, 23] on div at bounding box center [58, 21] width 18 height 18
click at [131, 161] on div at bounding box center [130, 157] width 17 height 17
click at [33, 22] on div at bounding box center [35, 21] width 18 height 18
click at [149, 176] on div at bounding box center [152, 178] width 17 height 17
click at [54, 22] on div at bounding box center [58, 21] width 18 height 18
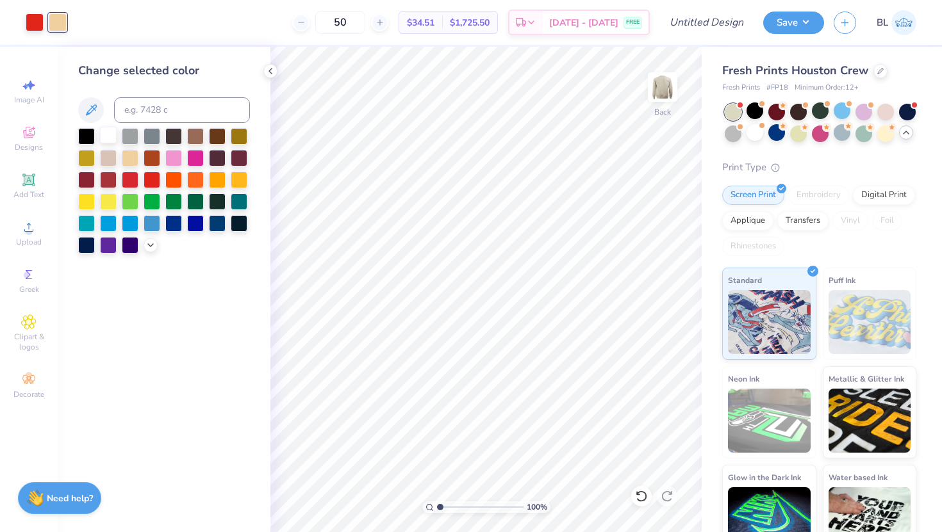
click at [107, 133] on div at bounding box center [108, 135] width 17 height 17
click at [131, 136] on div at bounding box center [130, 135] width 17 height 17
click at [38, 22] on div at bounding box center [35, 21] width 18 height 18
click at [106, 136] on div at bounding box center [108, 135] width 17 height 17
click at [56, 13] on div at bounding box center [58, 21] width 18 height 18
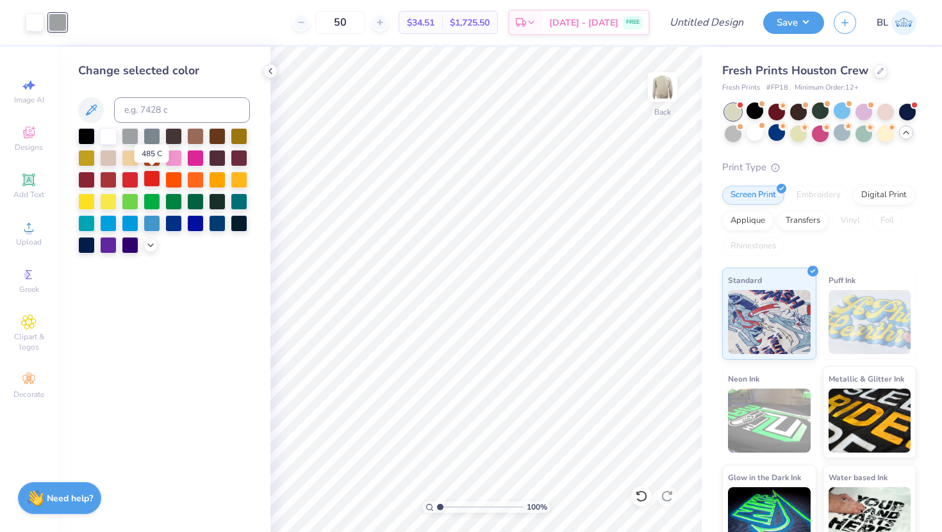
click at [151, 179] on div at bounding box center [152, 178] width 17 height 17
click at [645, 497] on icon at bounding box center [641, 496] width 13 height 13
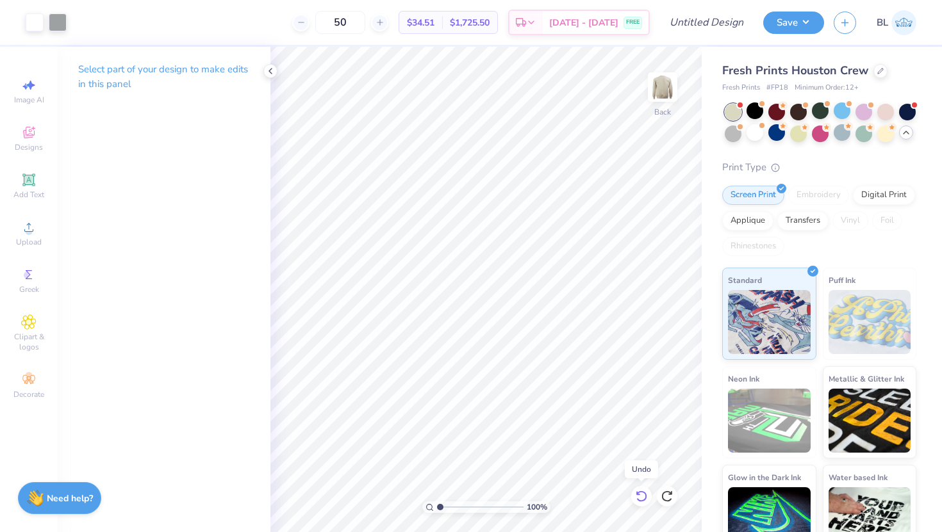
click at [641, 496] on icon at bounding box center [641, 496] width 13 height 13
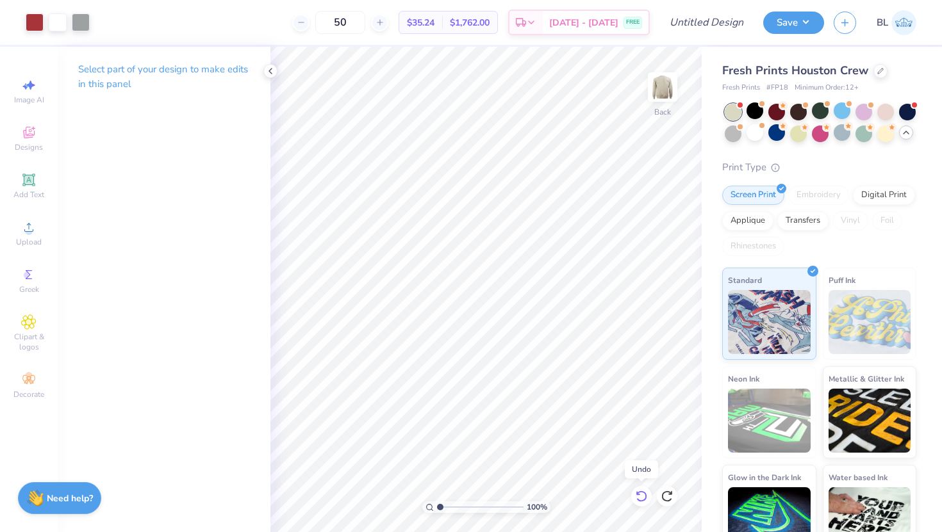
click at [641, 496] on icon at bounding box center [641, 496] width 13 height 13
click at [661, 497] on icon at bounding box center [667, 496] width 13 height 13
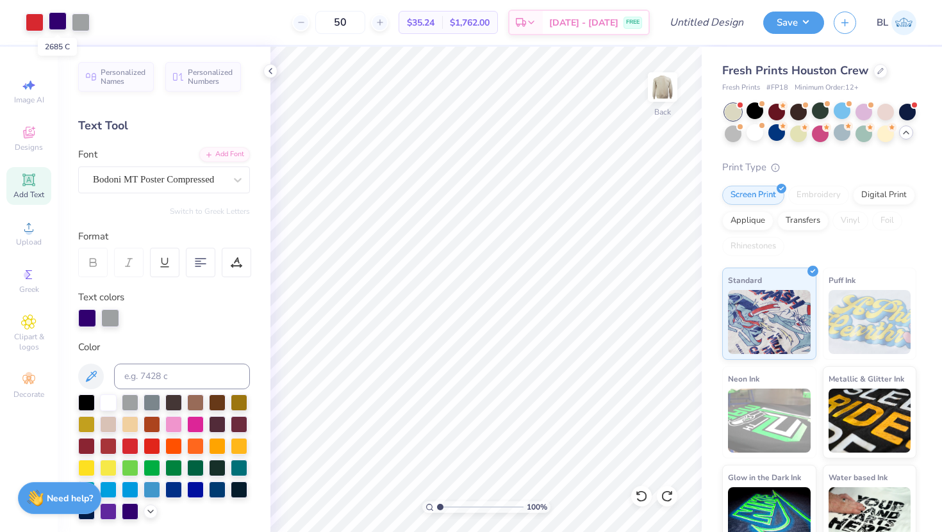
click at [54, 18] on div at bounding box center [58, 21] width 18 height 18
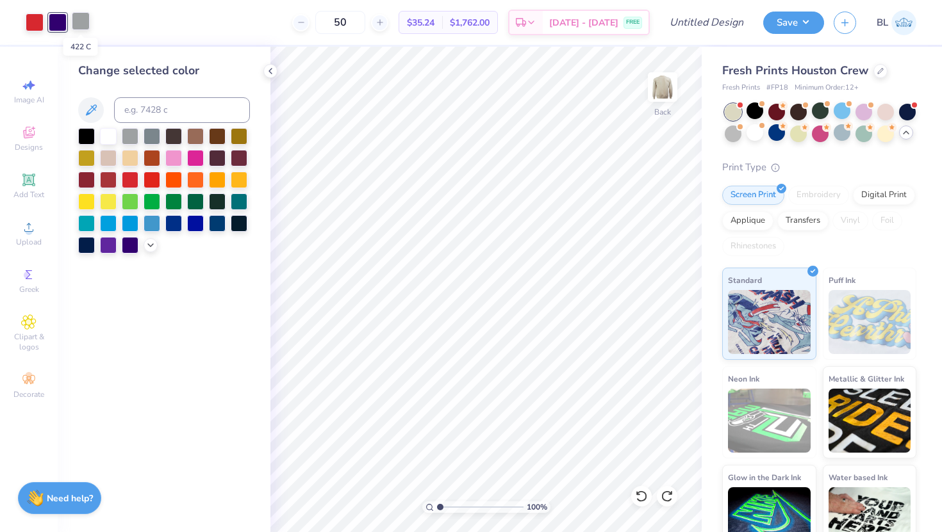
click at [83, 16] on div at bounding box center [81, 21] width 18 height 18
click at [108, 137] on div at bounding box center [108, 135] width 17 height 17
click at [58, 18] on div at bounding box center [58, 21] width 18 height 18
click at [153, 174] on div at bounding box center [152, 178] width 17 height 17
click at [640, 495] on icon at bounding box center [641, 496] width 13 height 13
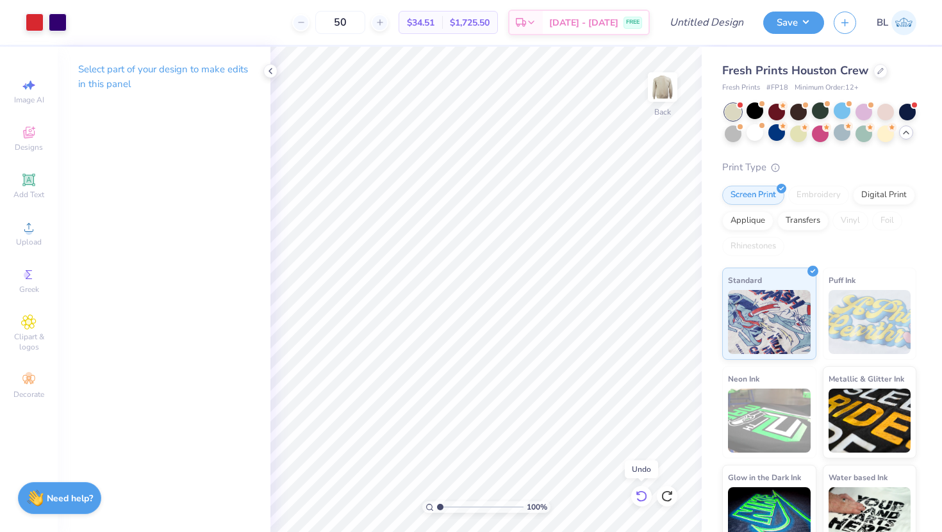
click at [646, 494] on icon at bounding box center [641, 496] width 13 height 13
click at [643, 495] on icon at bounding box center [641, 496] width 13 height 13
click at [35, 21] on div at bounding box center [35, 21] width 18 height 18
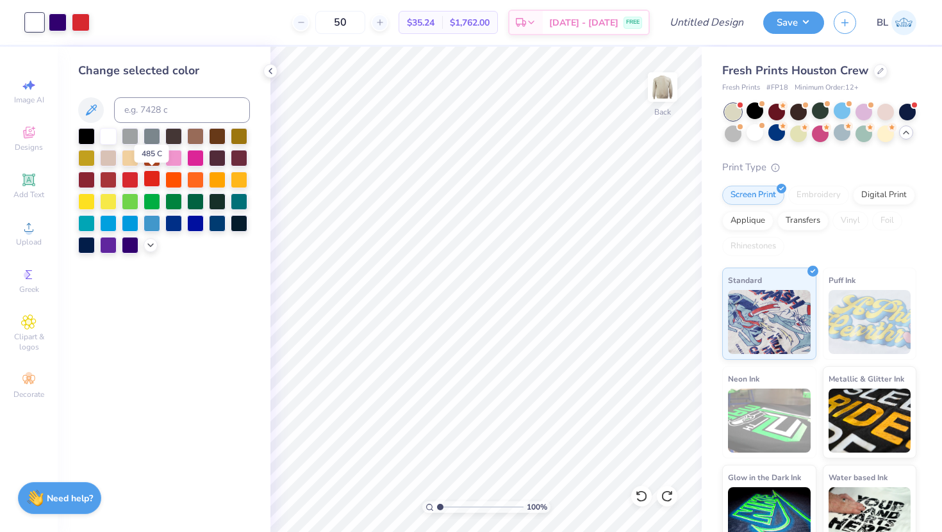
click at [153, 176] on div at bounding box center [152, 178] width 17 height 17
click at [58, 21] on div at bounding box center [58, 21] width 18 height 18
click at [110, 136] on div at bounding box center [108, 135] width 17 height 17
click at [84, 24] on div at bounding box center [81, 21] width 18 height 18
click at [152, 175] on div at bounding box center [152, 178] width 17 height 17
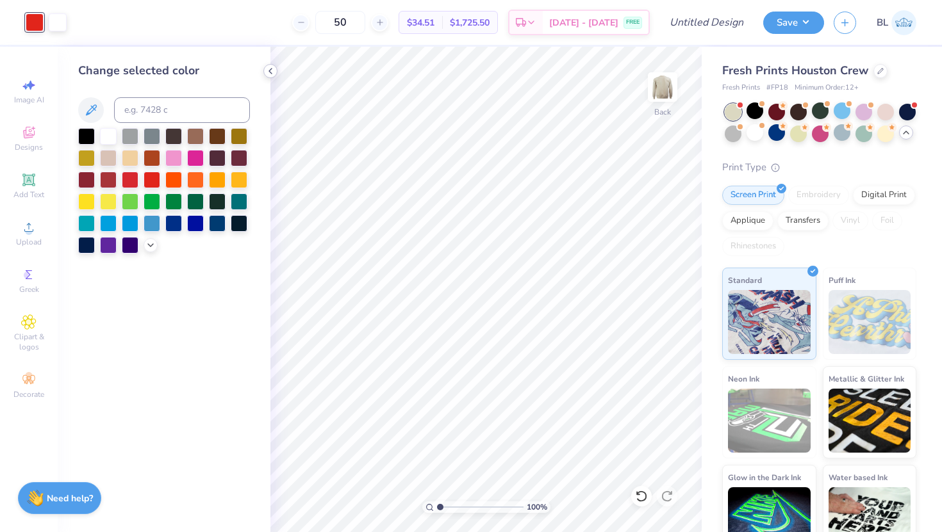
click at [269, 67] on icon at bounding box center [270, 71] width 10 height 10
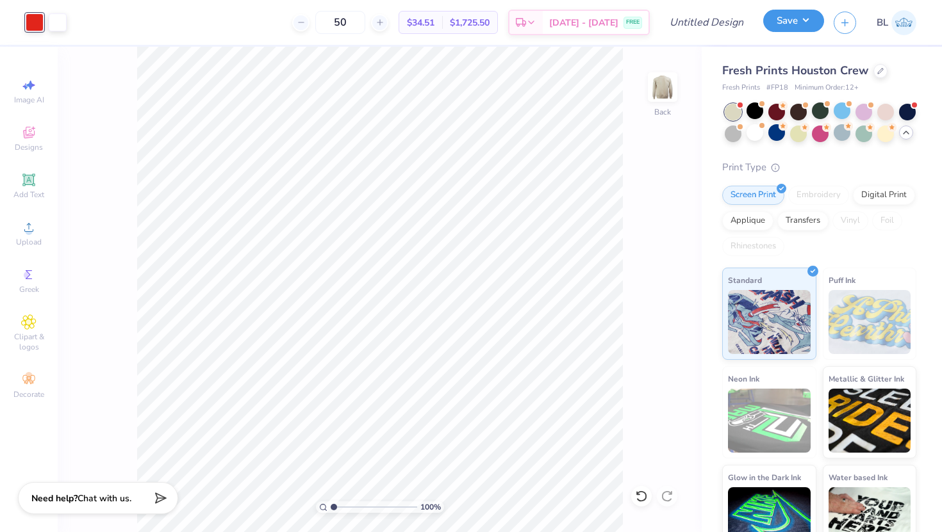
click at [795, 18] on button "Save" at bounding box center [793, 21] width 61 height 22
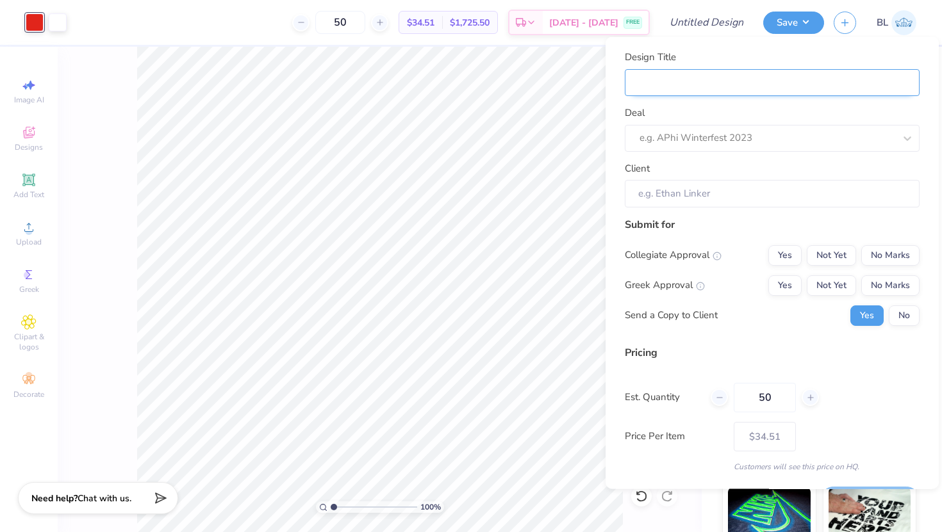
click at [734, 88] on input "Design Title" at bounding box center [772, 83] width 295 height 28
type input "Panhel HOCO Mocknecks"
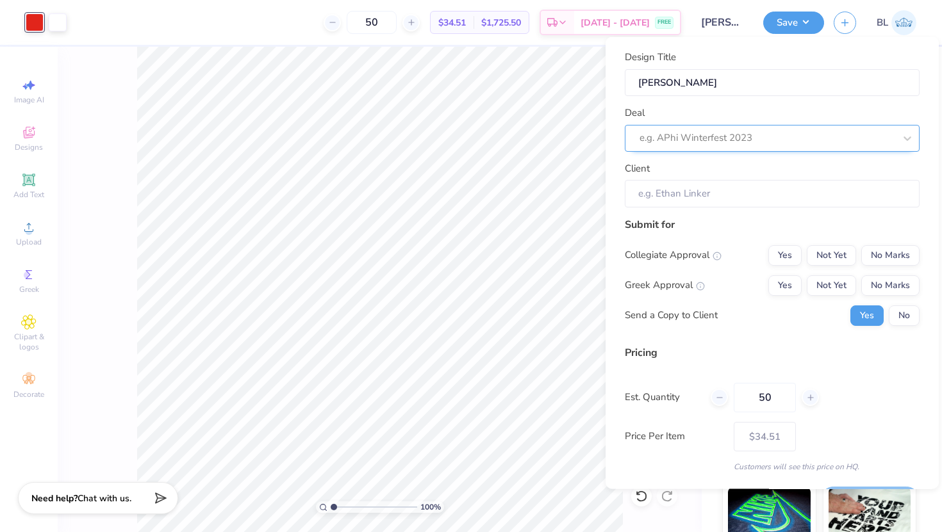
click at [702, 137] on div at bounding box center [766, 137] width 255 height 17
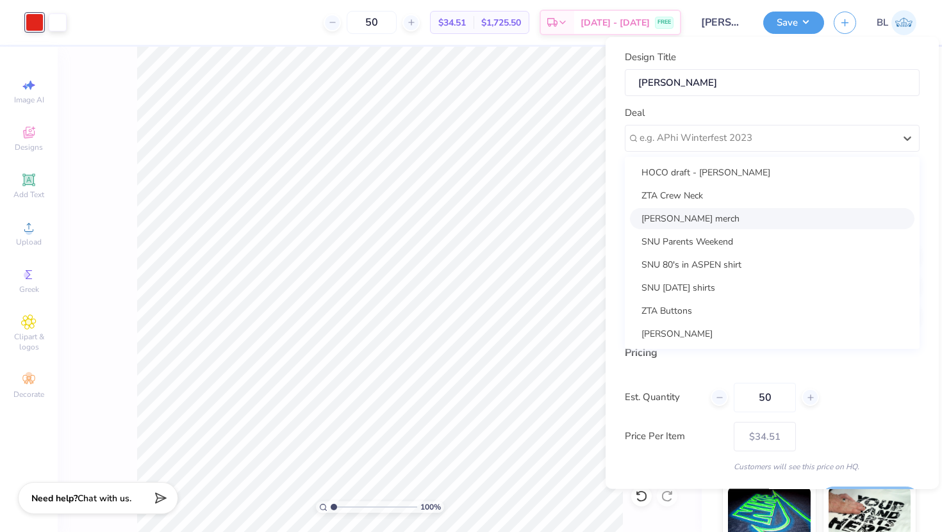
click at [688, 219] on div "Panhel HOCO merch" at bounding box center [772, 218] width 285 height 21
type input "Kaiya Cox"
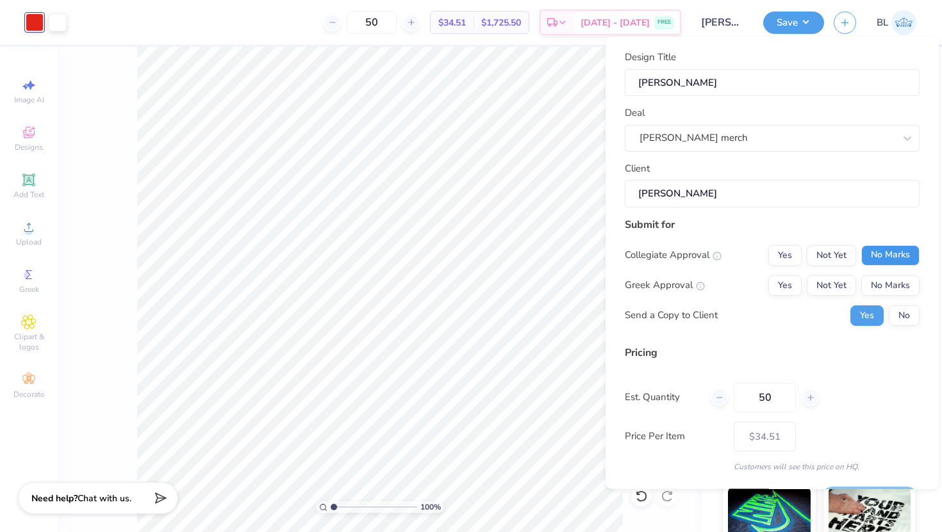
click at [875, 255] on button "No Marks" at bounding box center [890, 255] width 58 height 21
click at [791, 286] on button "Yes" at bounding box center [784, 285] width 33 height 21
type input "$34.51"
click at [770, 390] on input "50" at bounding box center [765, 397] width 62 height 29
type input "5"
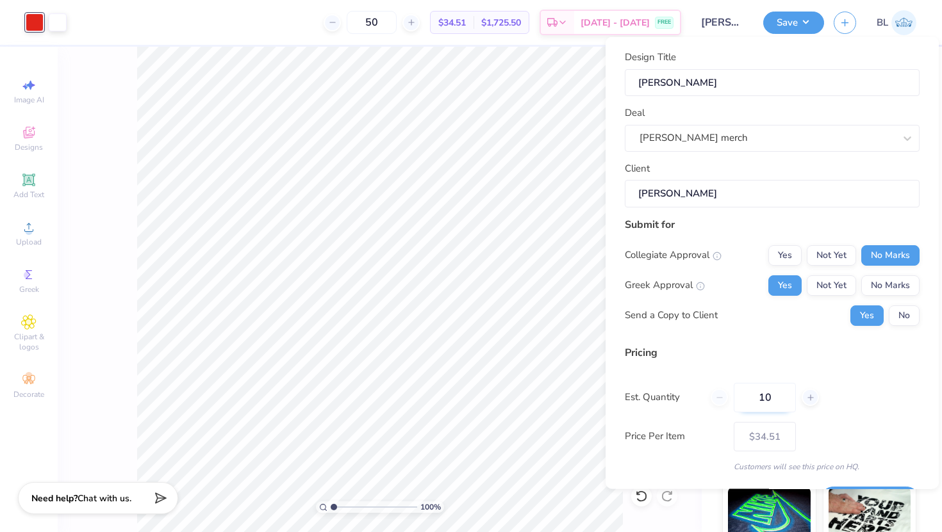
type input "100"
type input "$32.89"
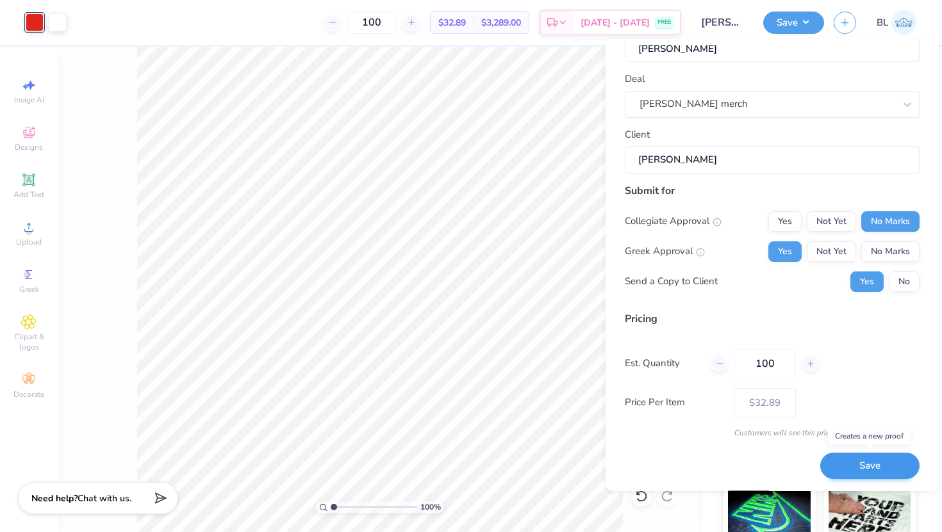
type input "100"
click at [853, 462] on button "Save" at bounding box center [869, 466] width 99 height 26
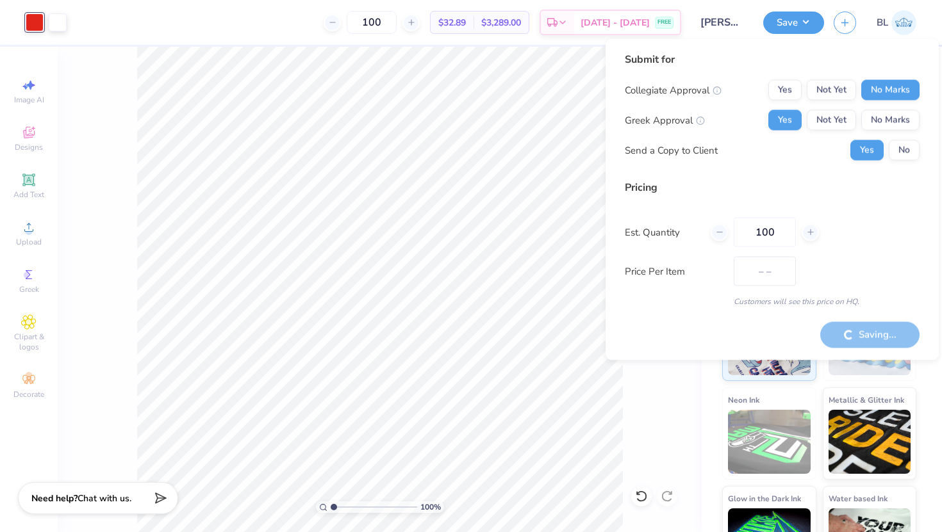
type input "$32.89"
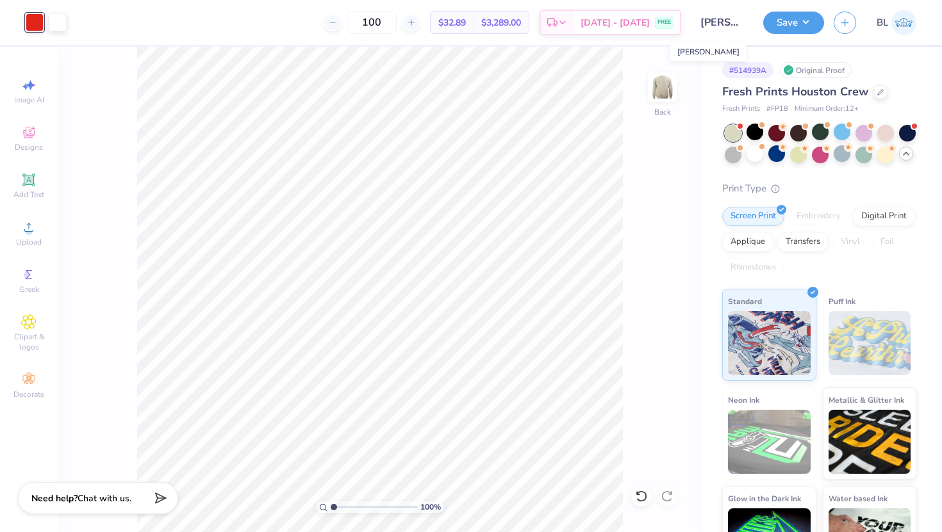
click at [736, 26] on input "Panhel HOCO Mocknecks" at bounding box center [722, 23] width 63 height 26
click at [659, 128] on div "100 % Back" at bounding box center [380, 290] width 644 height 486
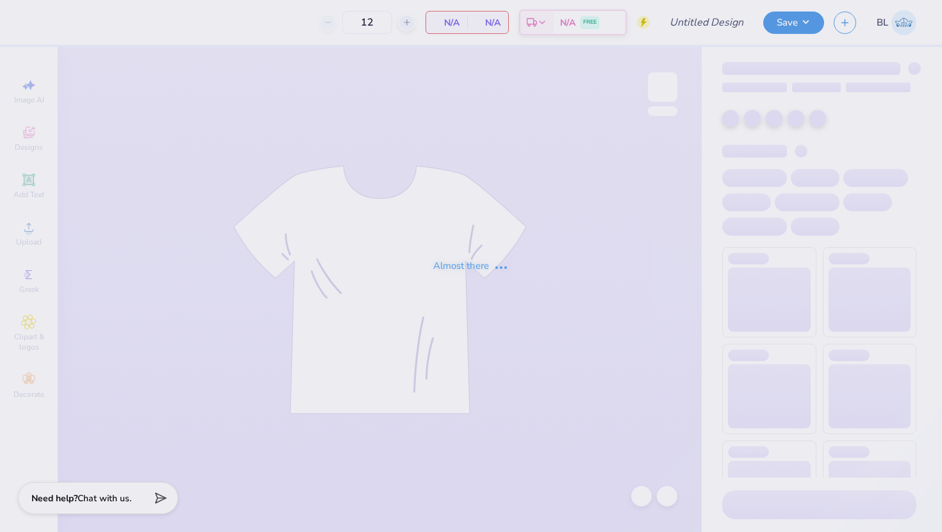
type input "50"
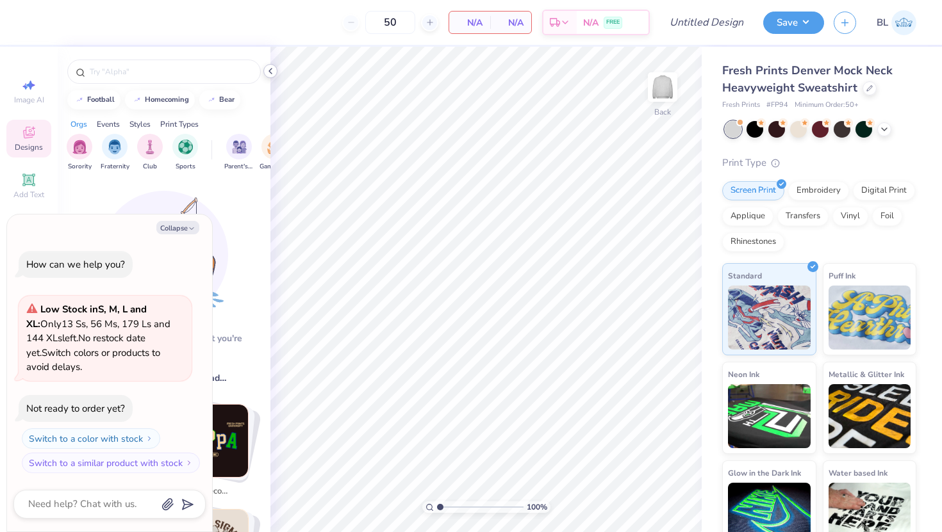
click at [270, 70] on icon at bounding box center [270, 71] width 10 height 10
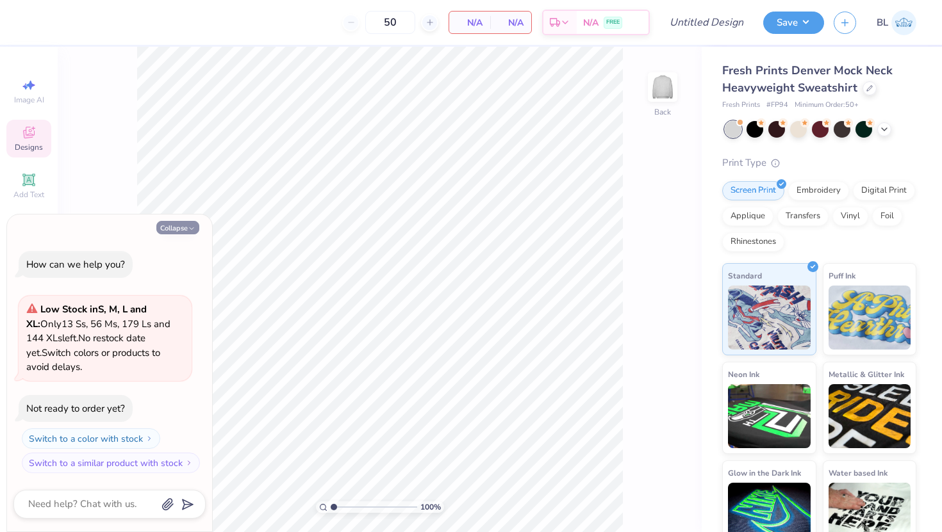
click at [177, 228] on button "Collapse" at bounding box center [177, 227] width 43 height 13
type textarea "x"
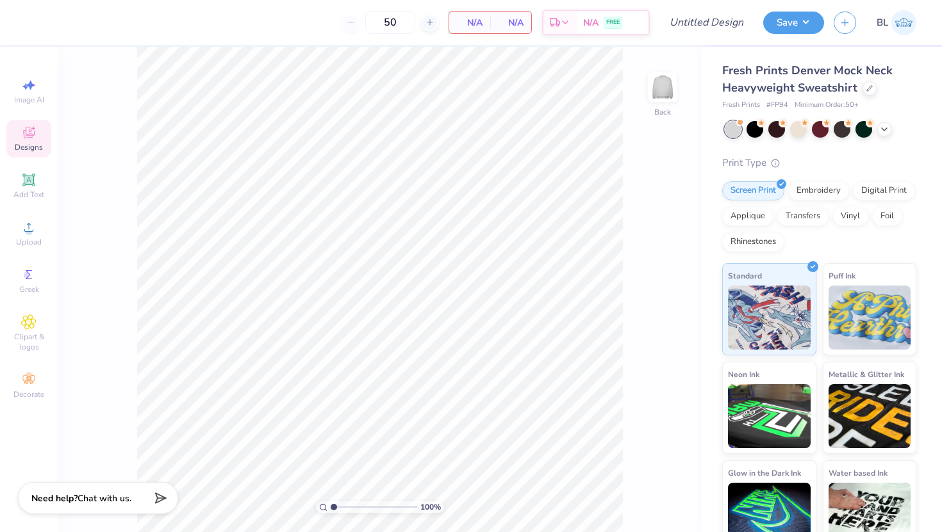
click at [28, 148] on span "Designs" at bounding box center [29, 147] width 28 height 10
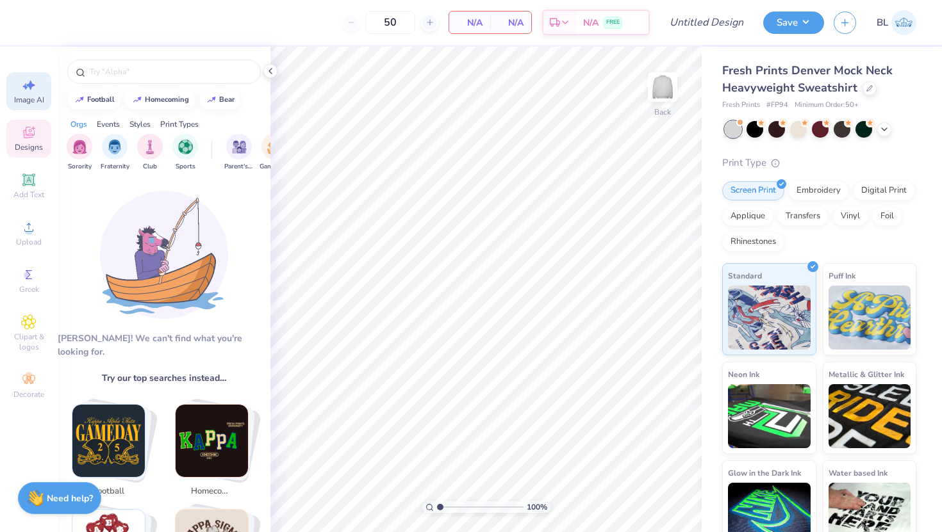
click at [38, 90] on div "Image AI" at bounding box center [28, 91] width 45 height 38
select select "4"
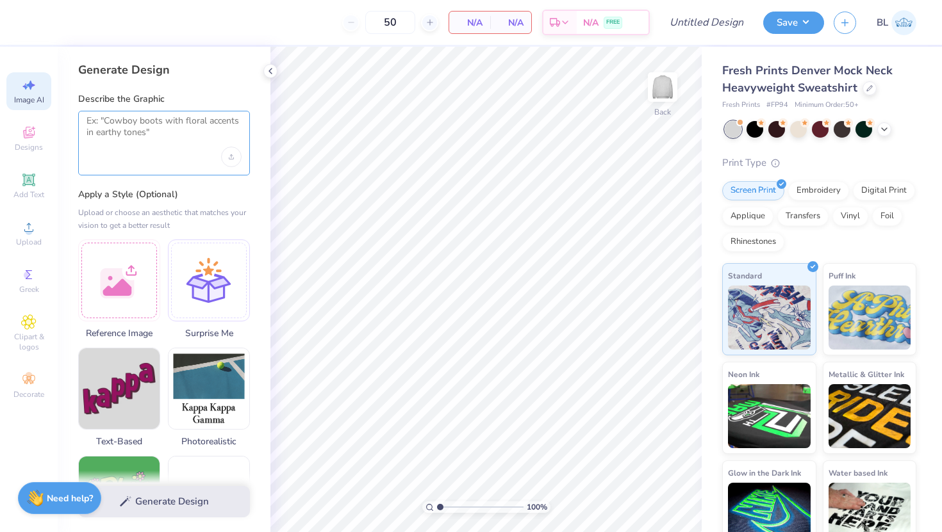
click at [127, 135] on textarea at bounding box center [164, 131] width 155 height 32
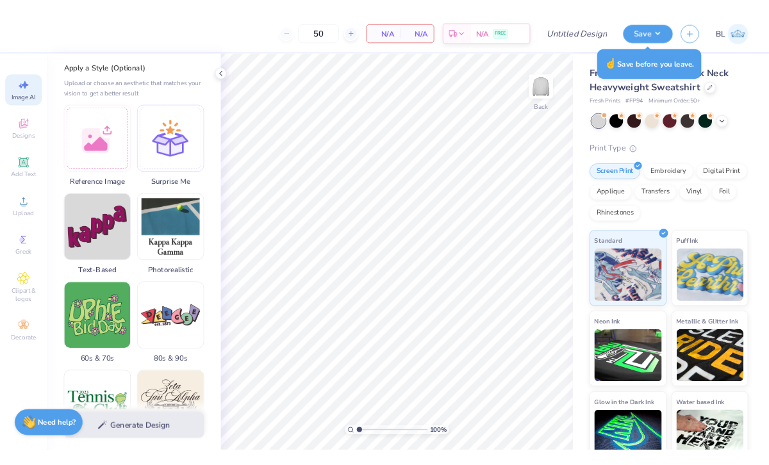
scroll to position [33, 0]
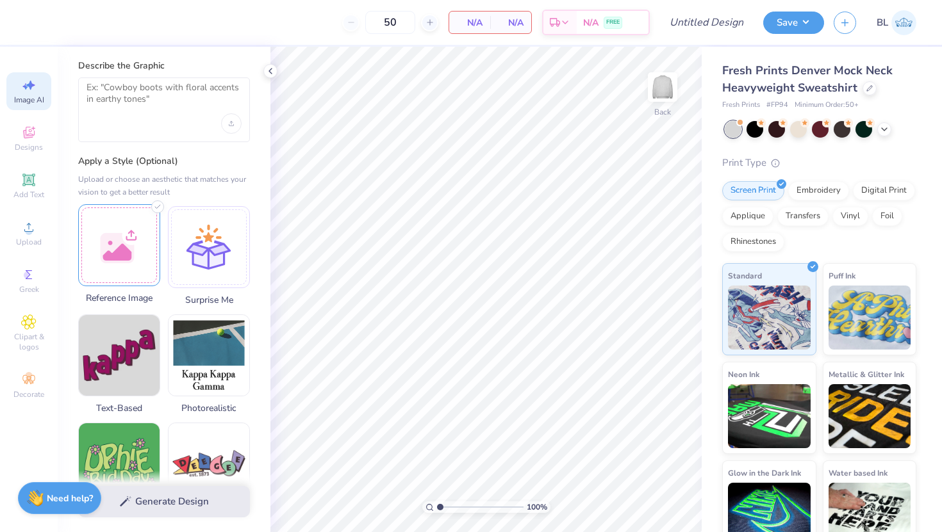
click at [126, 235] on div at bounding box center [119, 245] width 82 height 82
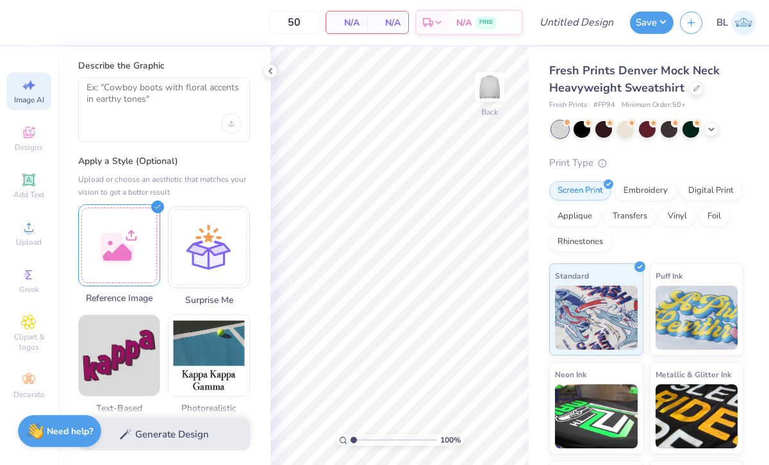
click at [133, 236] on div at bounding box center [119, 245] width 82 height 82
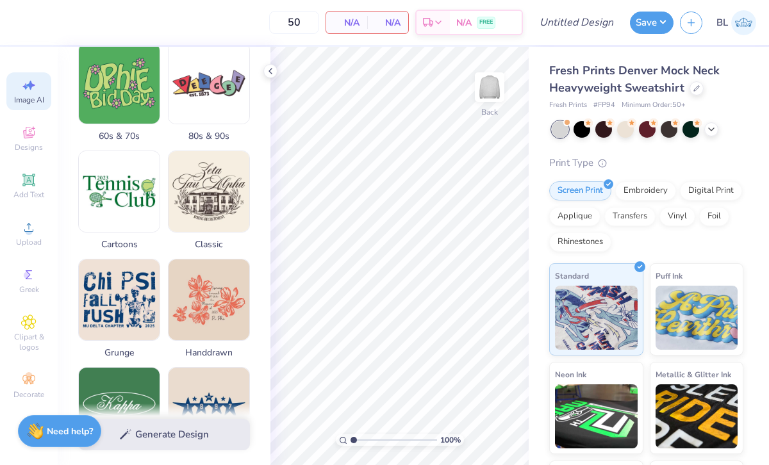
scroll to position [631, 0]
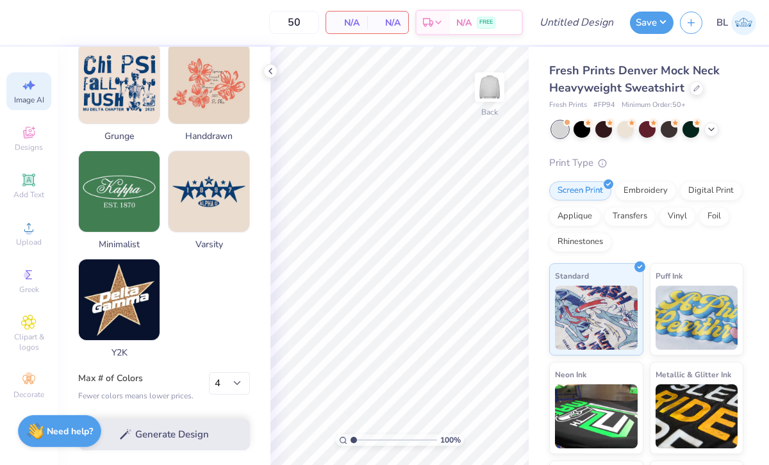
click at [149, 431] on div "Generate Design" at bounding box center [164, 435] width 213 height 62
click at [138, 433] on div "Generate Design" at bounding box center [164, 435] width 213 height 62
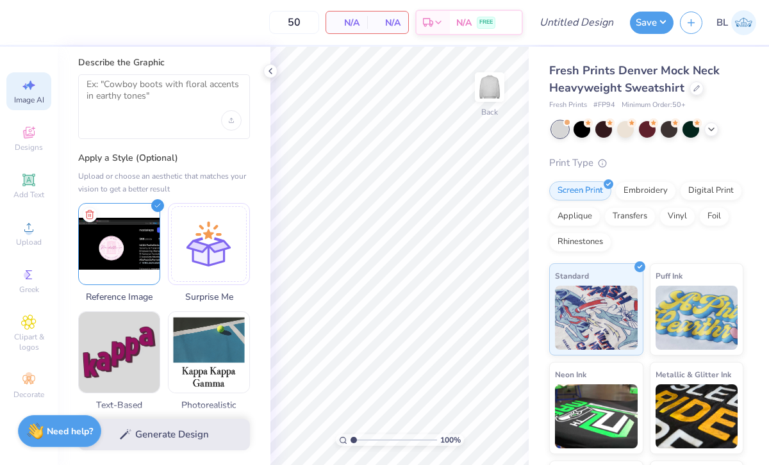
scroll to position [0, 0]
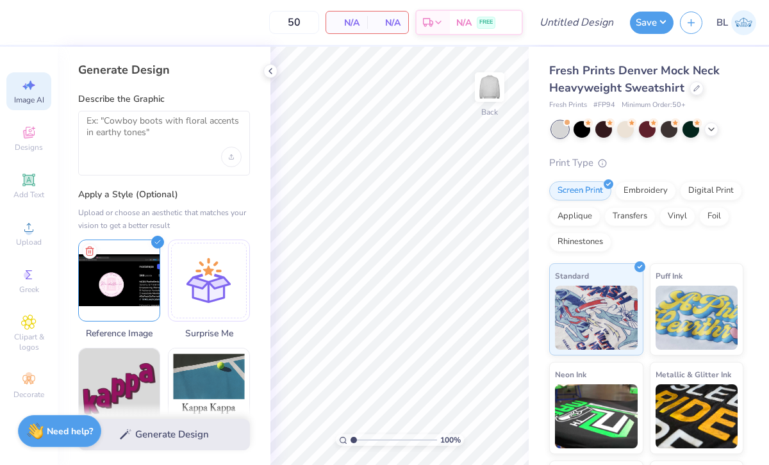
click at [129, 153] on div at bounding box center [164, 143] width 172 height 65
click at [143, 138] on textarea at bounding box center [164, 131] width 155 height 32
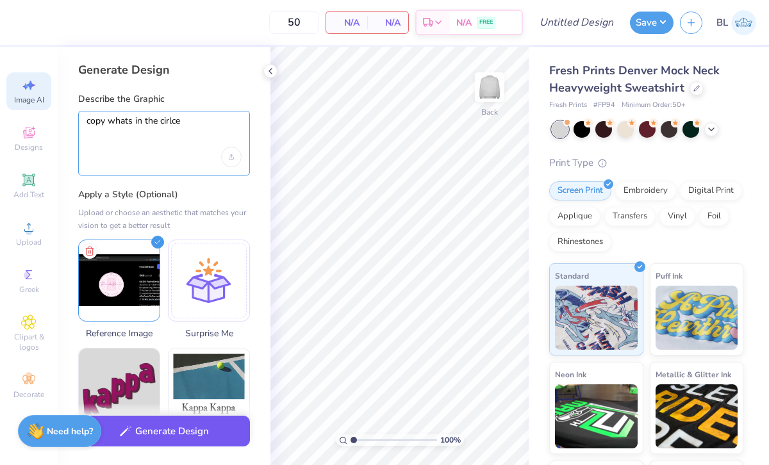
type textarea "copy whats in the cirlce"
click at [153, 428] on button "Generate Design" at bounding box center [164, 431] width 172 height 31
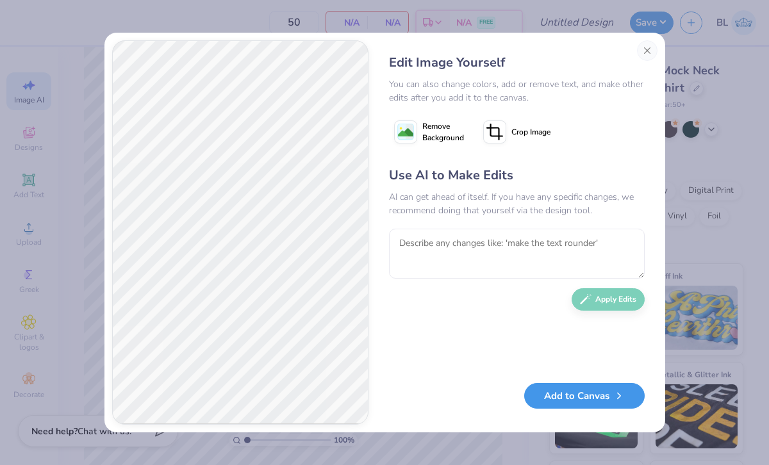
click at [578, 396] on button "Add to Canvas" at bounding box center [584, 396] width 120 height 26
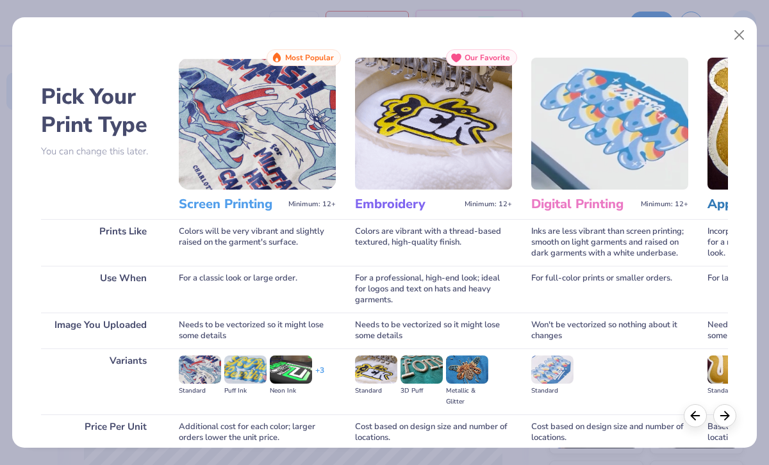
scroll to position [110, 0]
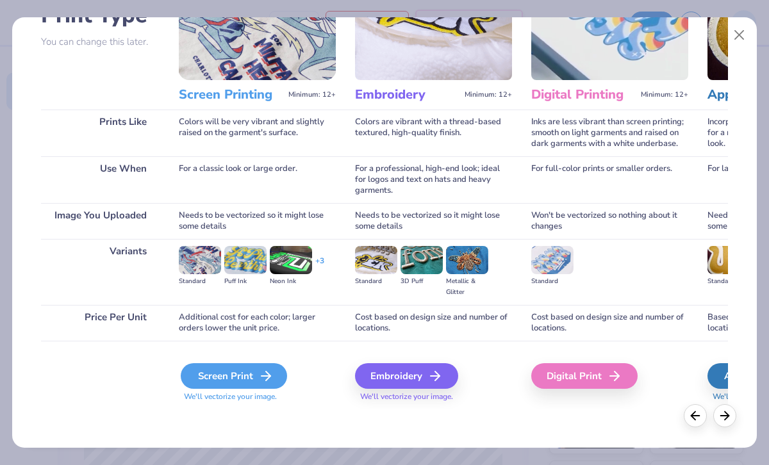
click at [213, 371] on div "Screen Print" at bounding box center [234, 376] width 106 height 26
click at [240, 374] on div "Screen Print" at bounding box center [234, 376] width 106 height 26
